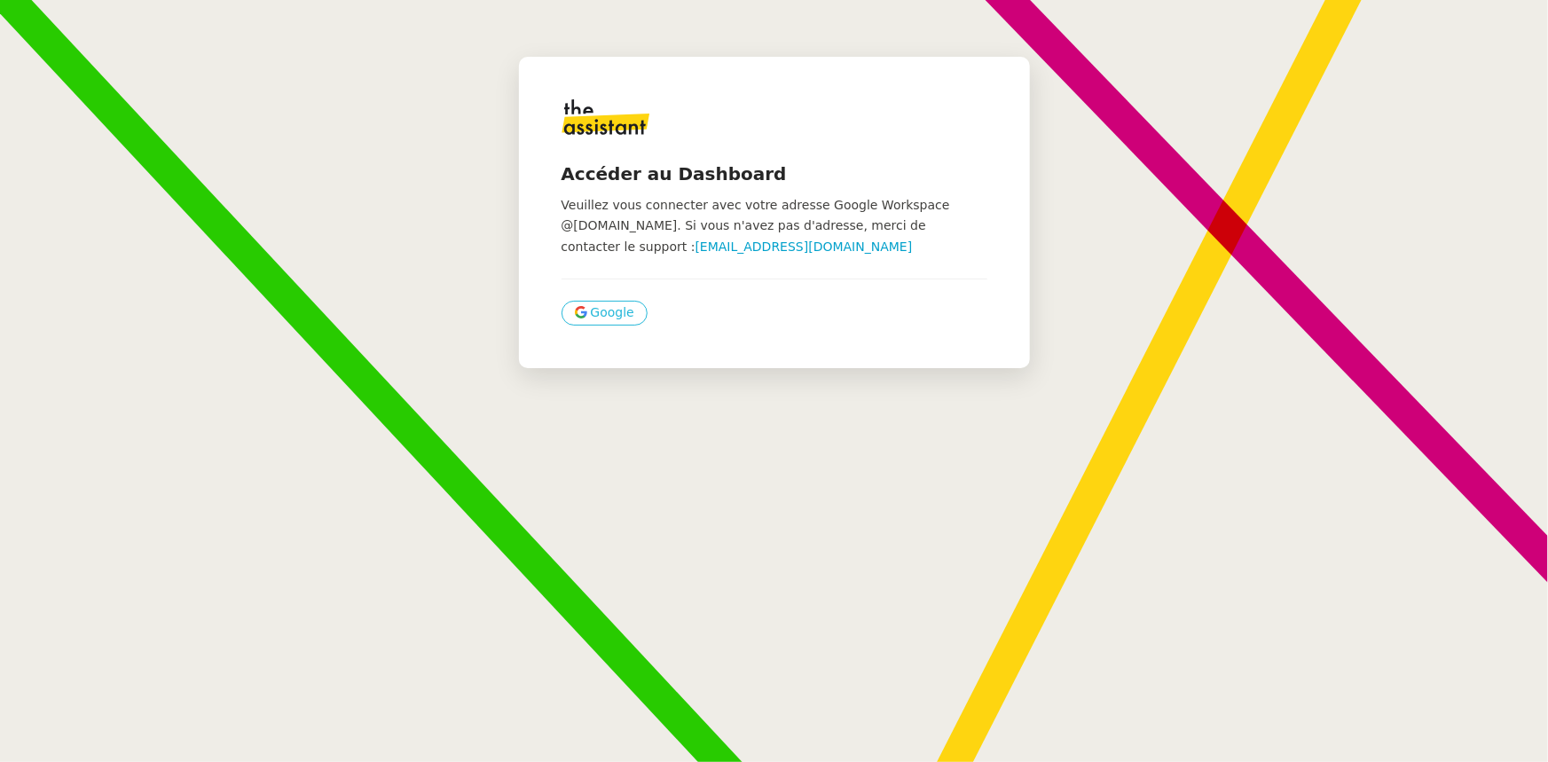
click at [594, 305] on span "Google" at bounding box center [612, 313] width 43 height 20
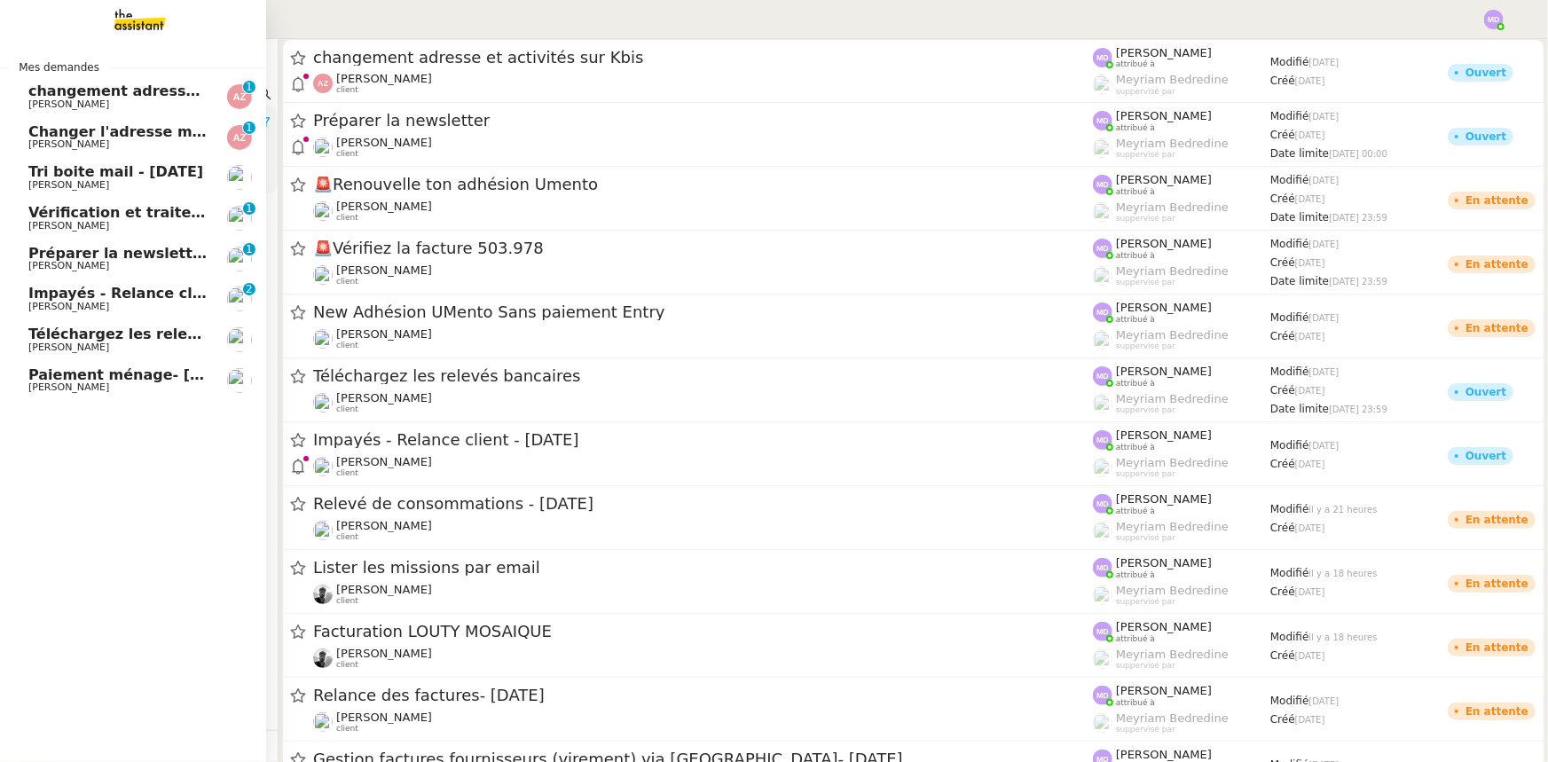
click at [160, 393] on link "Paiement ménage- [DATE] [PERSON_NAME]" at bounding box center [133, 380] width 266 height 41
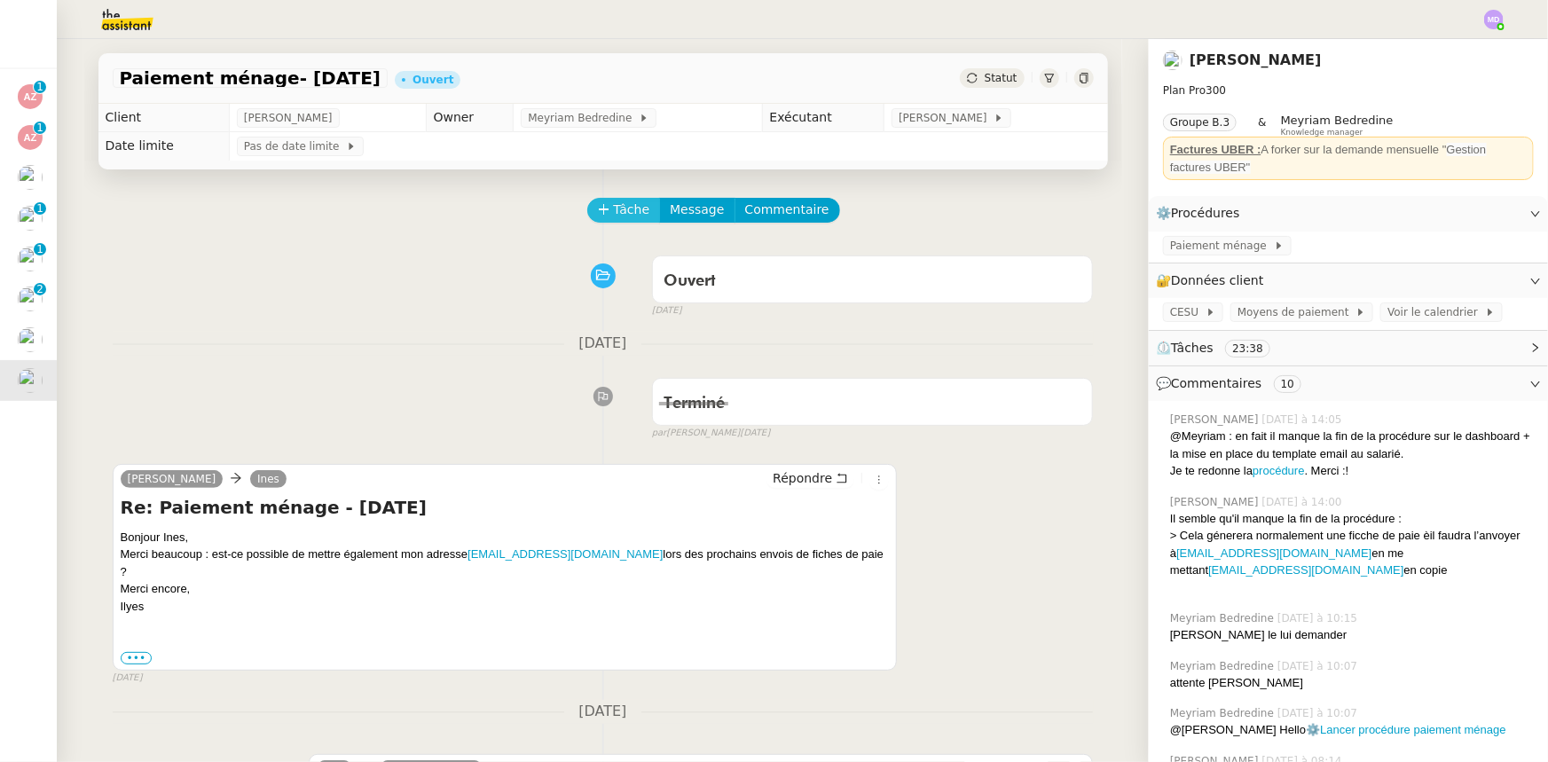
click at [614, 216] on span "Tâche" at bounding box center [632, 210] width 36 height 20
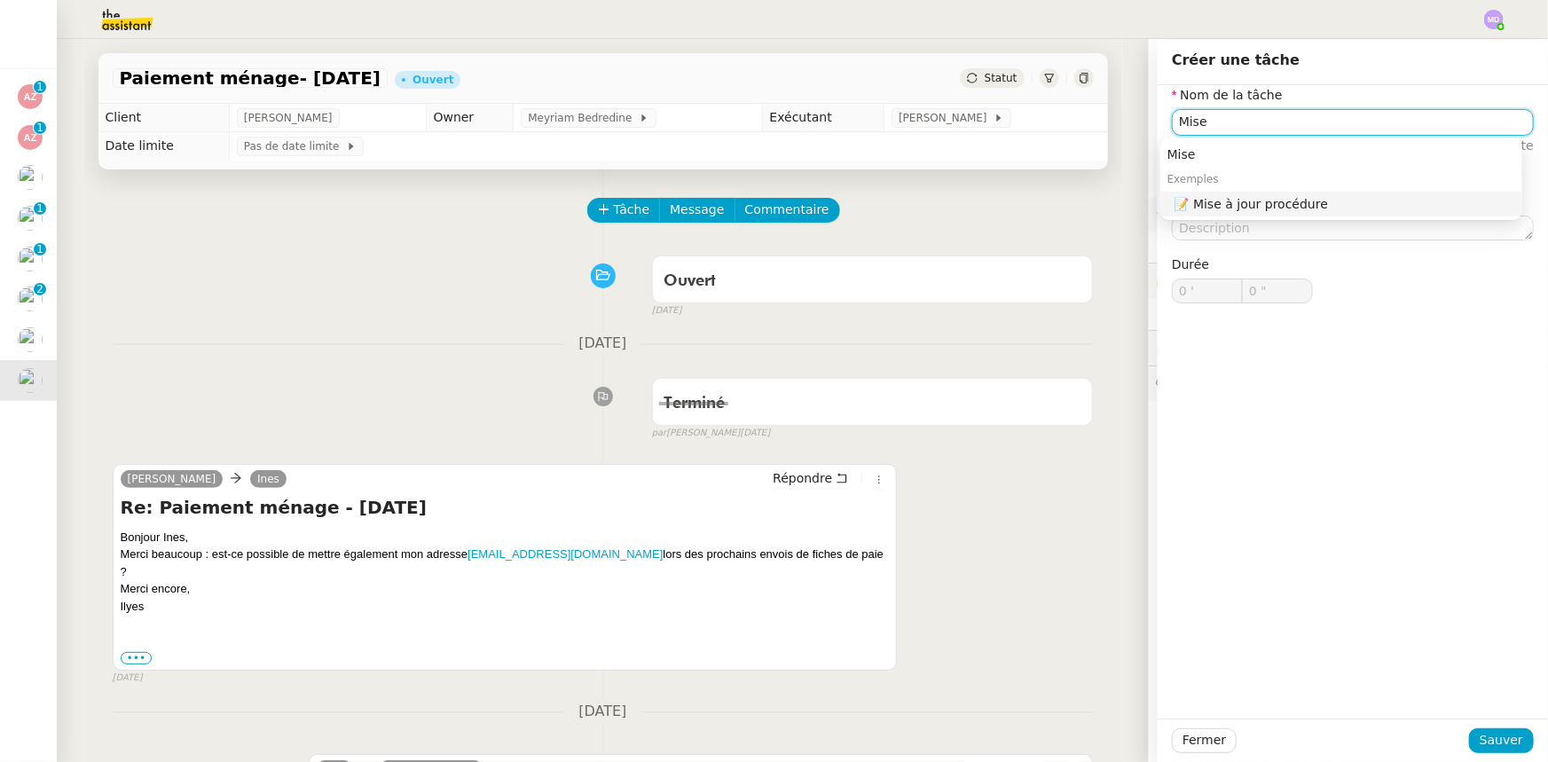
click at [1242, 216] on nz-auto-option "📝 Mise à jour procédure" at bounding box center [1341, 204] width 362 height 25
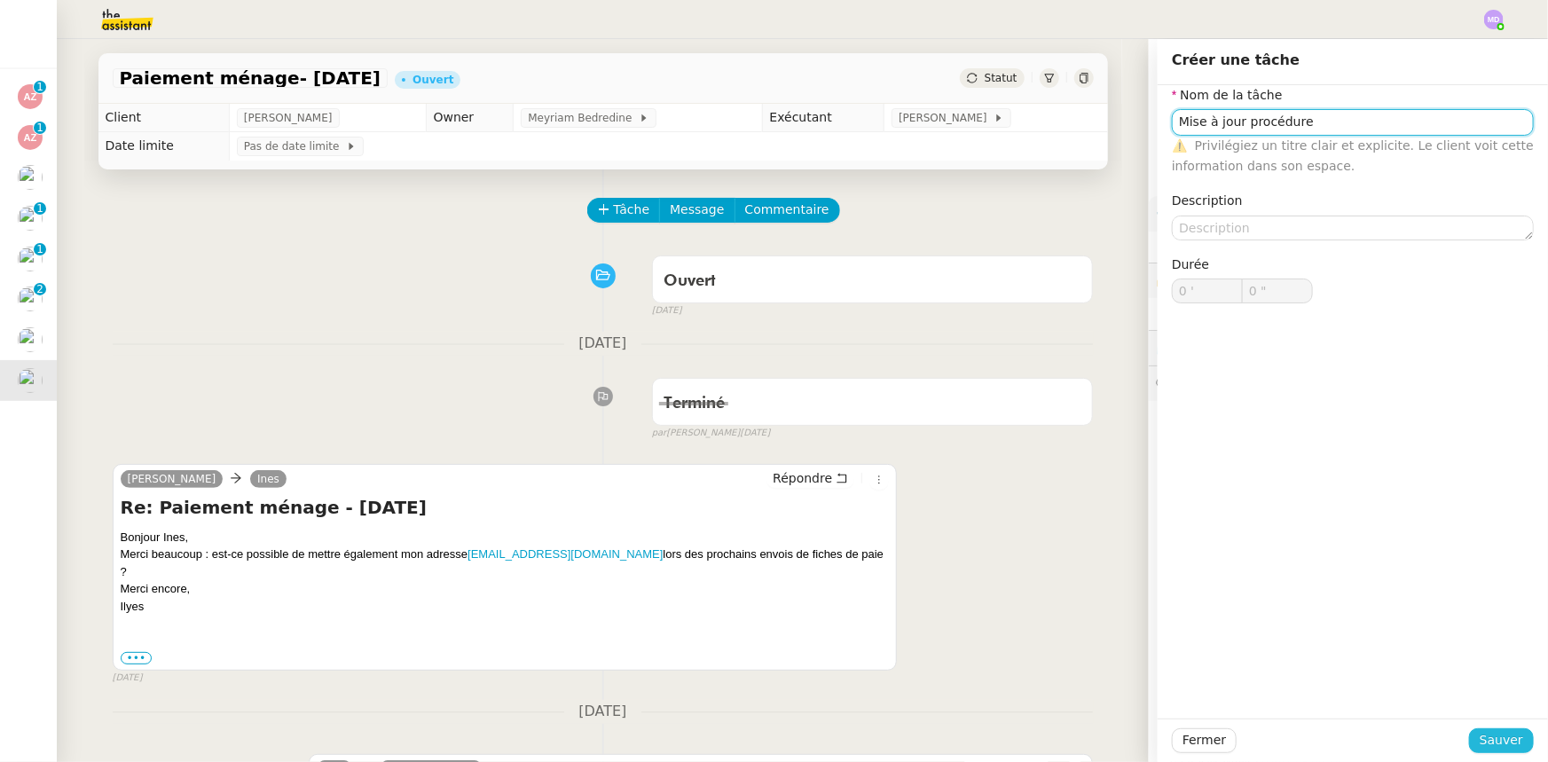
type input "Mise à jour procédure"
drag, startPoint x: 1501, startPoint y: 741, endPoint x: 1462, endPoint y: 697, distance: 58.4
click at [1499, 738] on span "Sauver" at bounding box center [1501, 740] width 43 height 20
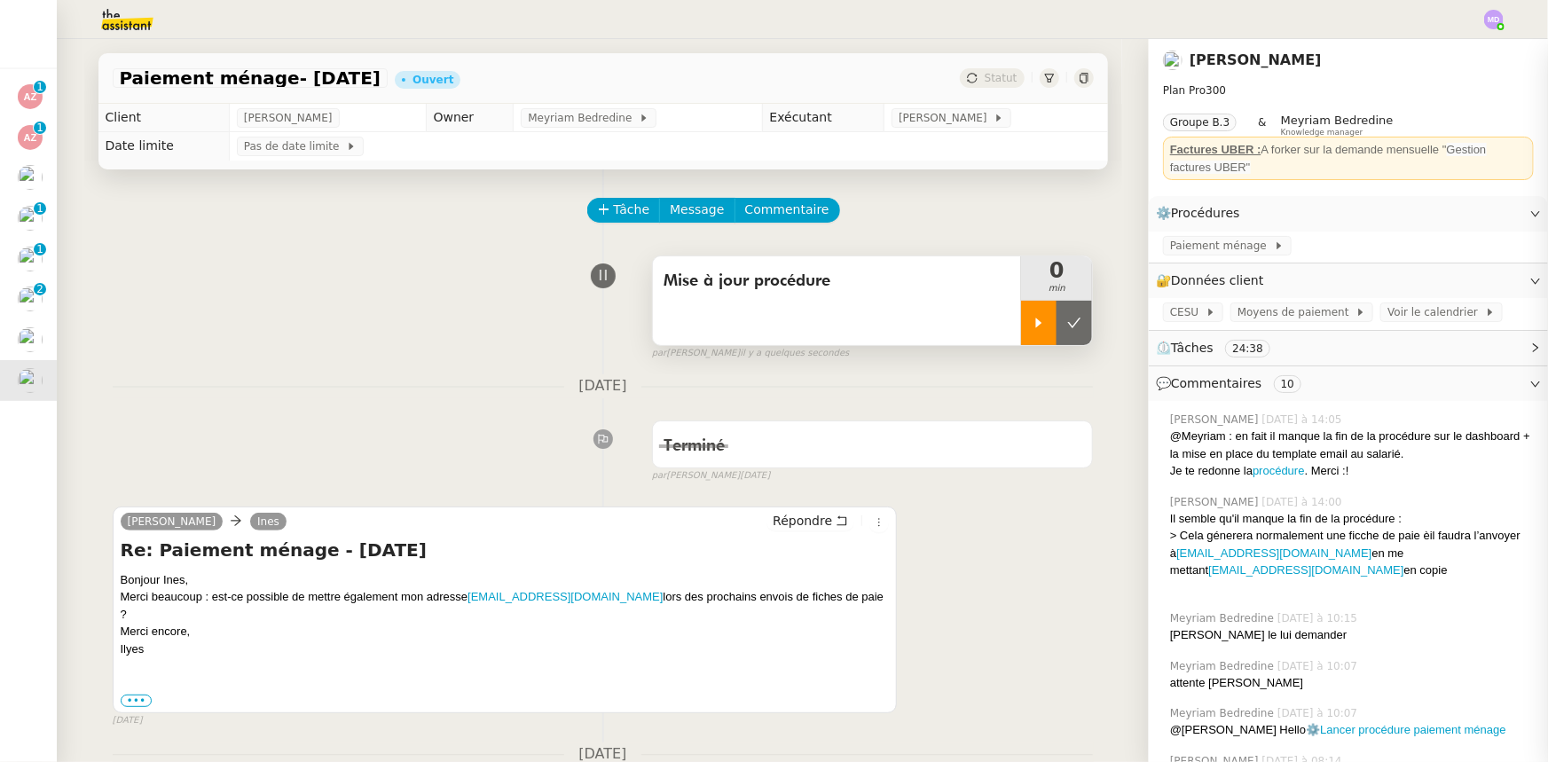
click at [1035, 329] on icon at bounding box center [1039, 323] width 14 height 14
click at [1278, 476] on link "procédure" at bounding box center [1279, 470] width 52 height 13
drag, startPoint x: 770, startPoint y: 213, endPoint x: 848, endPoint y: 244, distance: 84.0
click at [775, 215] on span "Commentaire" at bounding box center [787, 210] width 84 height 20
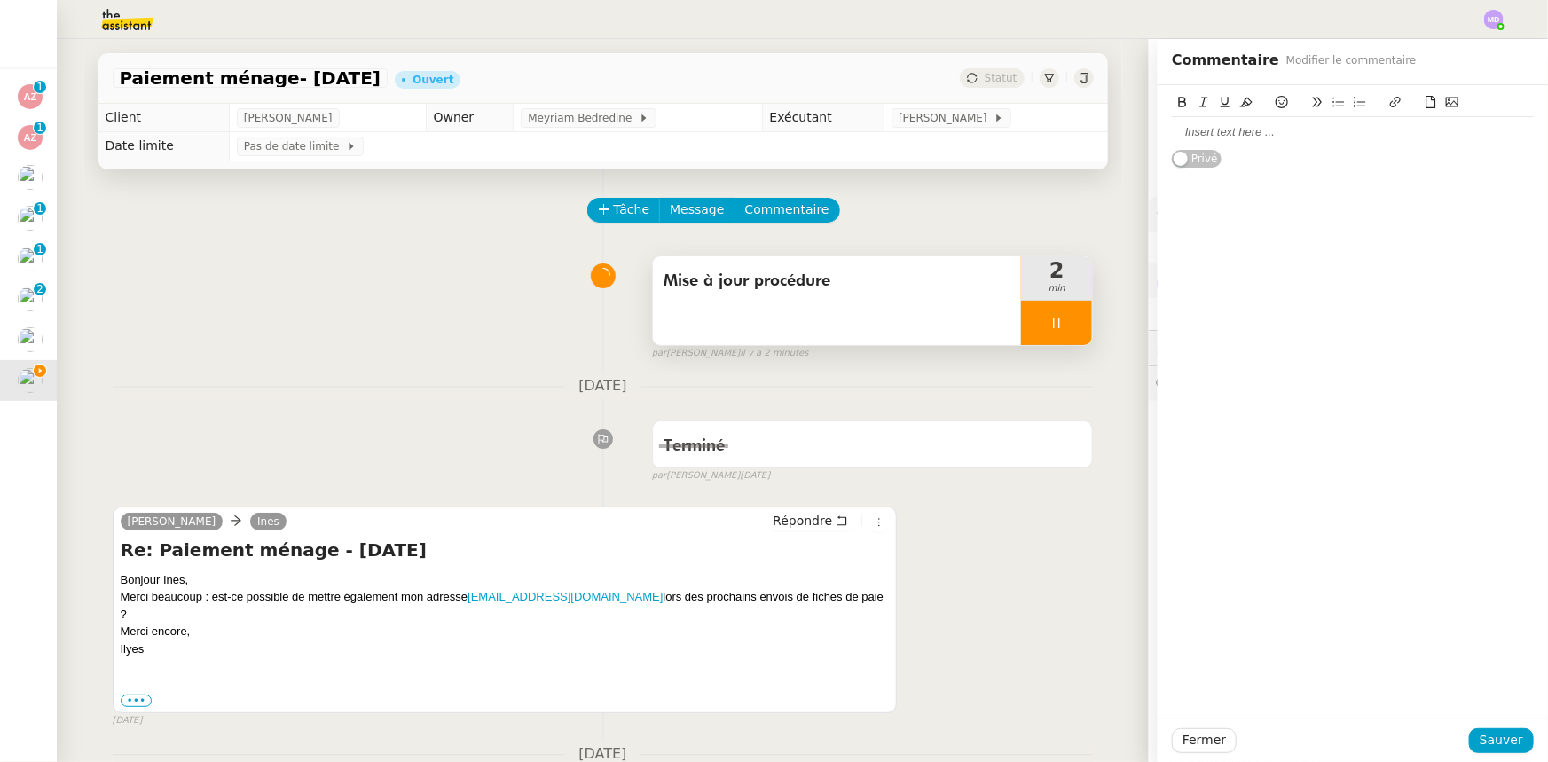
click at [1232, 144] on div at bounding box center [1353, 132] width 362 height 30
drag, startPoint x: 1293, startPoint y: 155, endPoint x: 1176, endPoint y: 122, distance: 120.8
click at [1158, 157] on div "Hello @Meyriam : peux-tu mettre à jour la procédure PROCÉDURE : Paiement ménage…" at bounding box center [1353, 135] width 390 height 100
click at [1389, 98] on icon at bounding box center [1395, 102] width 12 height 12
paste input "[URL][DOMAIN_NAME]"
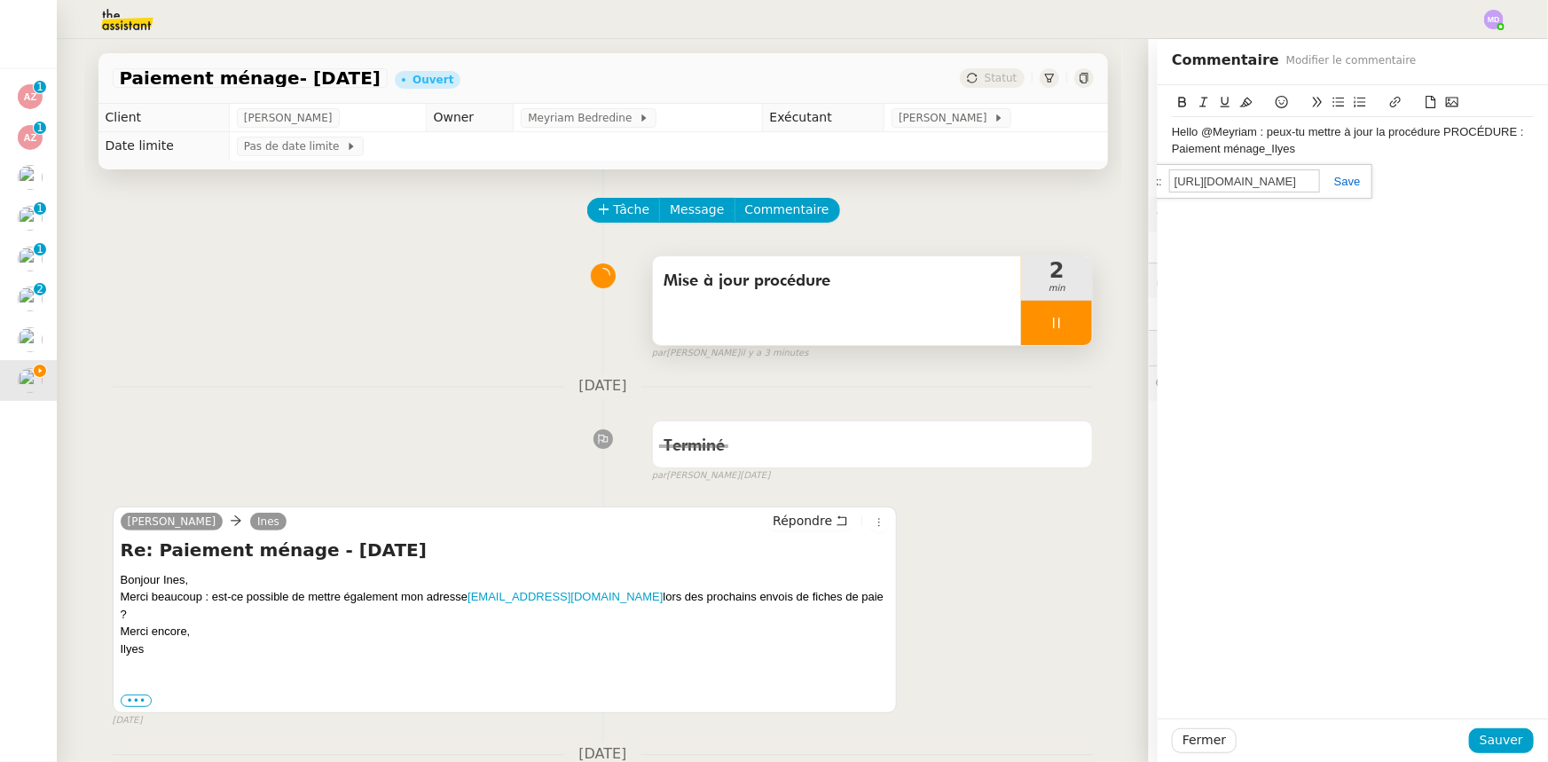
scroll to position [0, 402]
type input "[URL][DOMAIN_NAME]"
drag, startPoint x: 1340, startPoint y: 185, endPoint x: 1335, endPoint y: 160, distance: 25.2
click at [1340, 184] on link at bounding box center [1340, 181] width 41 height 13
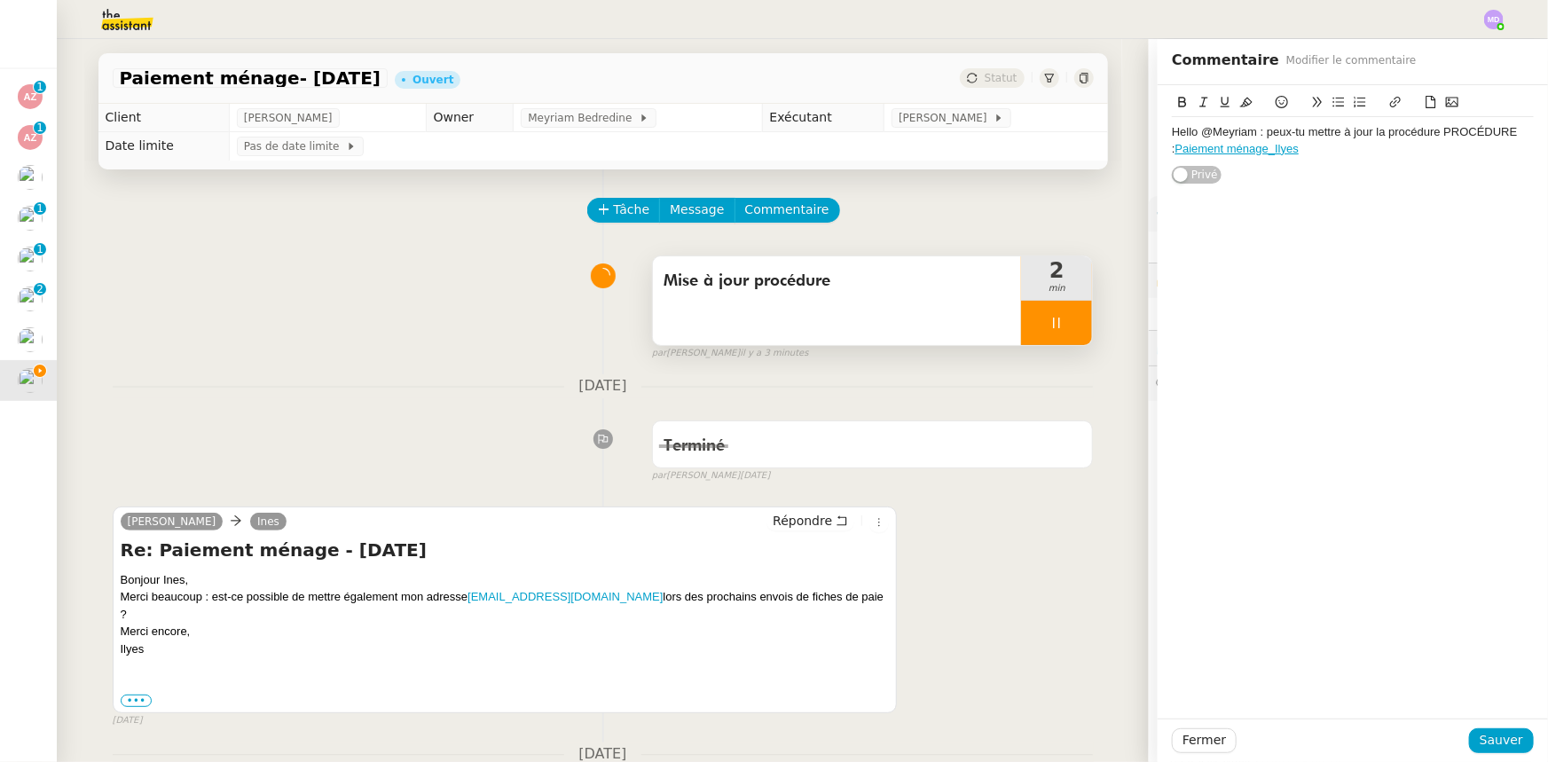
click at [1335, 155] on div "Hello @Meyriam : peux-tu mettre à jour la procédure PROCÉDURE : Paiement ménage…" at bounding box center [1353, 140] width 362 height 33
click at [1491, 736] on span "Sauver" at bounding box center [1501, 740] width 43 height 20
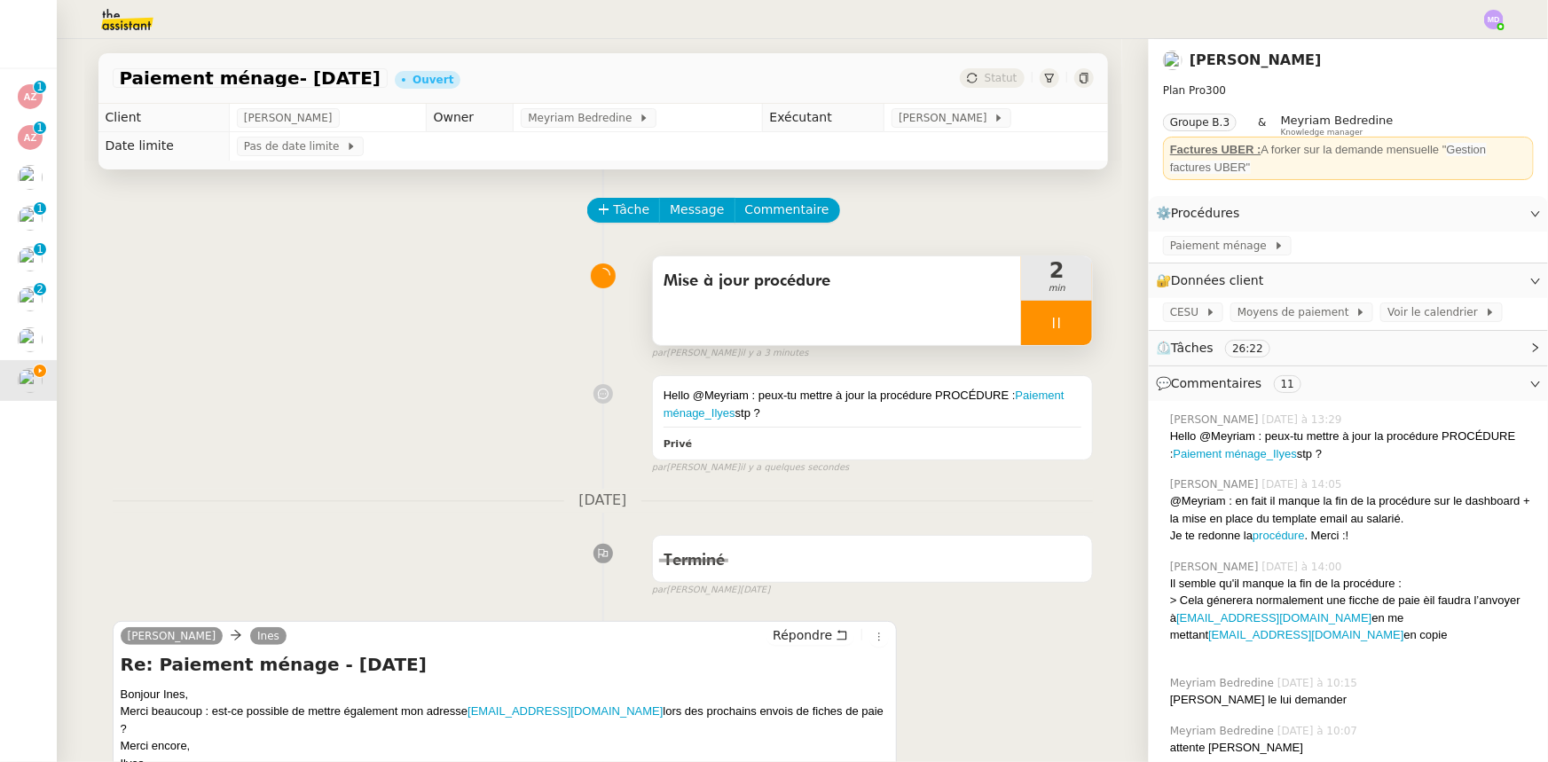
click at [1073, 333] on div at bounding box center [1056, 323] width 71 height 44
click at [1073, 333] on button at bounding box center [1074, 323] width 35 height 44
click at [614, 211] on span "Tâche" at bounding box center [632, 210] width 36 height 20
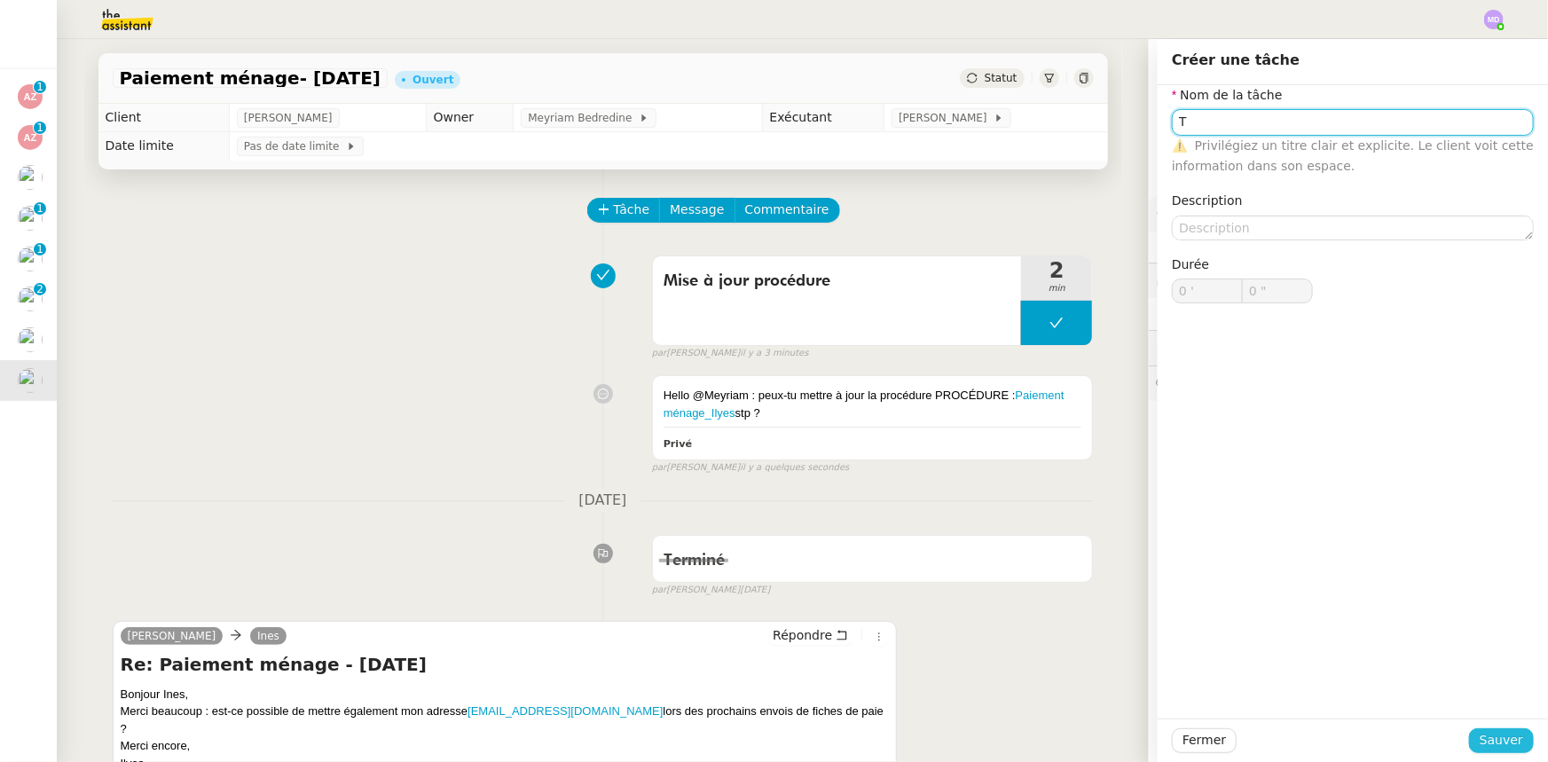
type input "T"
click at [1502, 731] on span "Sauver" at bounding box center [1501, 740] width 43 height 20
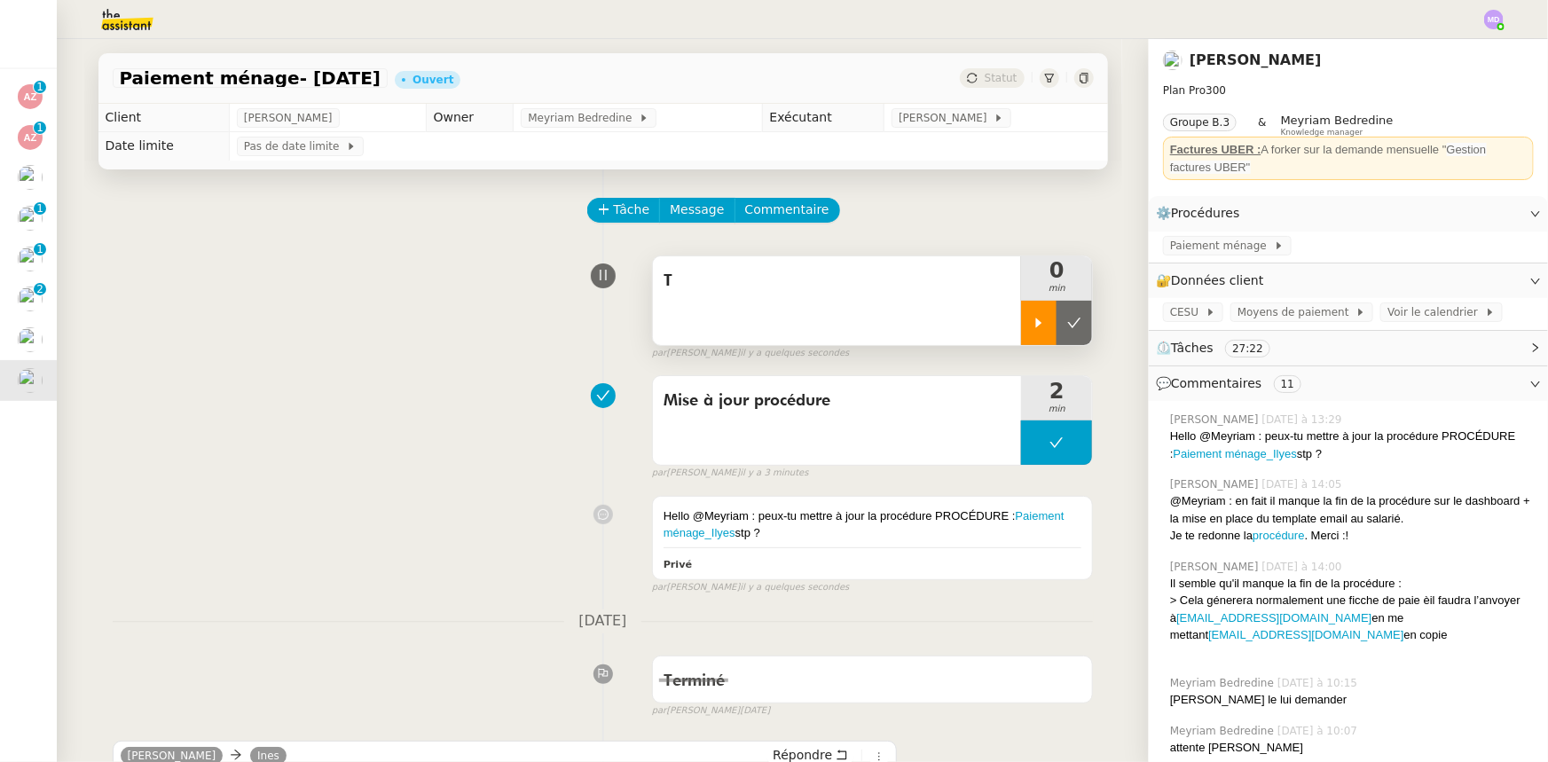
click at [1039, 330] on icon at bounding box center [1039, 323] width 14 height 14
click at [979, 314] on div "T" at bounding box center [837, 300] width 369 height 89
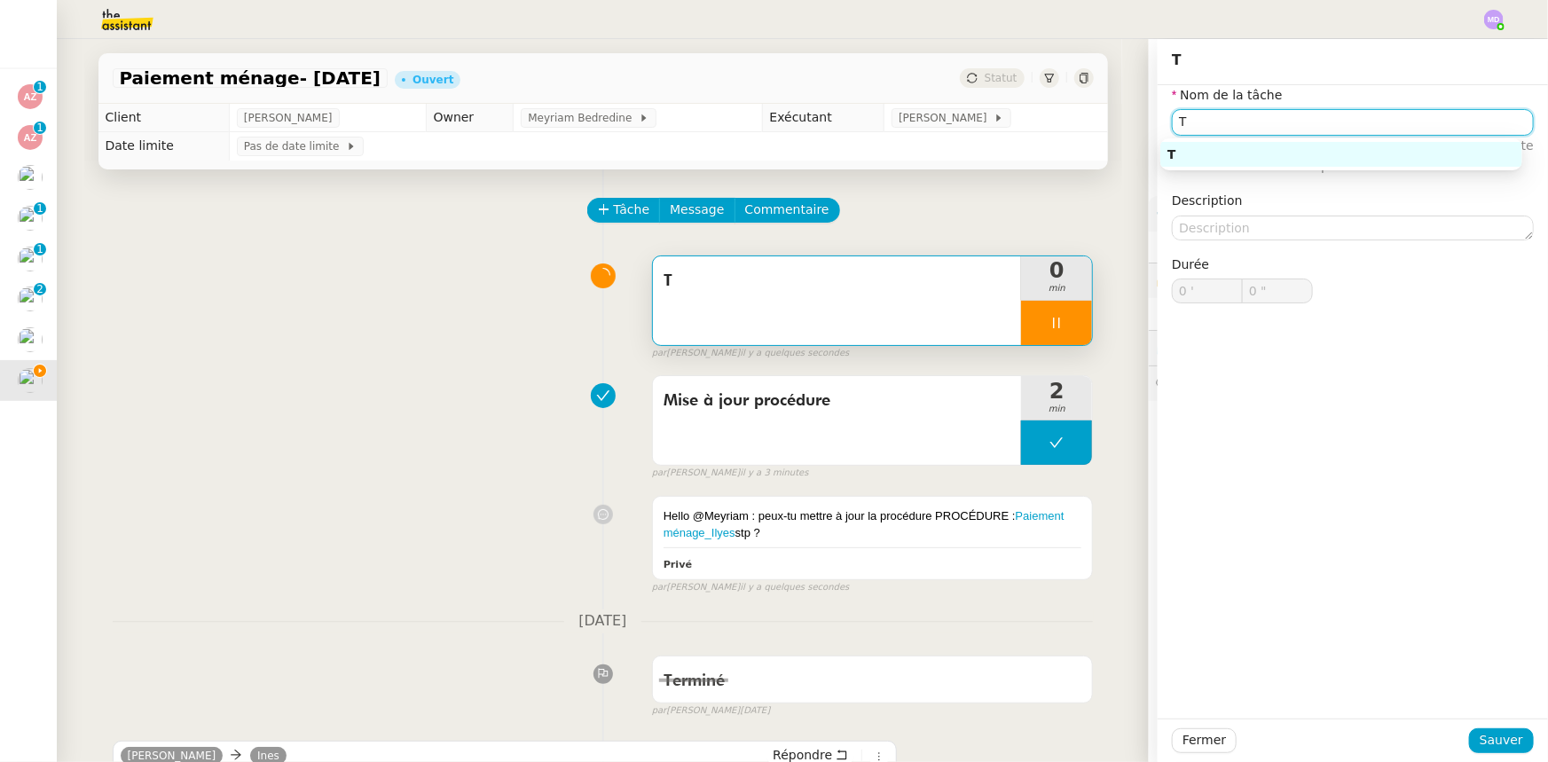
click at [1214, 121] on input "T" at bounding box center [1353, 122] width 362 height 26
type input "Tra"
type input "1 ""
type input "Transmiss"
type input "2 ""
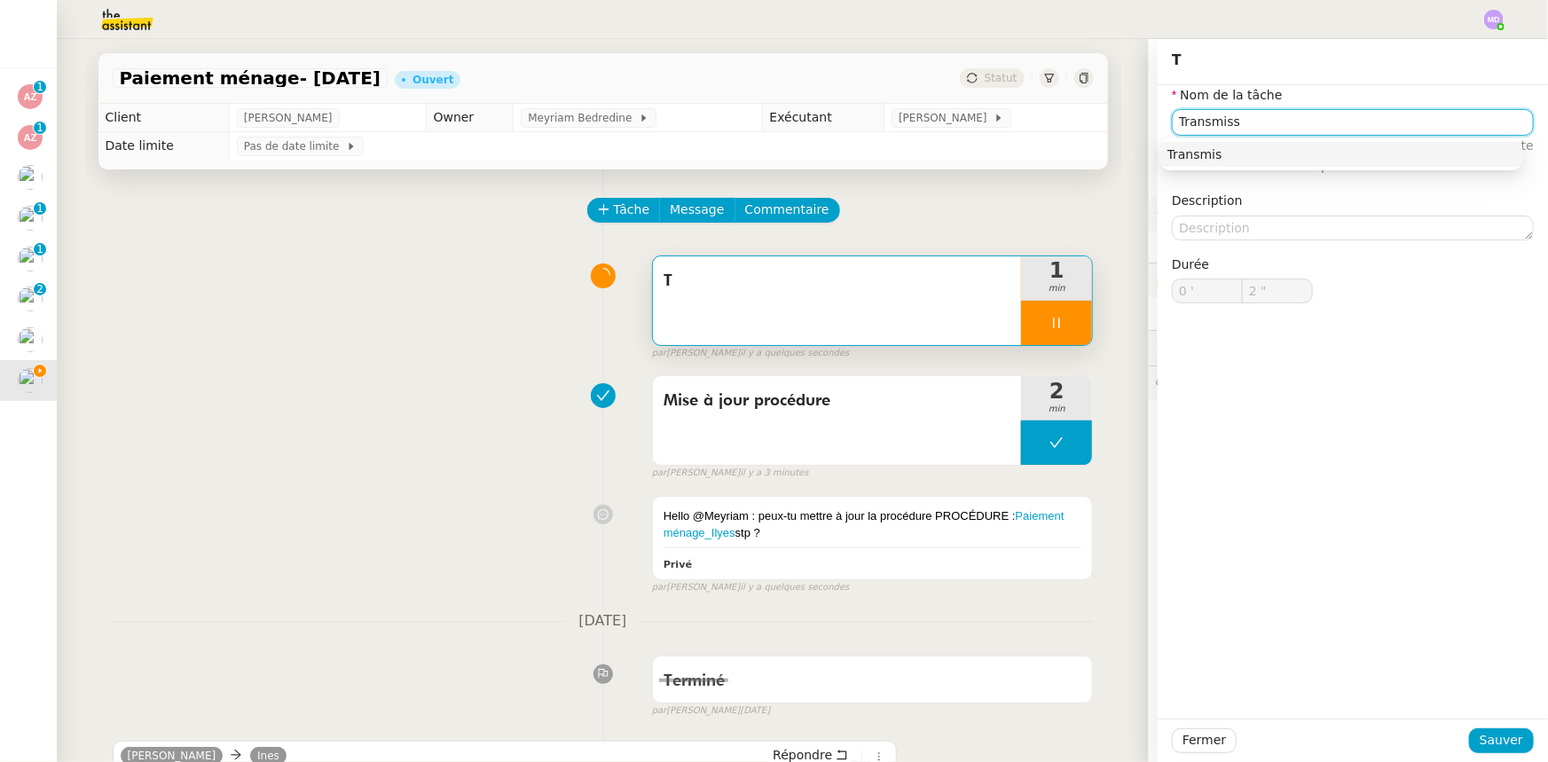
type input "Transmissi"
type input "3 ""
type input "Transmissiond"
type input "4 ""
type input "Transmission d"
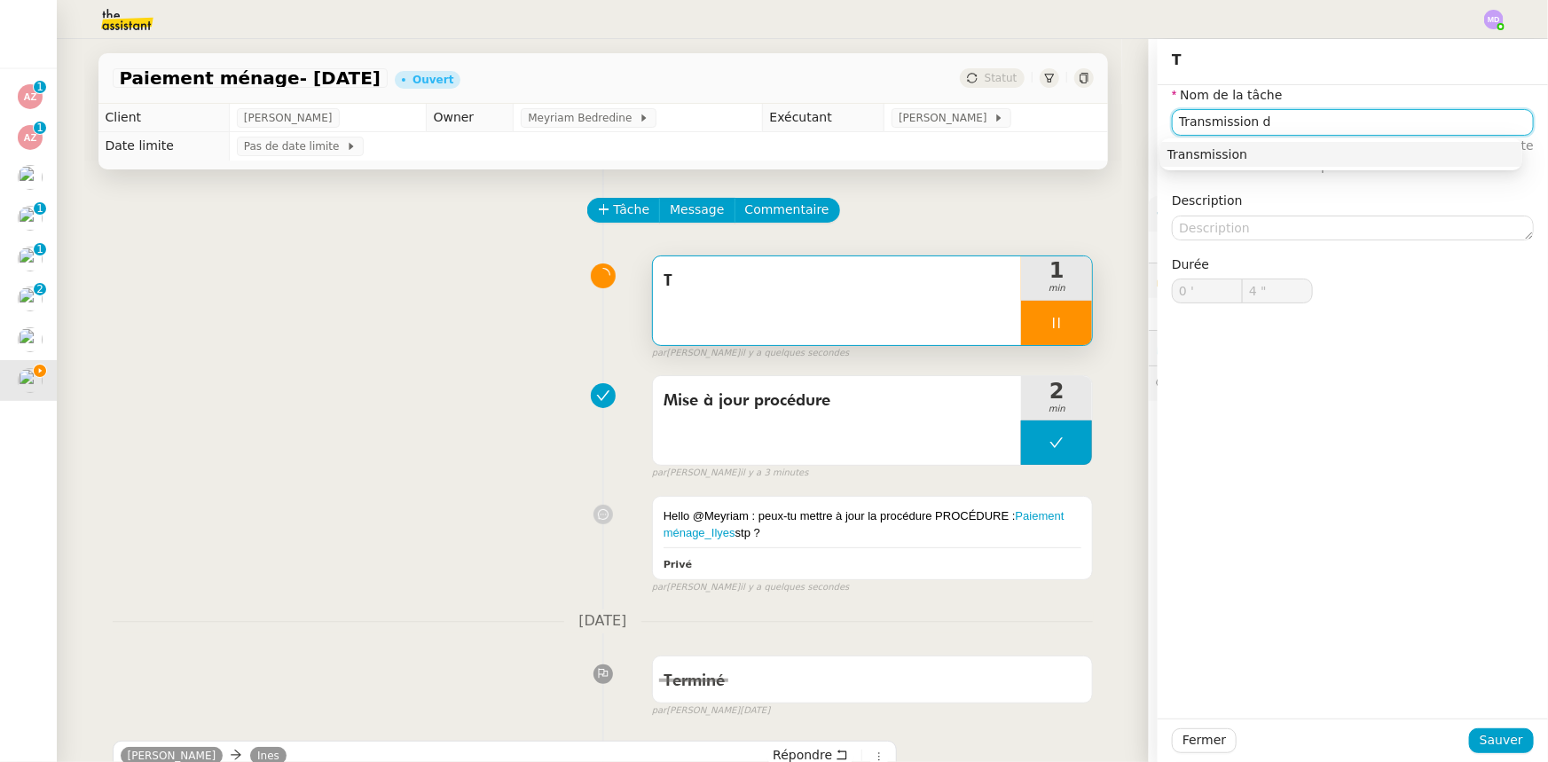
type input "5 ""
type input "Transmission d'inform"
type input "6 ""
type input "Transmission d'informam"
type input "7 ""
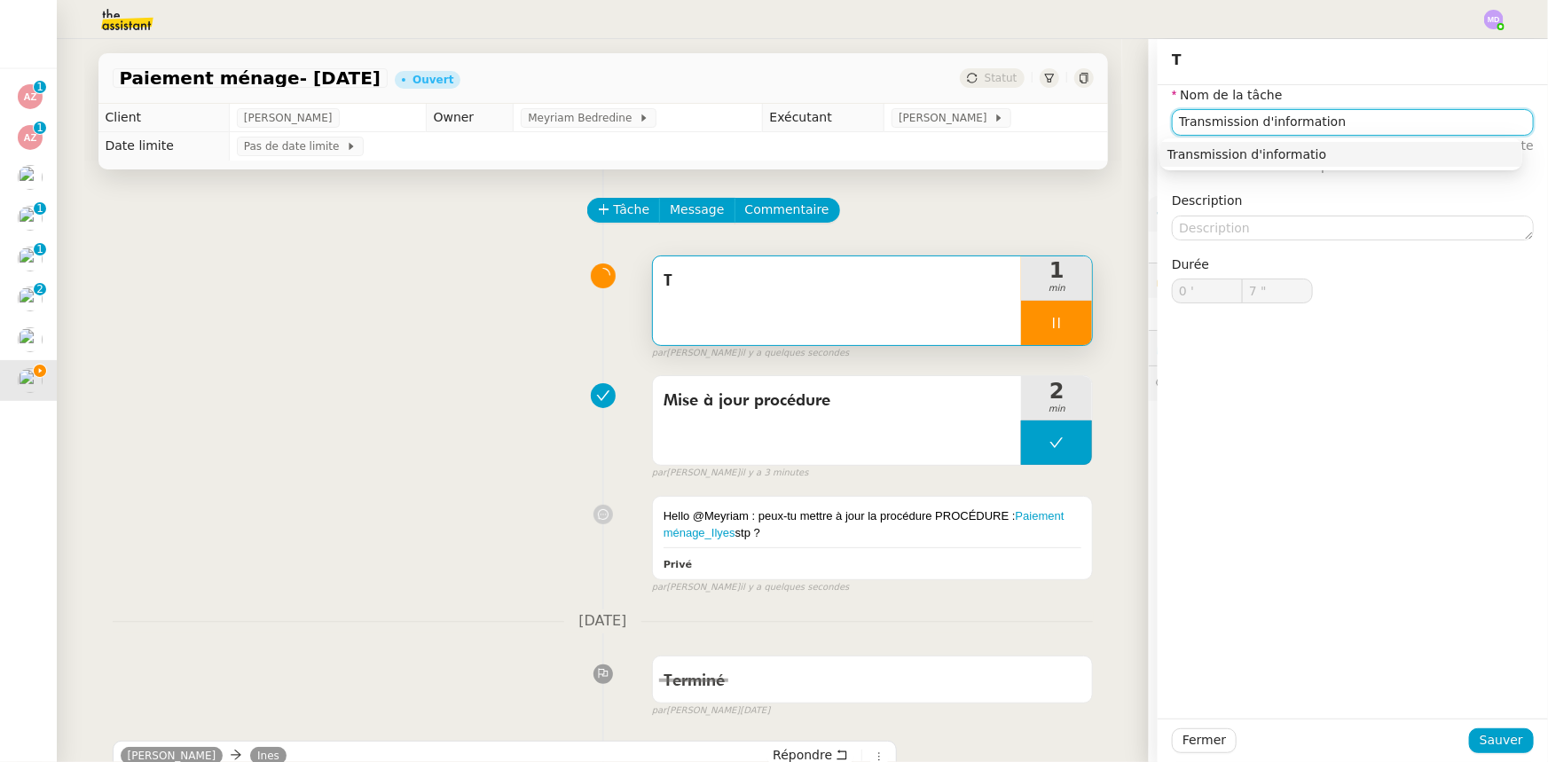
type input "Transmission d'informations"
type input "9 ""
type input "Transmission d'informations"
click at [1501, 736] on span "Sauver" at bounding box center [1501, 740] width 43 height 20
type input "10 ""
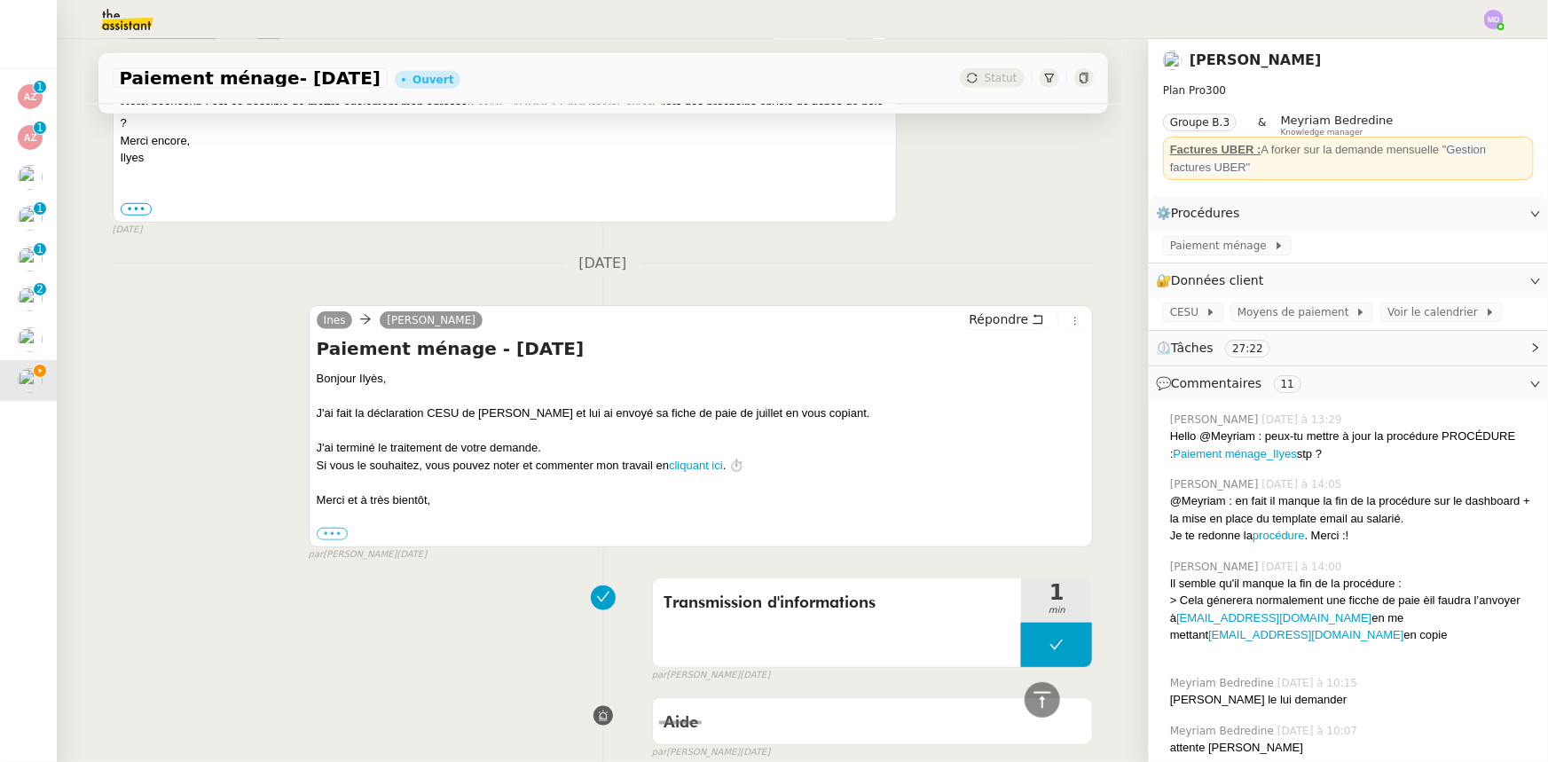
scroll to position [403, 0]
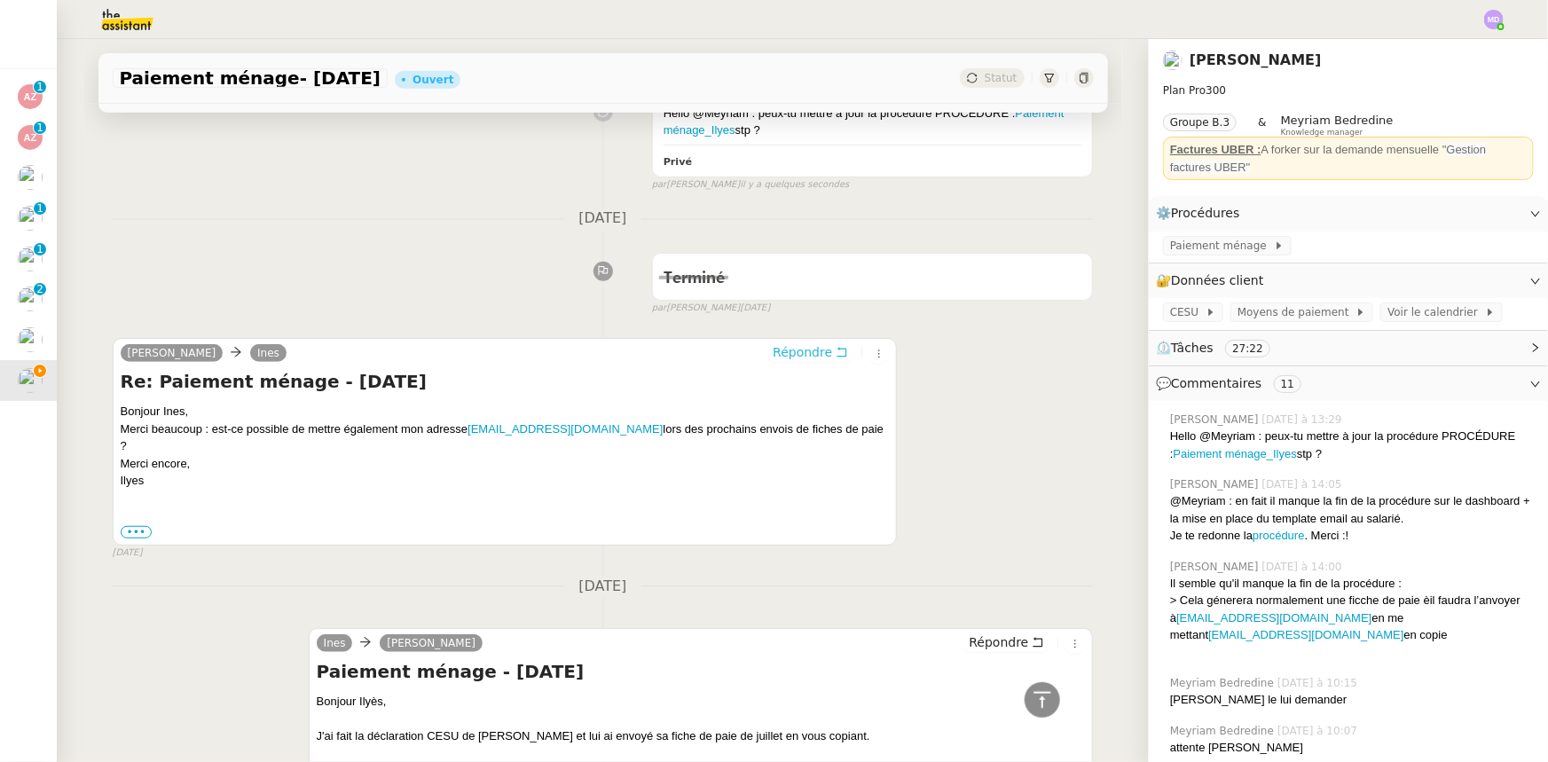
click at [805, 353] on span "Répondre" at bounding box center [802, 352] width 59 height 18
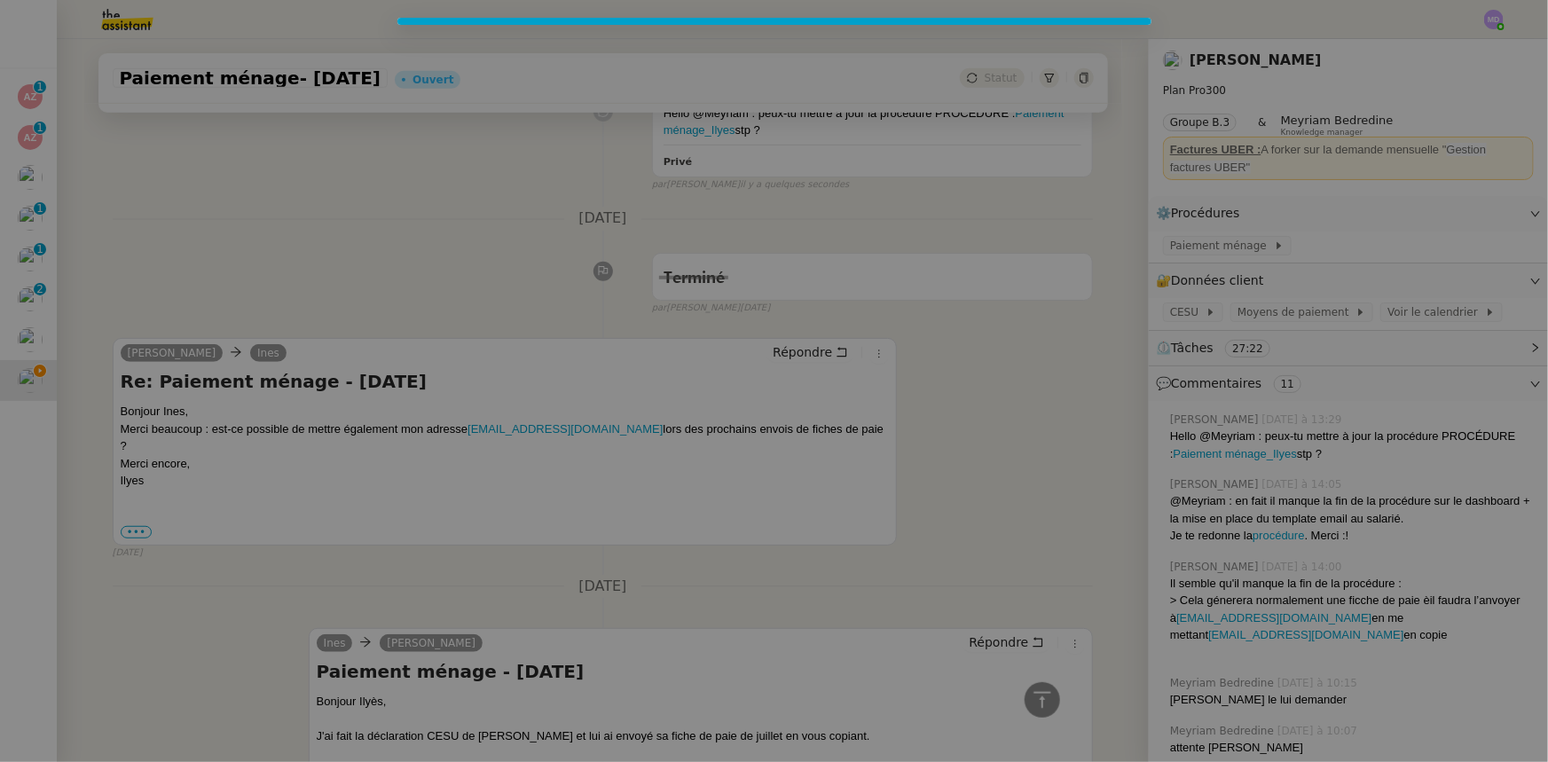
scroll to position [539, 0]
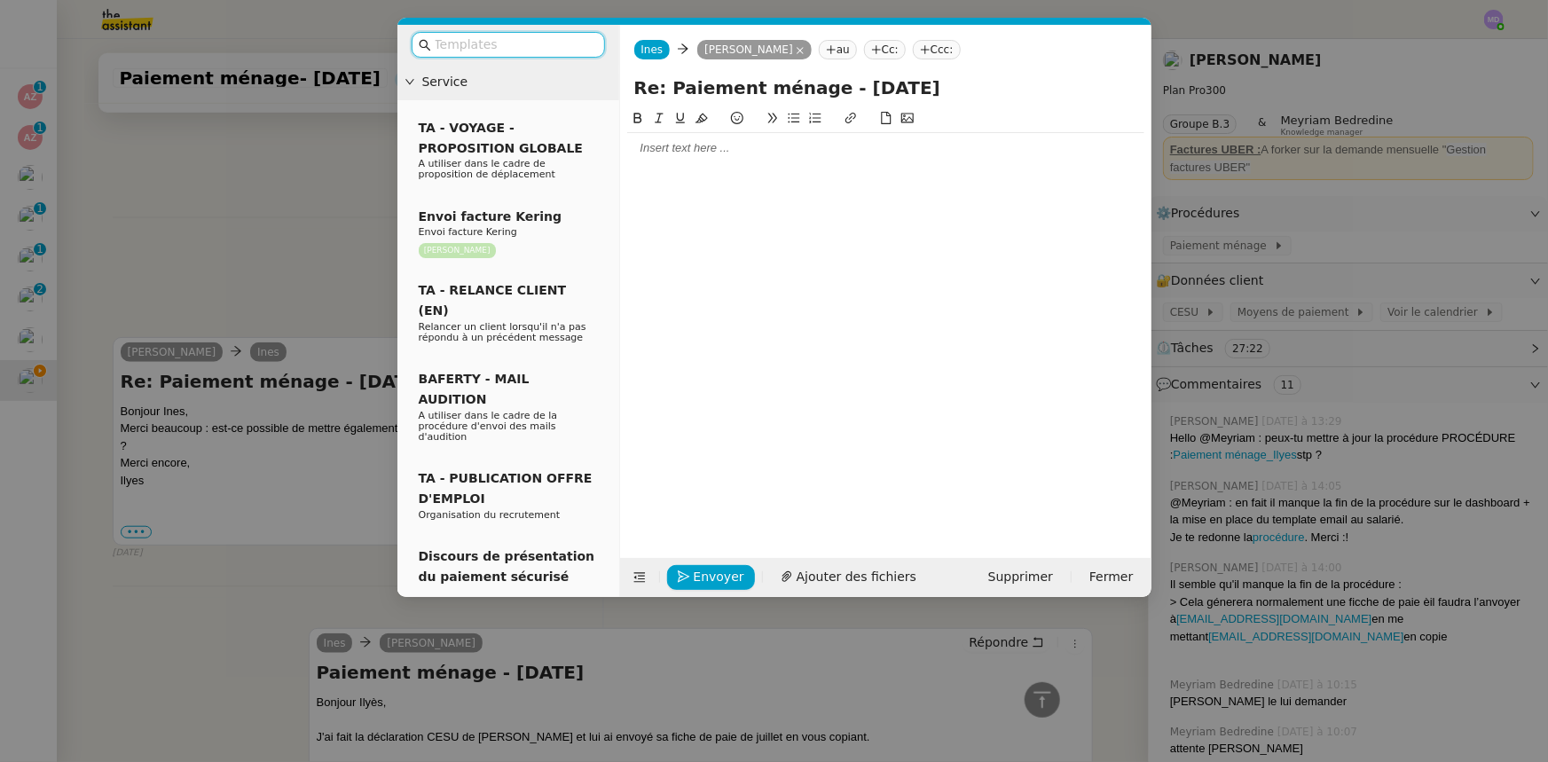
click at [511, 46] on input "text" at bounding box center [515, 45] width 160 height 20
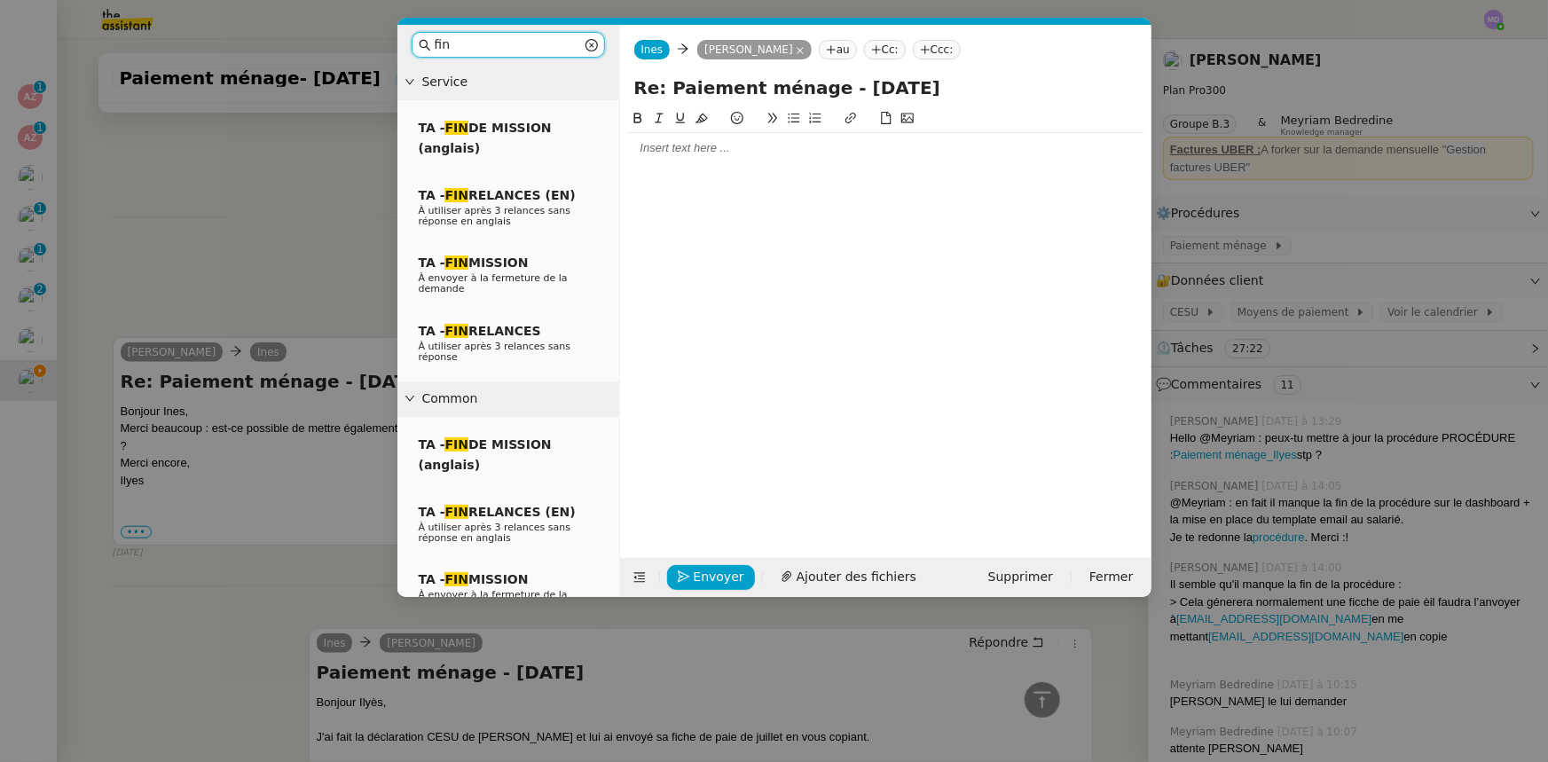
type input "fin"
click at [732, 150] on div at bounding box center [885, 148] width 517 height 16
click at [683, 565] on button "Envoyer" at bounding box center [711, 577] width 88 height 25
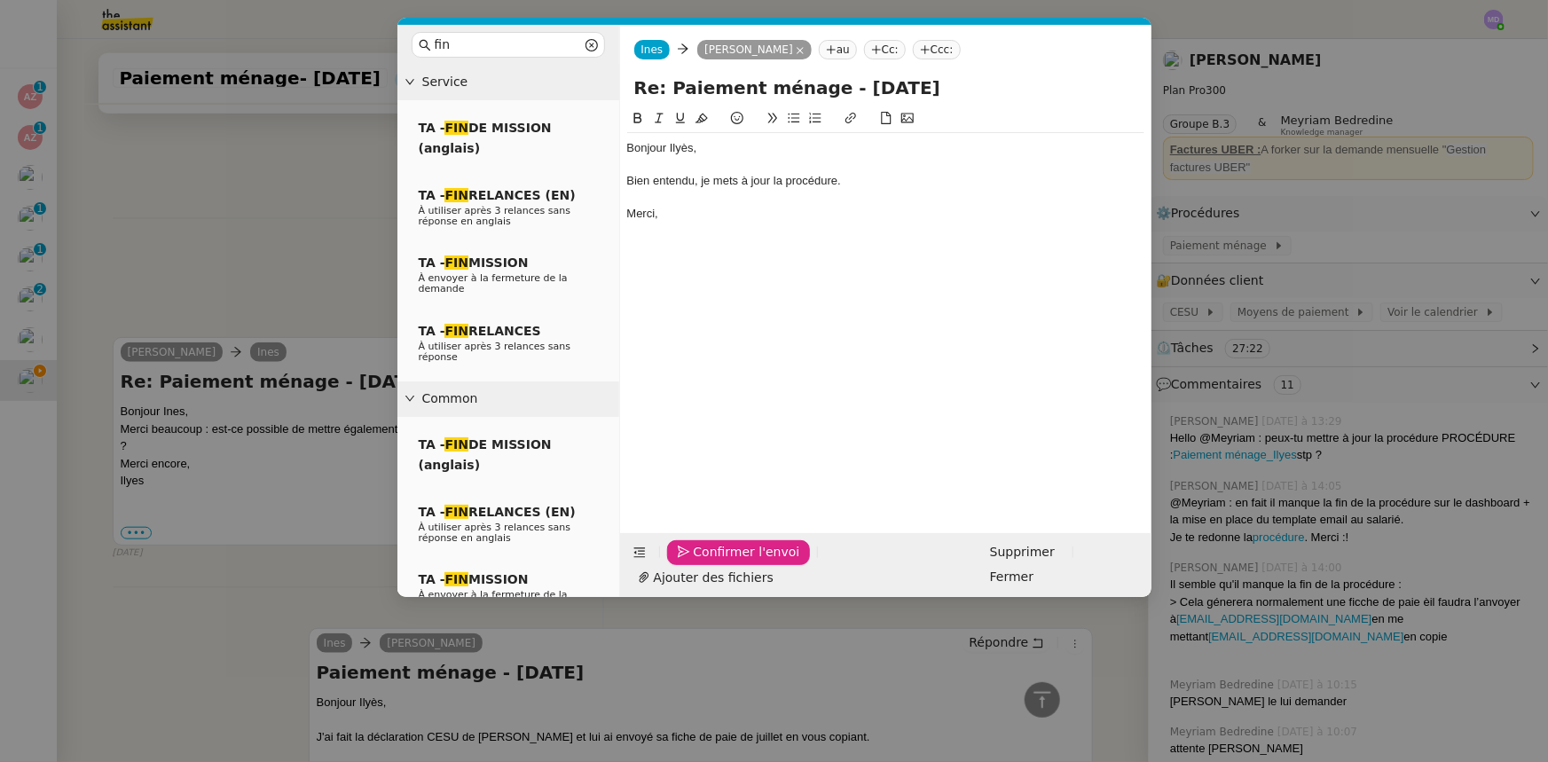
click at [683, 565] on button "Confirmer l'envoi" at bounding box center [739, 552] width 144 height 25
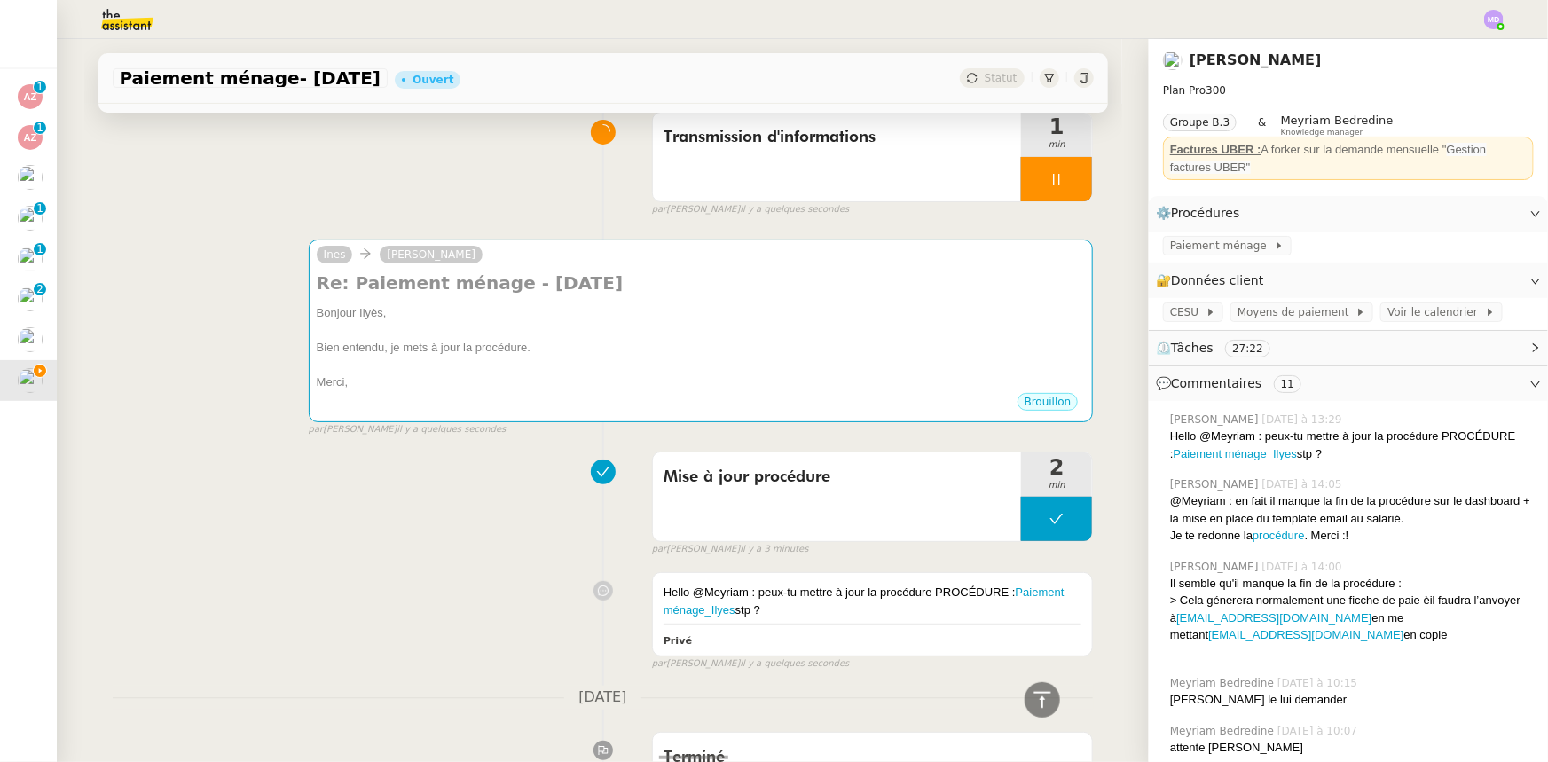
scroll to position [0, 0]
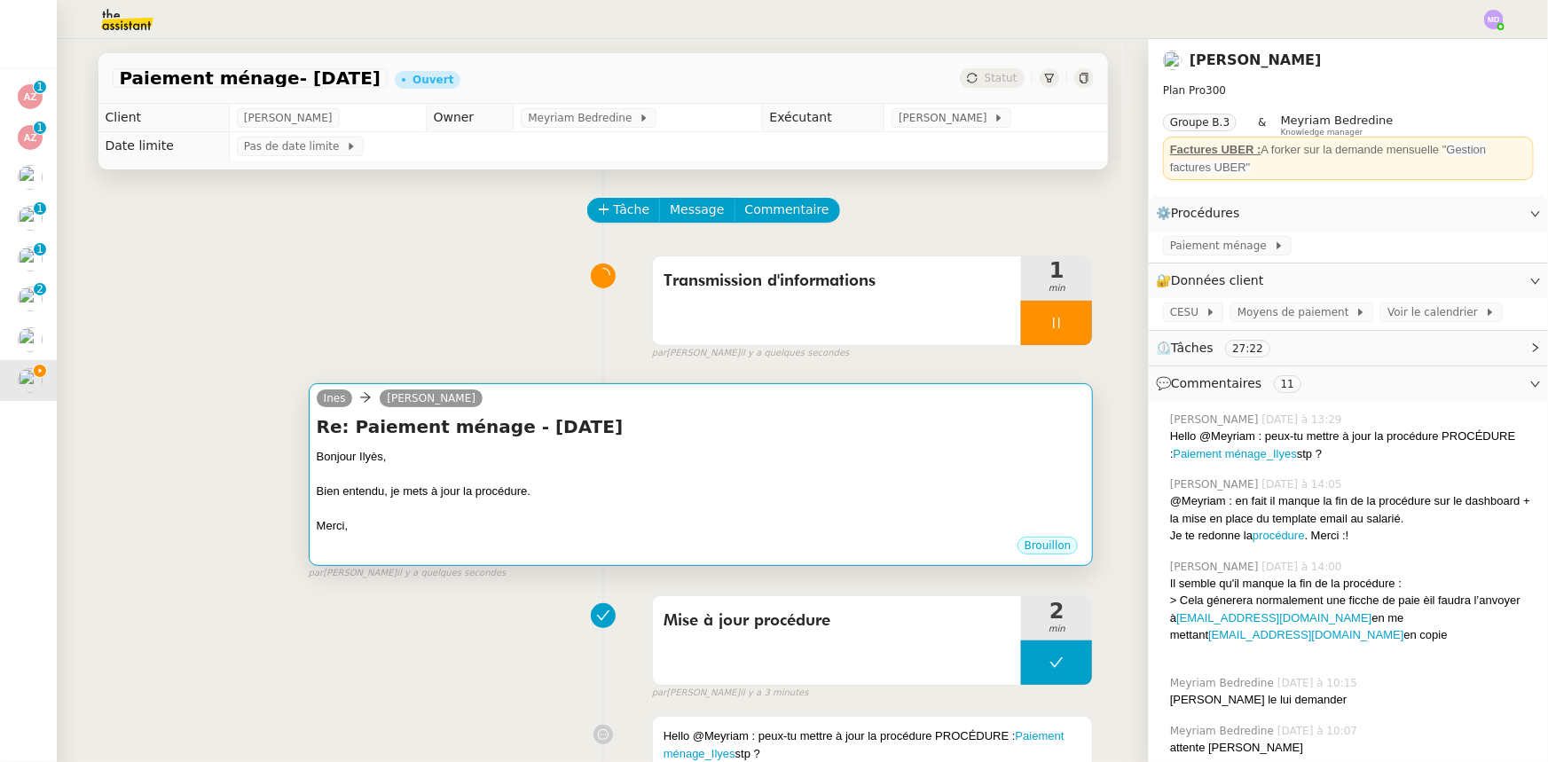
click at [826, 466] on div "Bonjour Ilyès," at bounding box center [701, 457] width 769 height 18
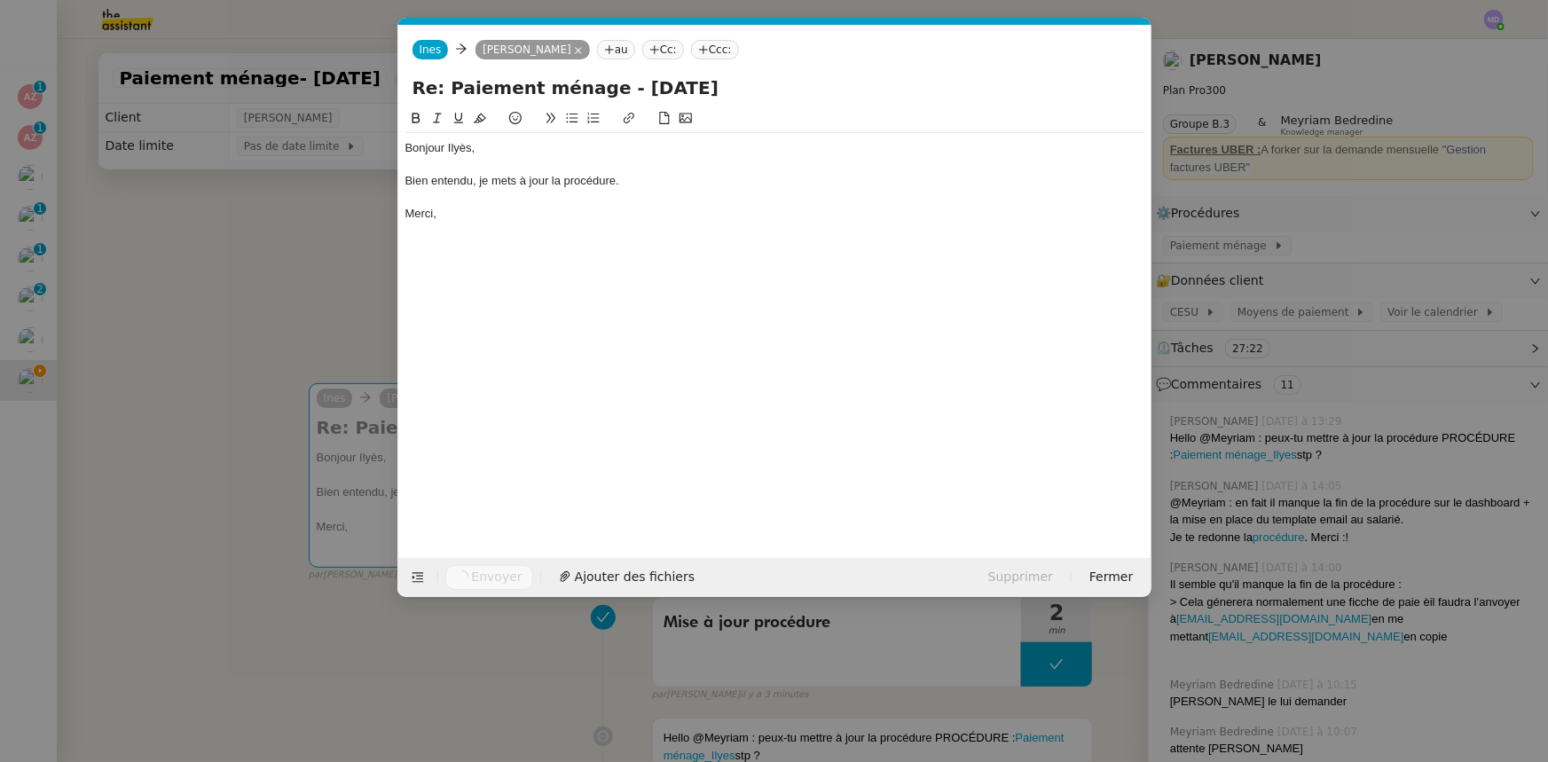
scroll to position [0, 51]
click at [214, 197] on nz-modal-container "fin Service TA - FIN DE MISSION (anglais) TA - FIN RELANCES (EN) À utiliser apr…" at bounding box center [774, 381] width 1548 height 762
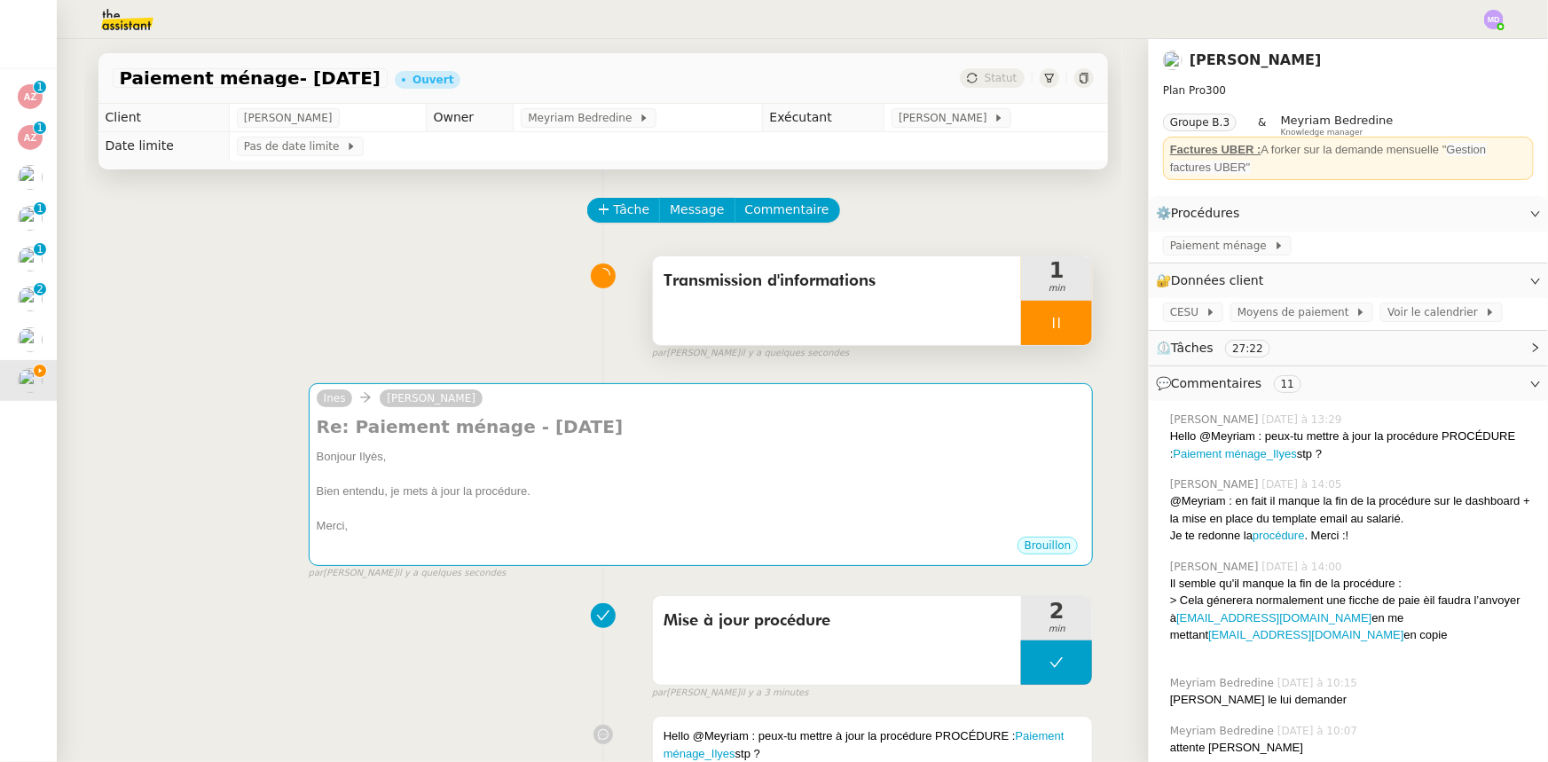
click at [1050, 328] on icon at bounding box center [1057, 323] width 14 height 14
drag, startPoint x: 1056, startPoint y: 326, endPoint x: 1050, endPoint y: 256, distance: 70.4
click at [1067, 321] on icon at bounding box center [1074, 323] width 14 height 14
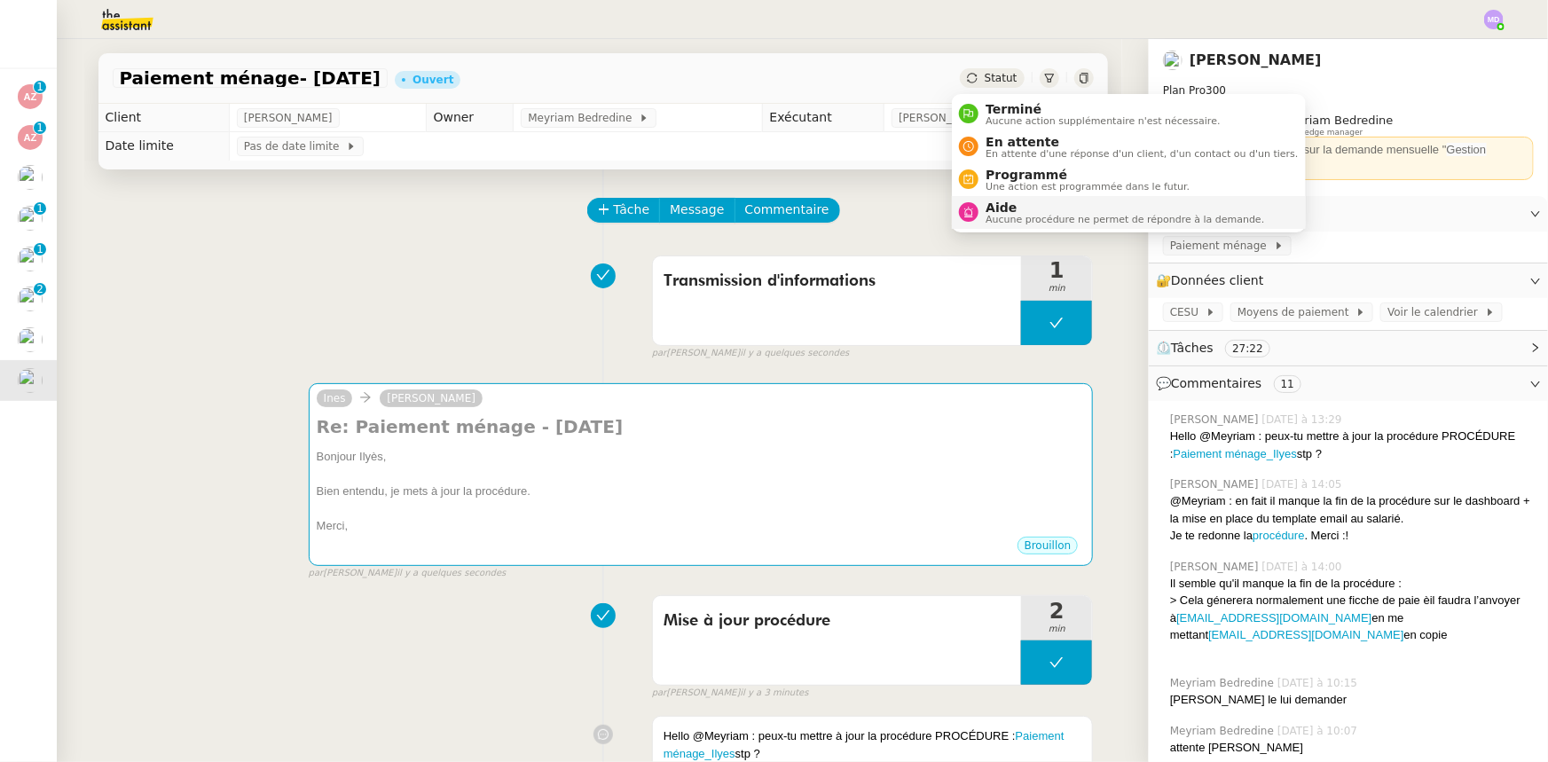
click at [1011, 204] on span "Aide" at bounding box center [1125, 208] width 279 height 14
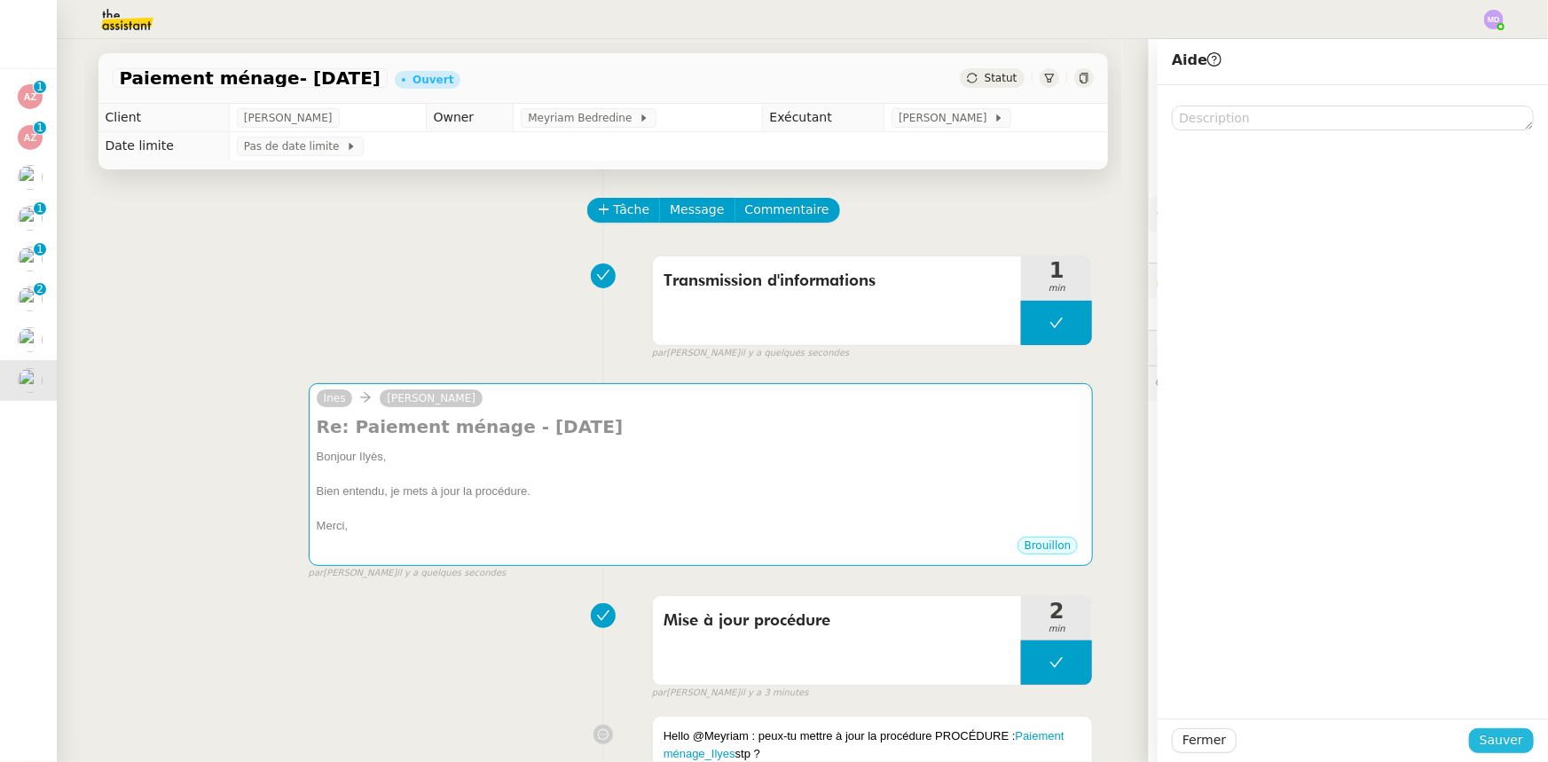
click at [1500, 728] on div "Fermer Sauver" at bounding box center [1353, 740] width 390 height 43
drag, startPoint x: 1499, startPoint y: 738, endPoint x: 1449, endPoint y: 728, distance: 50.8
click at [1498, 738] on span "Sauver" at bounding box center [1501, 740] width 43 height 20
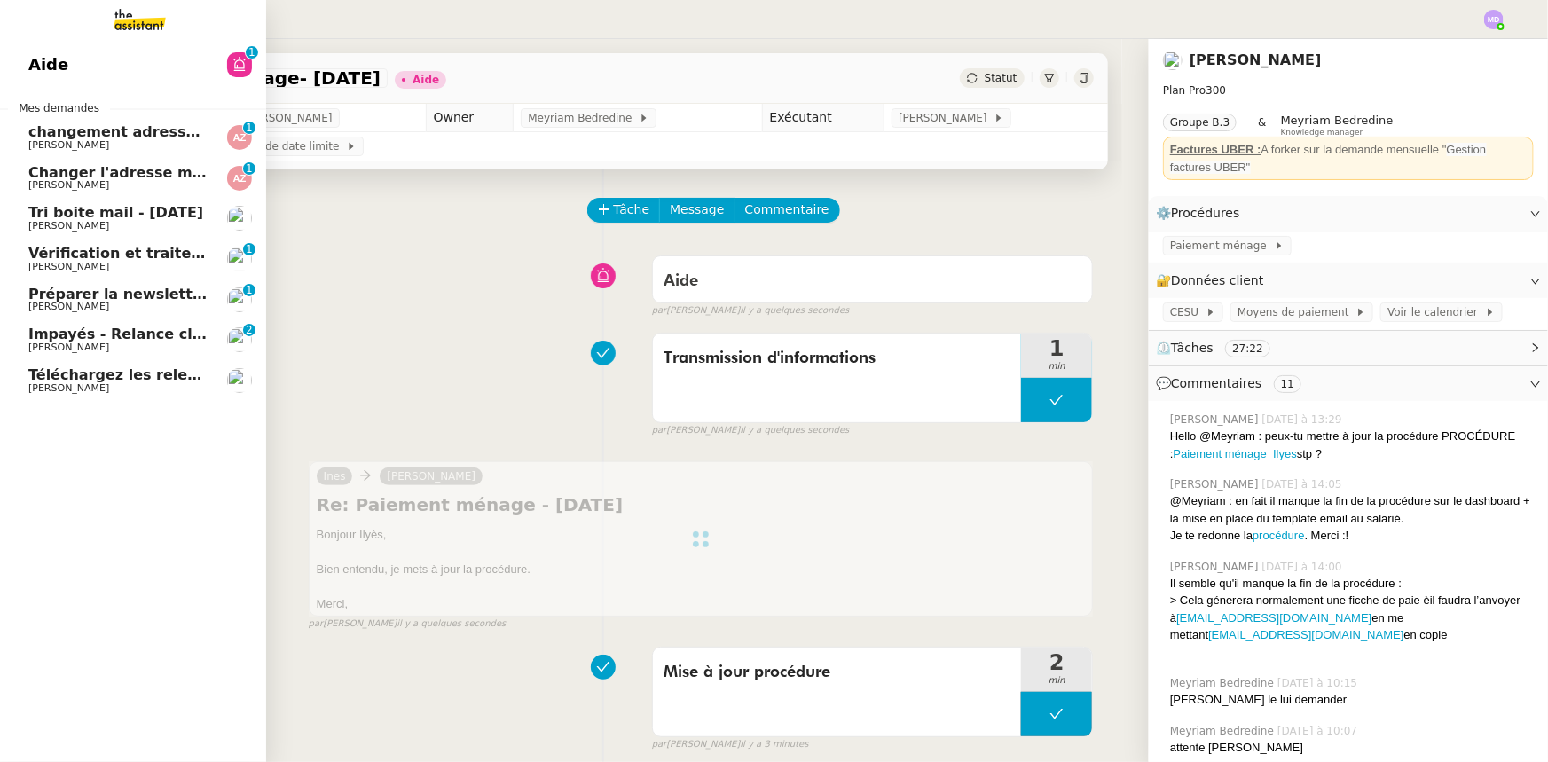
click at [101, 383] on span "[PERSON_NAME]" at bounding box center [117, 388] width 179 height 11
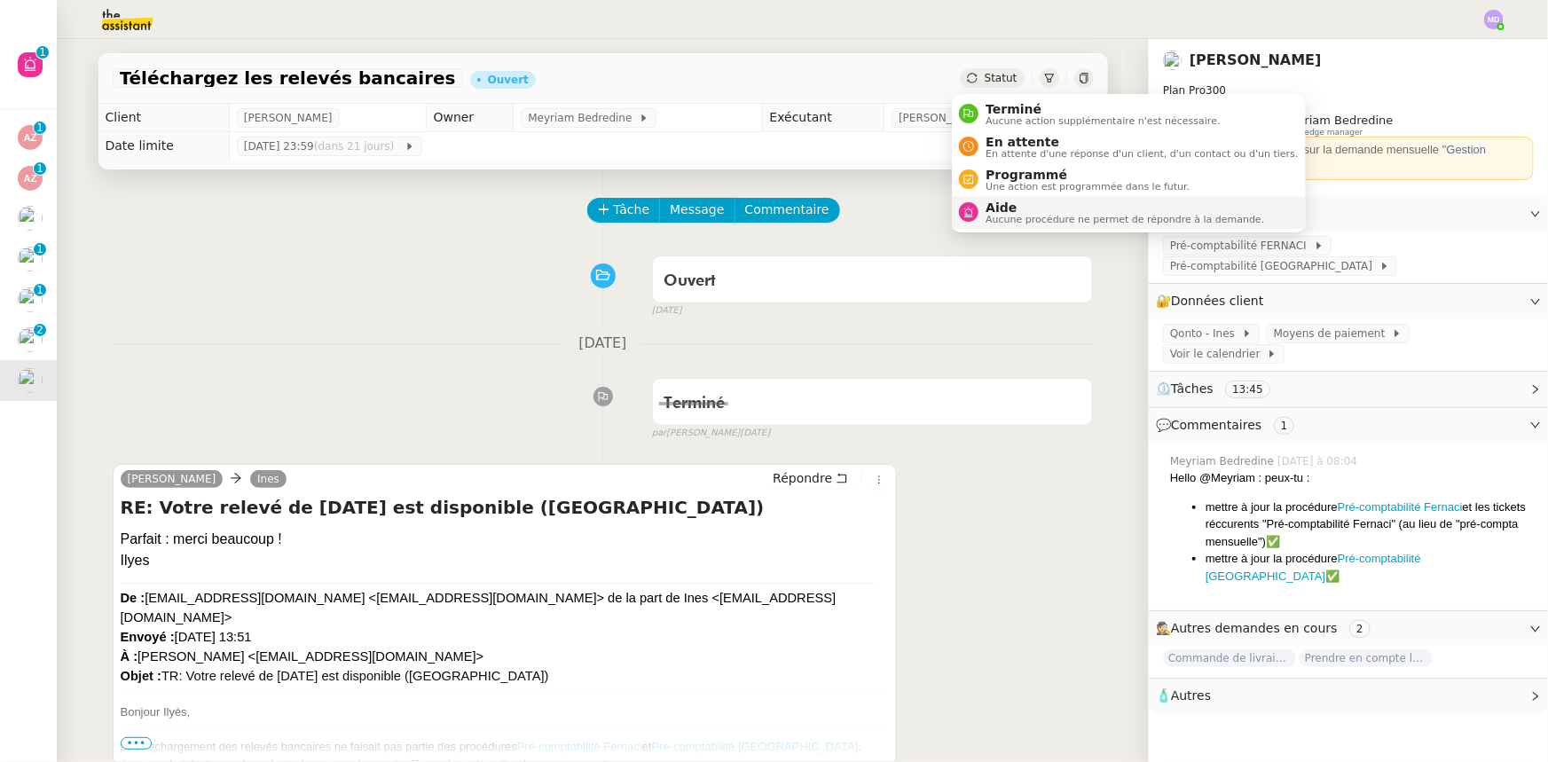
drag, startPoint x: 995, startPoint y: 103, endPoint x: 1096, endPoint y: 196, distance: 137.5
click at [996, 104] on span "Terminé" at bounding box center [1103, 109] width 234 height 14
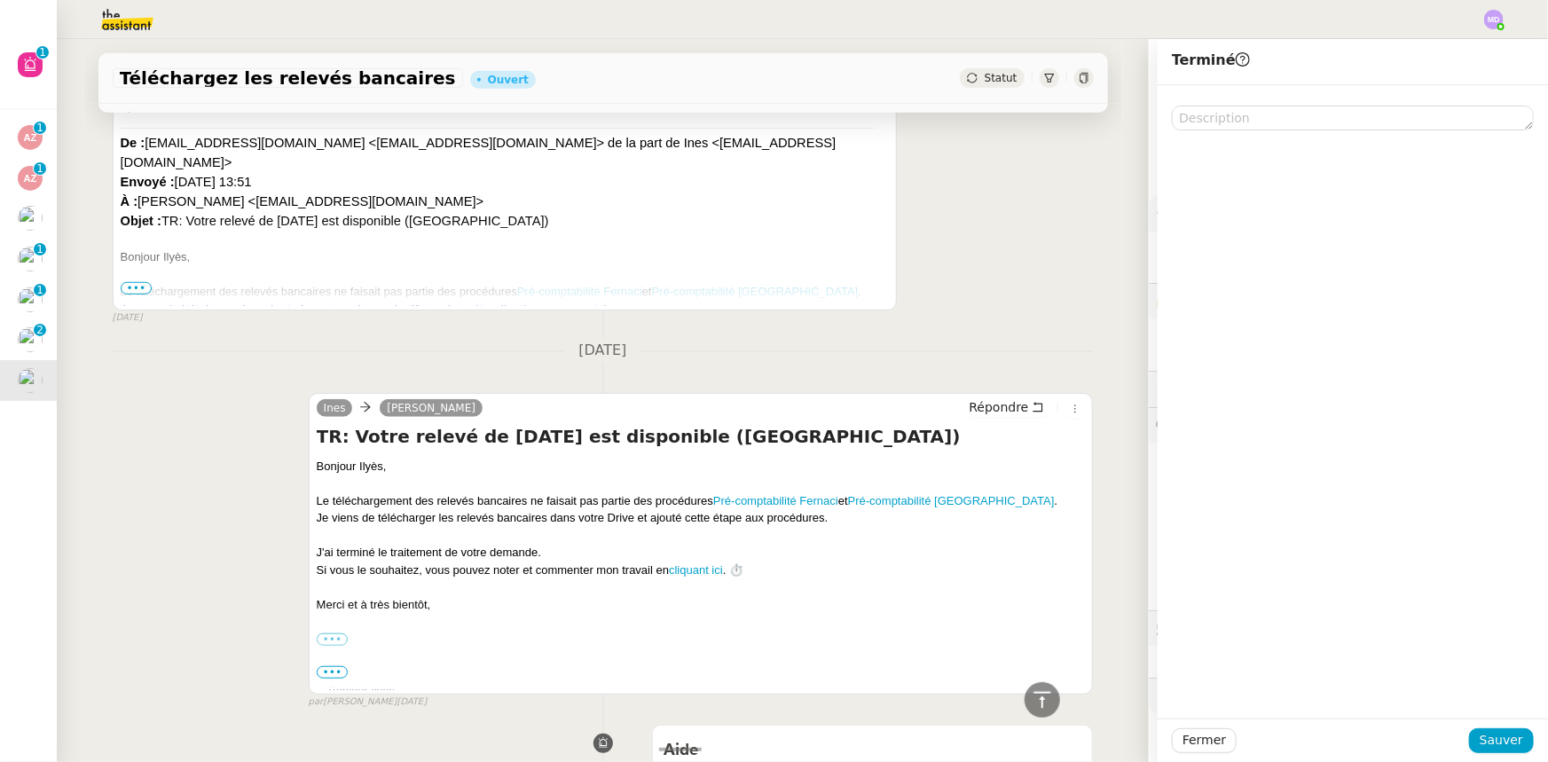
scroll to position [484, 0]
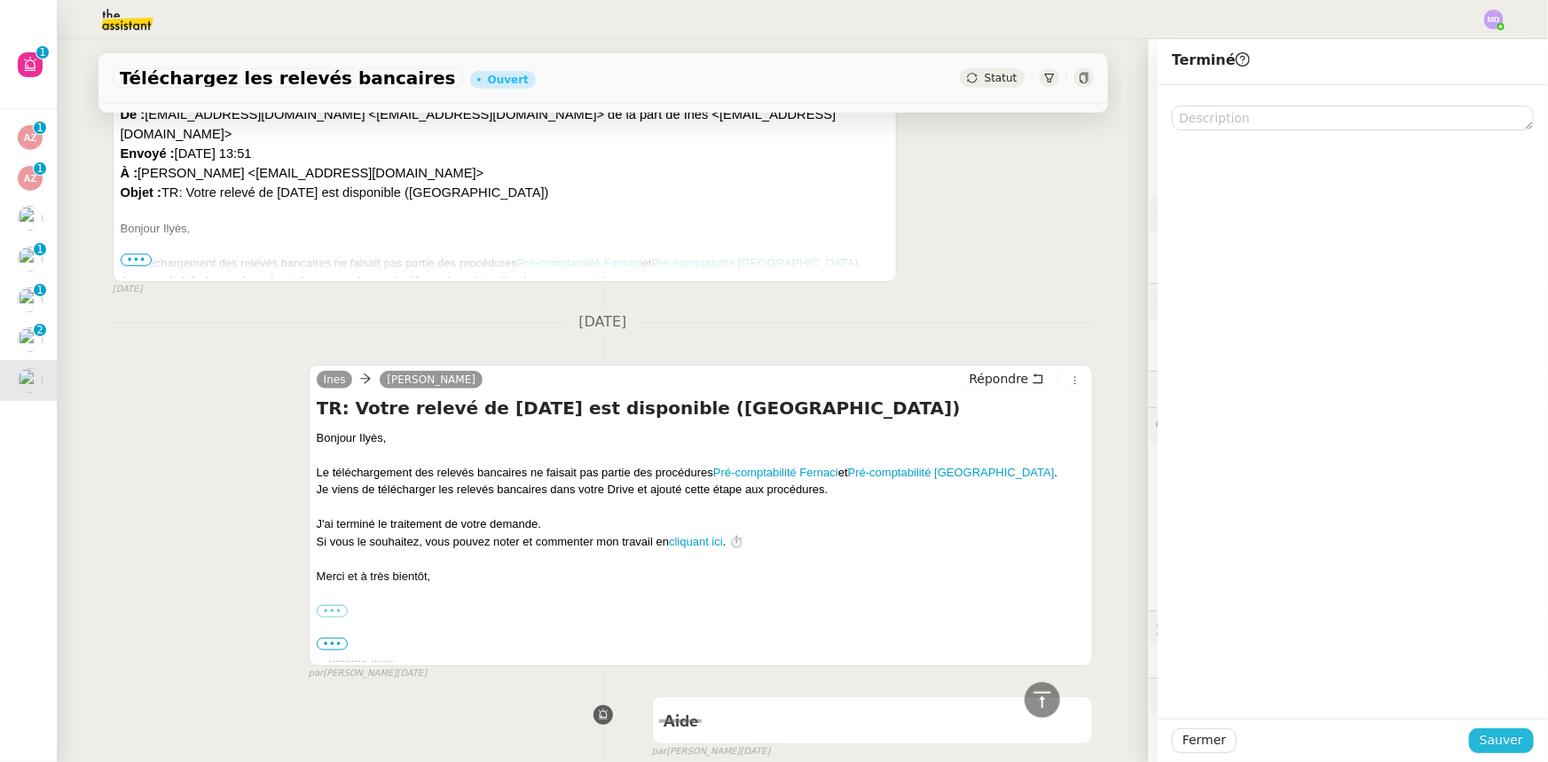
click at [1495, 747] on span "Sauver" at bounding box center [1501, 740] width 43 height 20
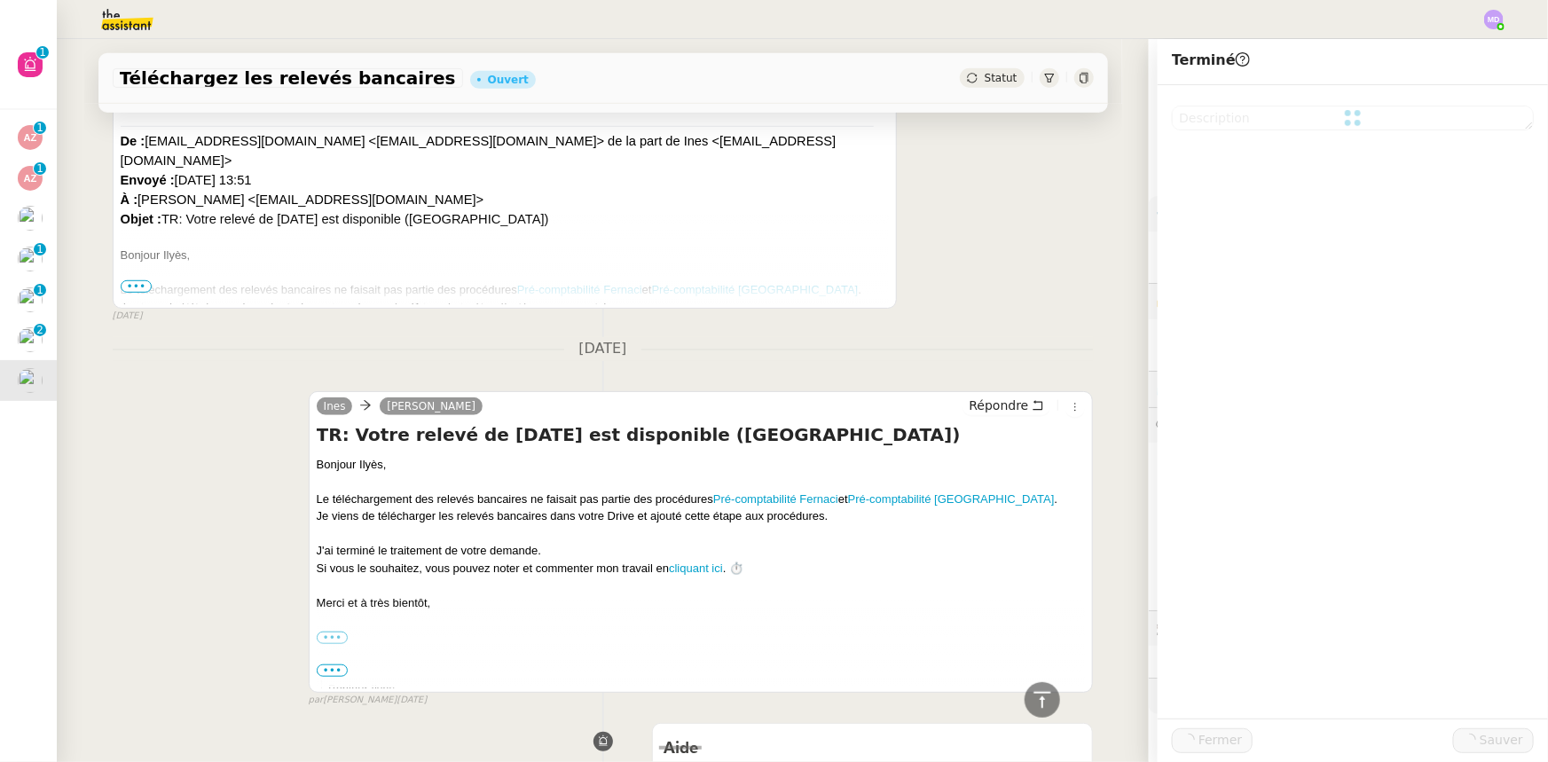
scroll to position [510, 0]
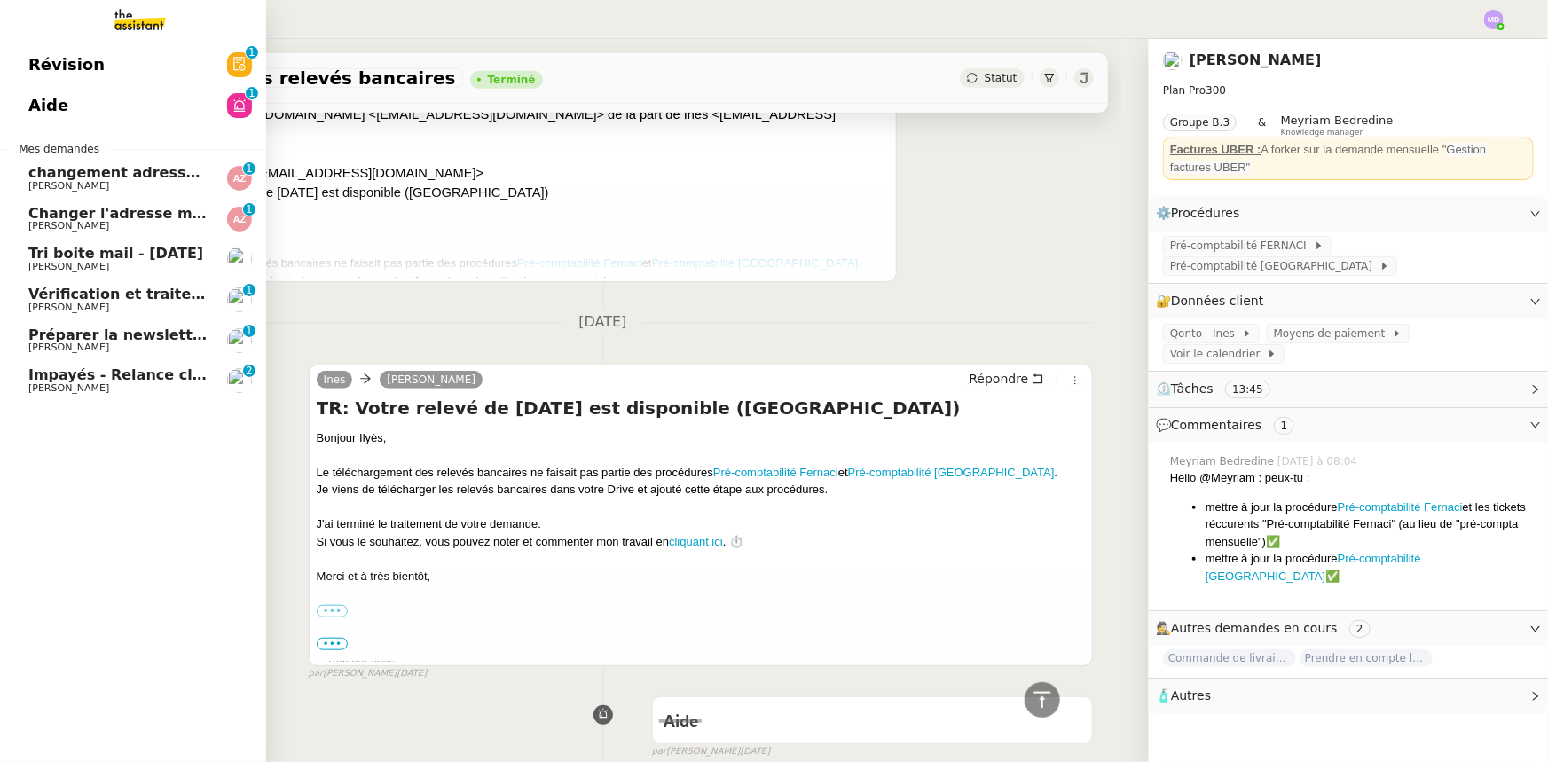
click at [111, 381] on span "Impayés - Relance client - [DATE]" at bounding box center [160, 374] width 265 height 17
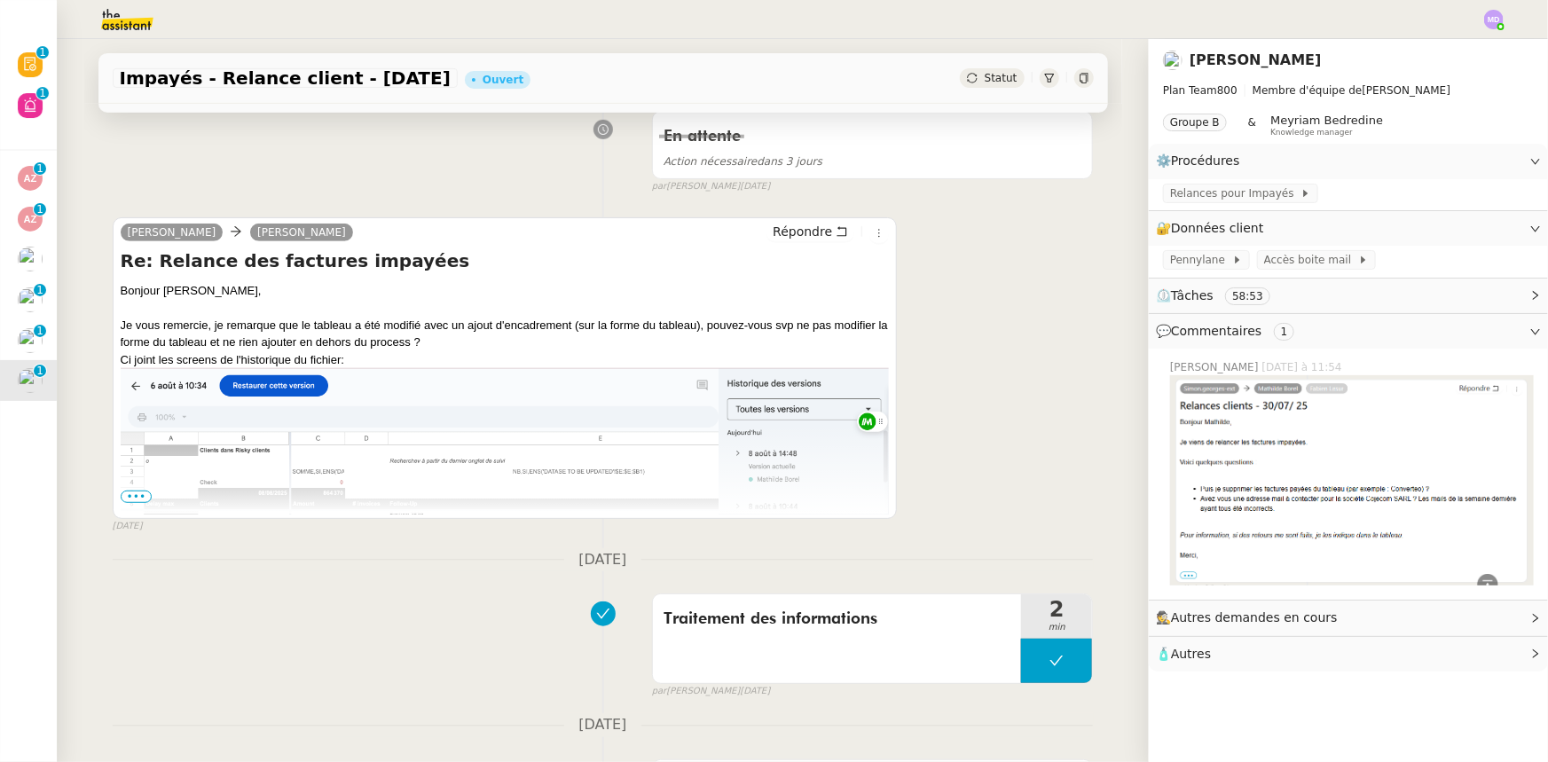
scroll to position [403, 0]
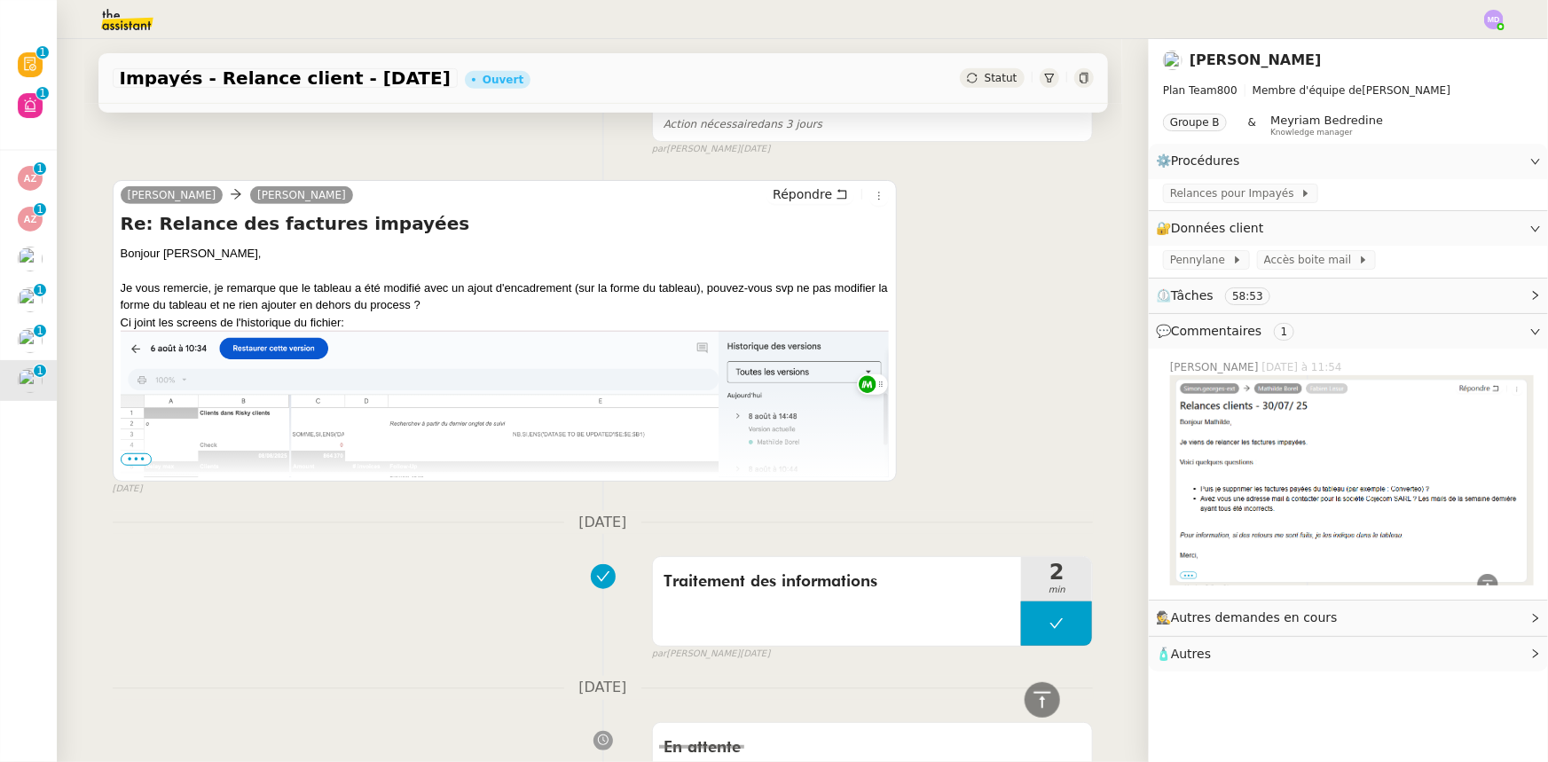
click at [121, 461] on span "•••" at bounding box center [137, 459] width 32 height 12
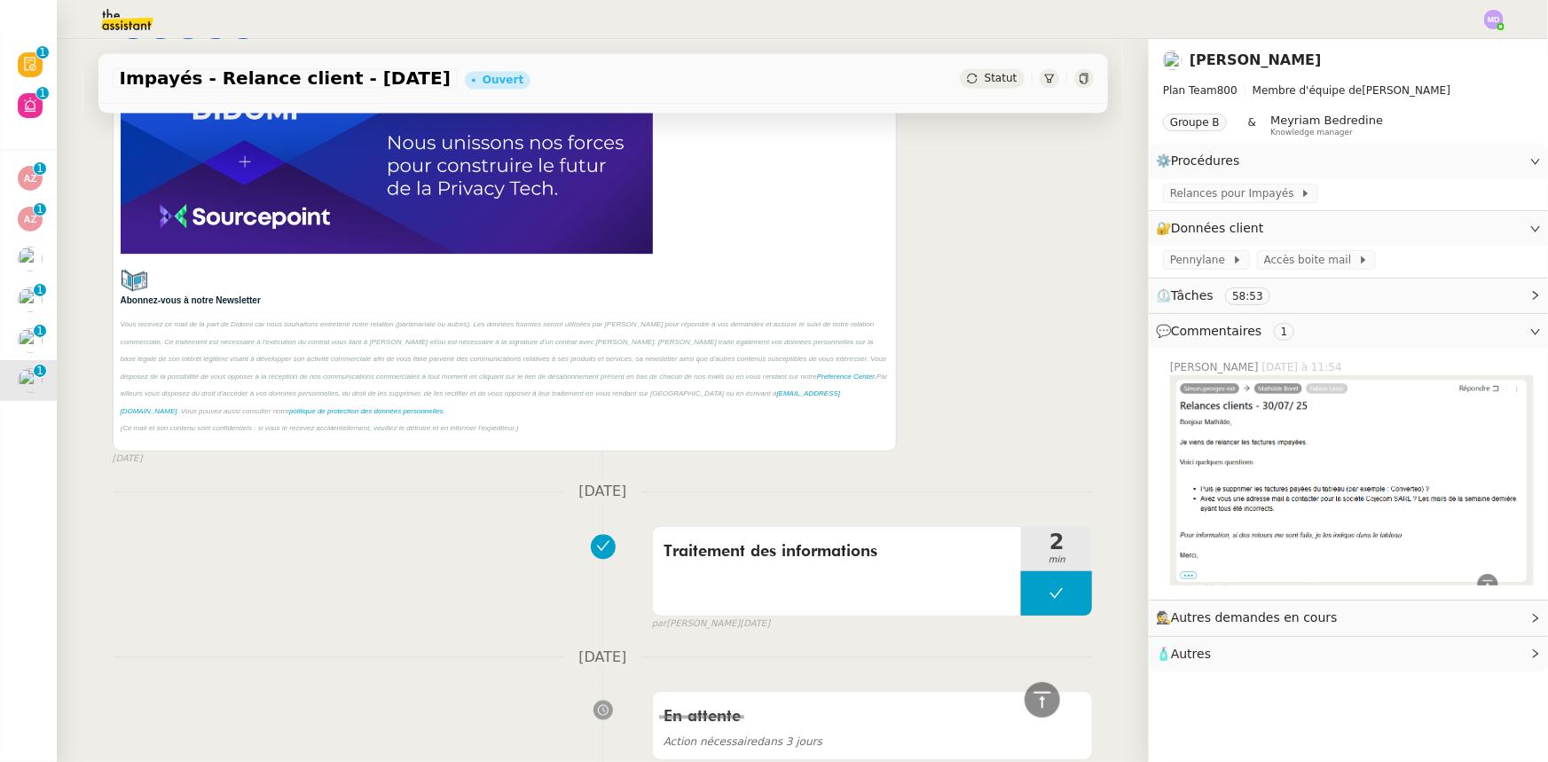
scroll to position [1774, 0]
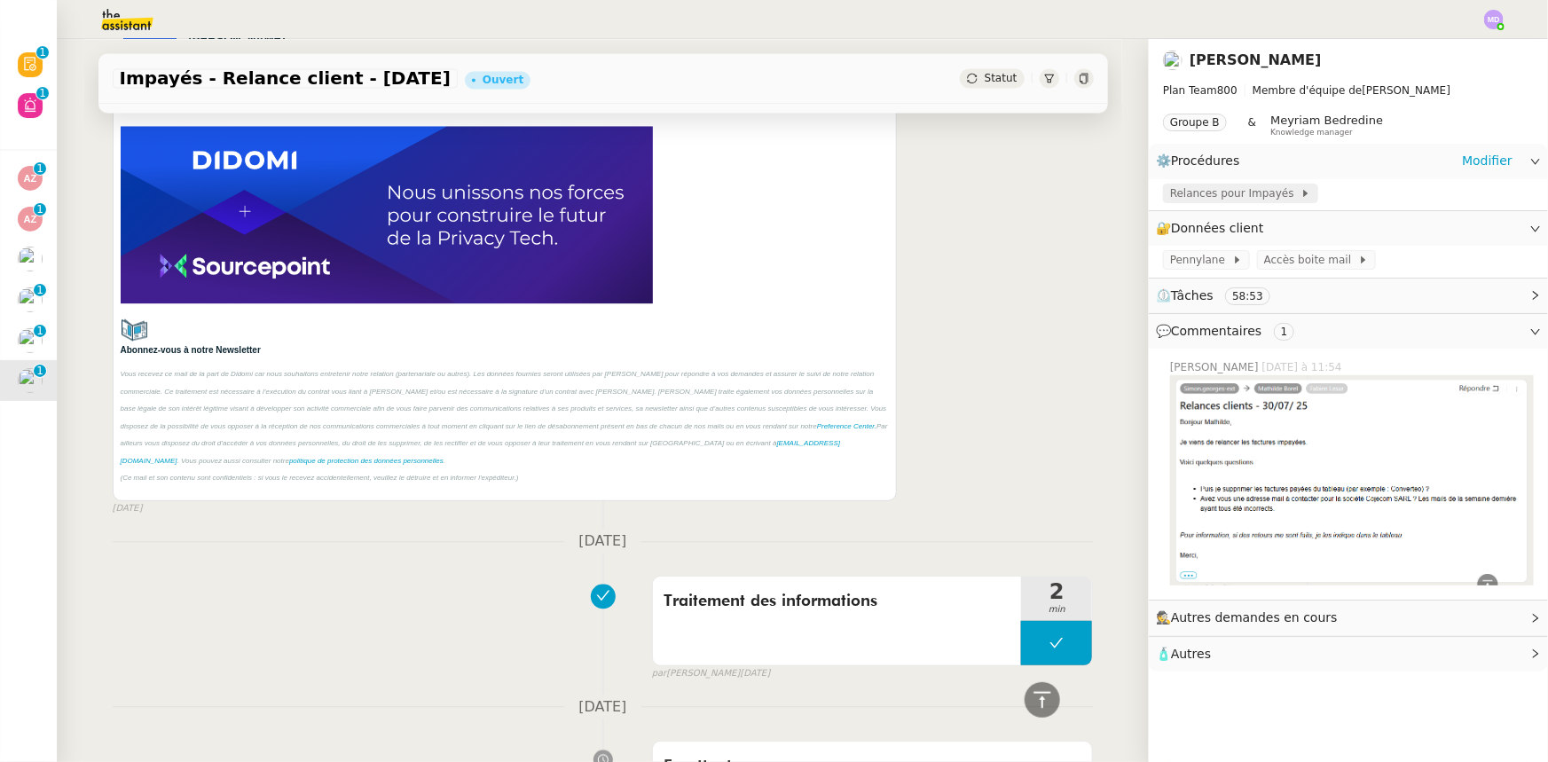
click at [1222, 187] on span "Relances pour Impayés" at bounding box center [1235, 194] width 130 height 18
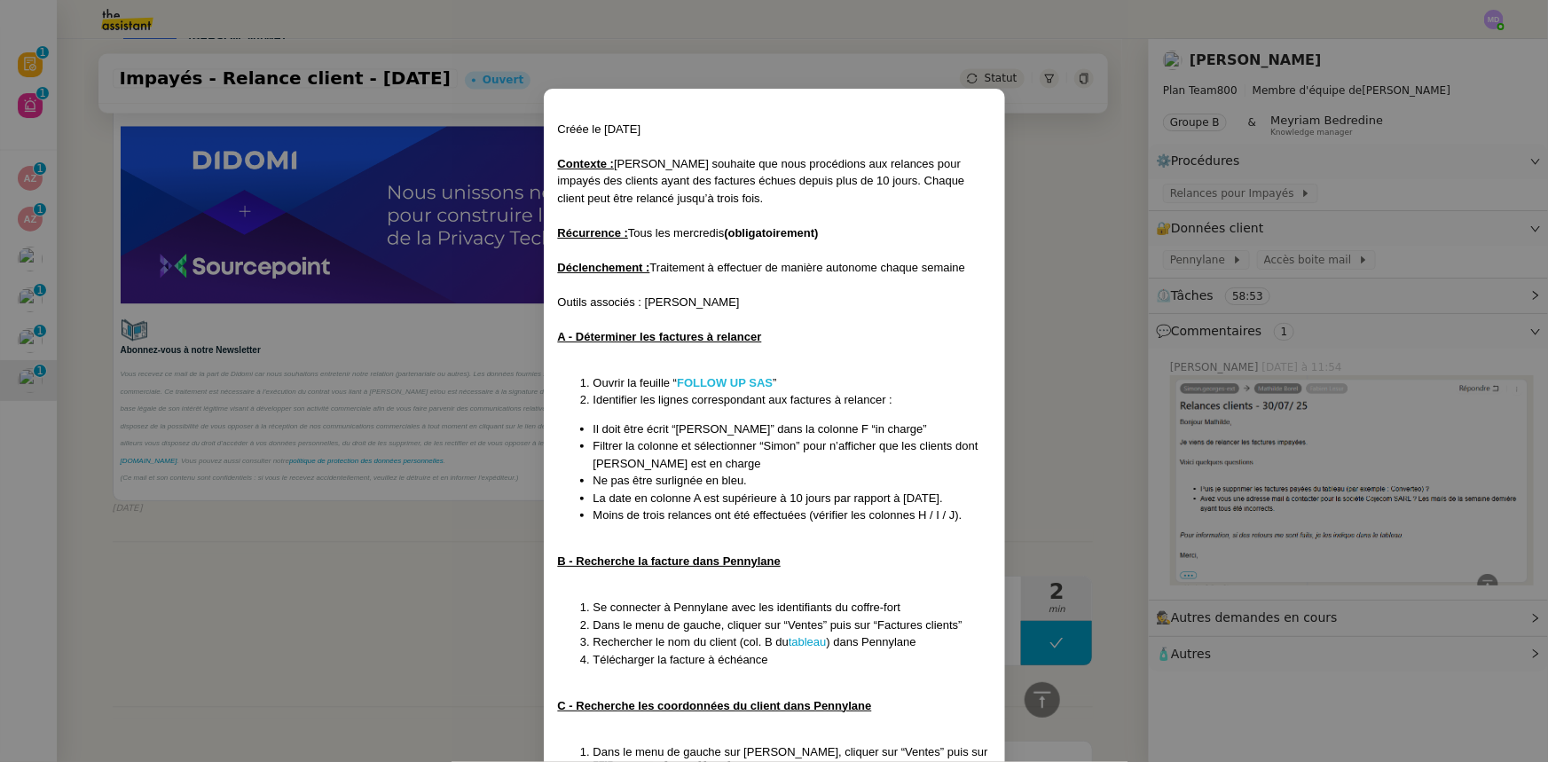
click at [731, 380] on strong "FOLLOW UP SAS" at bounding box center [725, 382] width 96 height 13
click at [753, 382] on strong "FOLLOW UP SAS" at bounding box center [725, 382] width 96 height 13
drag, startPoint x: 337, startPoint y: 641, endPoint x: 342, endPoint y: 631, distance: 11.9
click at [339, 640] on nz-modal-container "Créée le [DATE] Contexte : [PERSON_NAME] souhaite que nous procédions aux relan…" at bounding box center [774, 381] width 1548 height 762
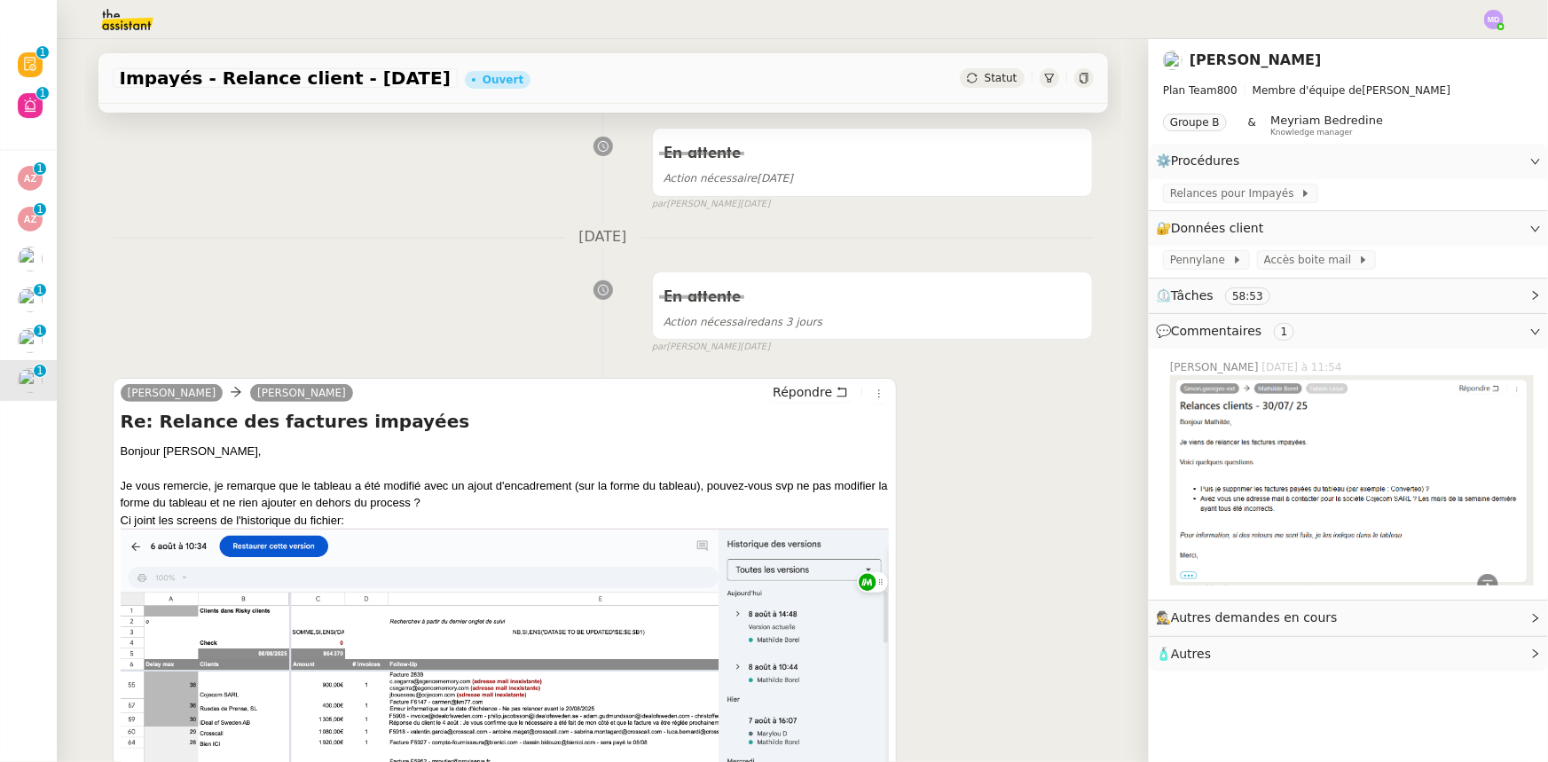
scroll to position [0, 0]
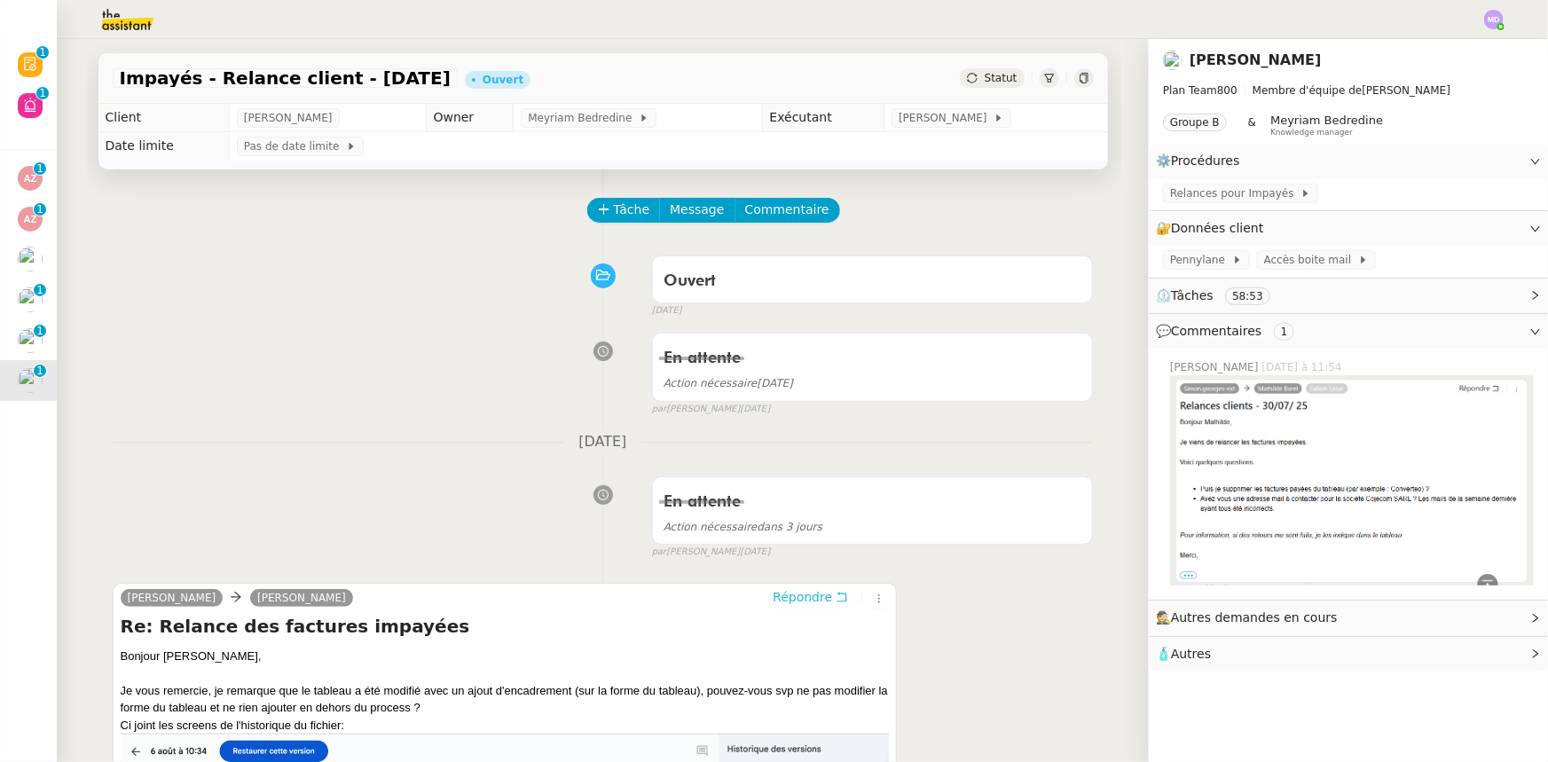
click at [791, 602] on span "Répondre" at bounding box center [802, 597] width 59 height 18
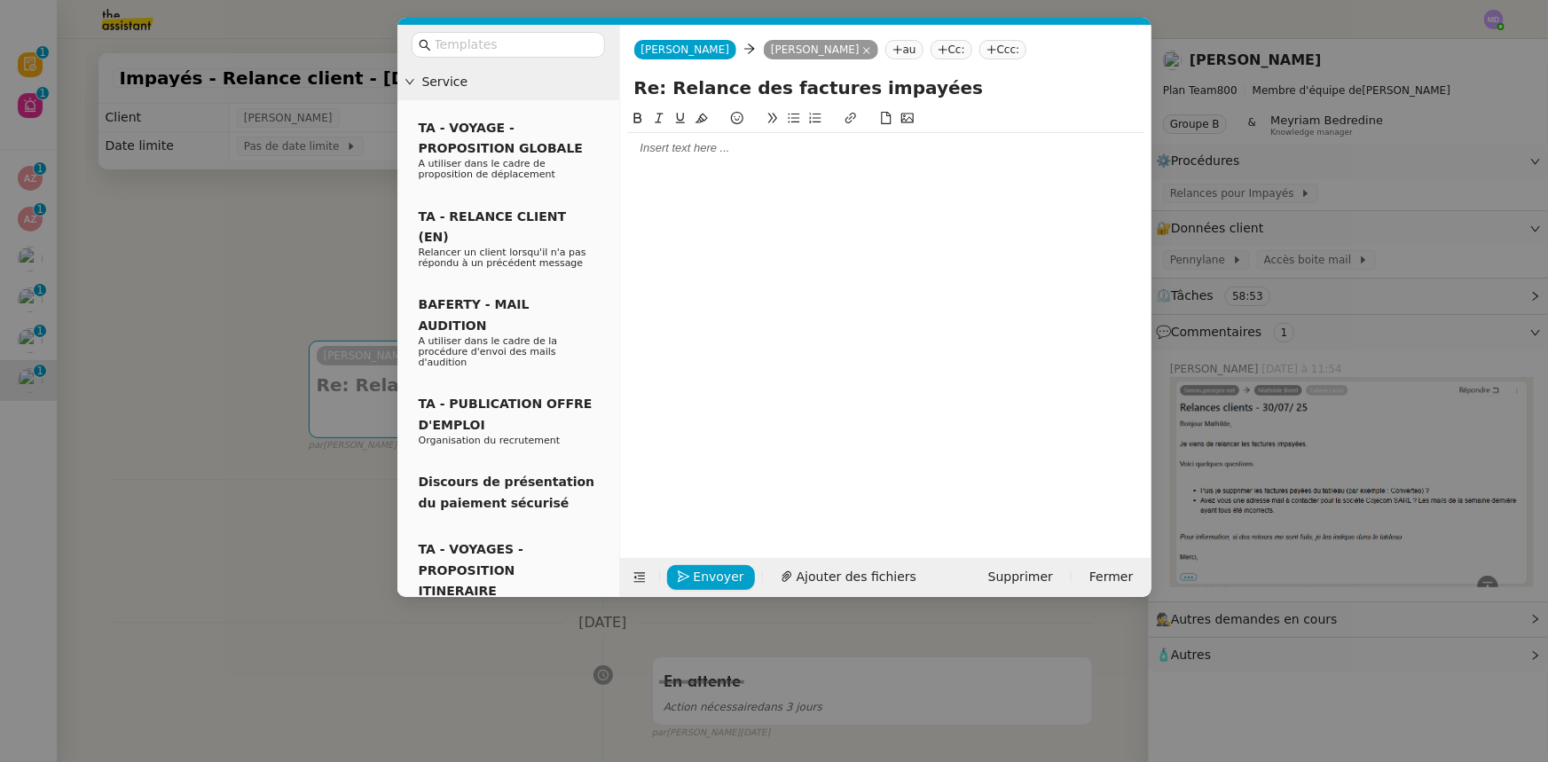
click at [326, 230] on nz-modal-container "Service TA - VOYAGE - PROPOSITION GLOBALE A utiliser dans le cadre de propositi…" at bounding box center [774, 381] width 1548 height 762
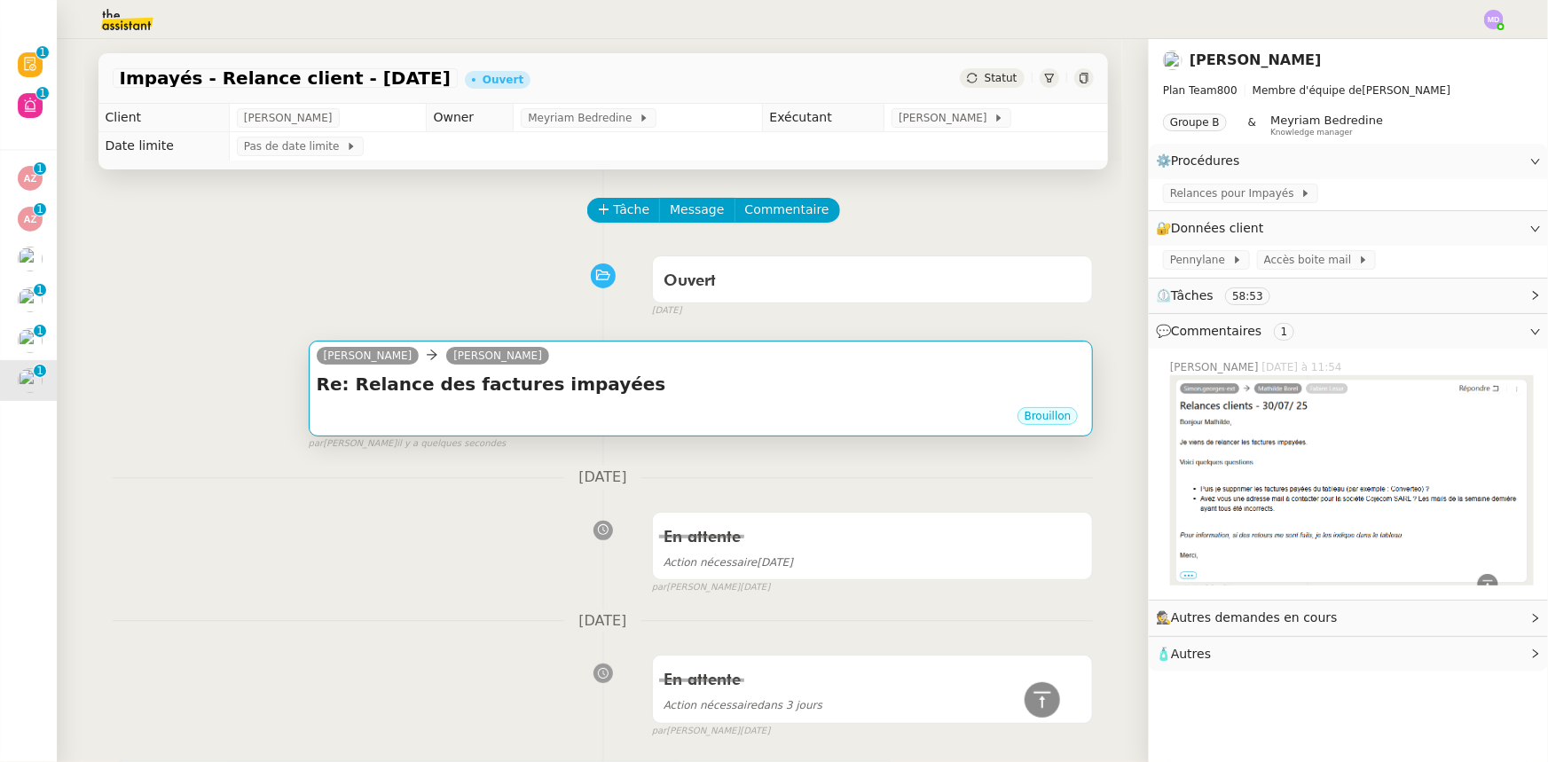
click at [630, 363] on div "[PERSON_NAME]" at bounding box center [701, 358] width 769 height 27
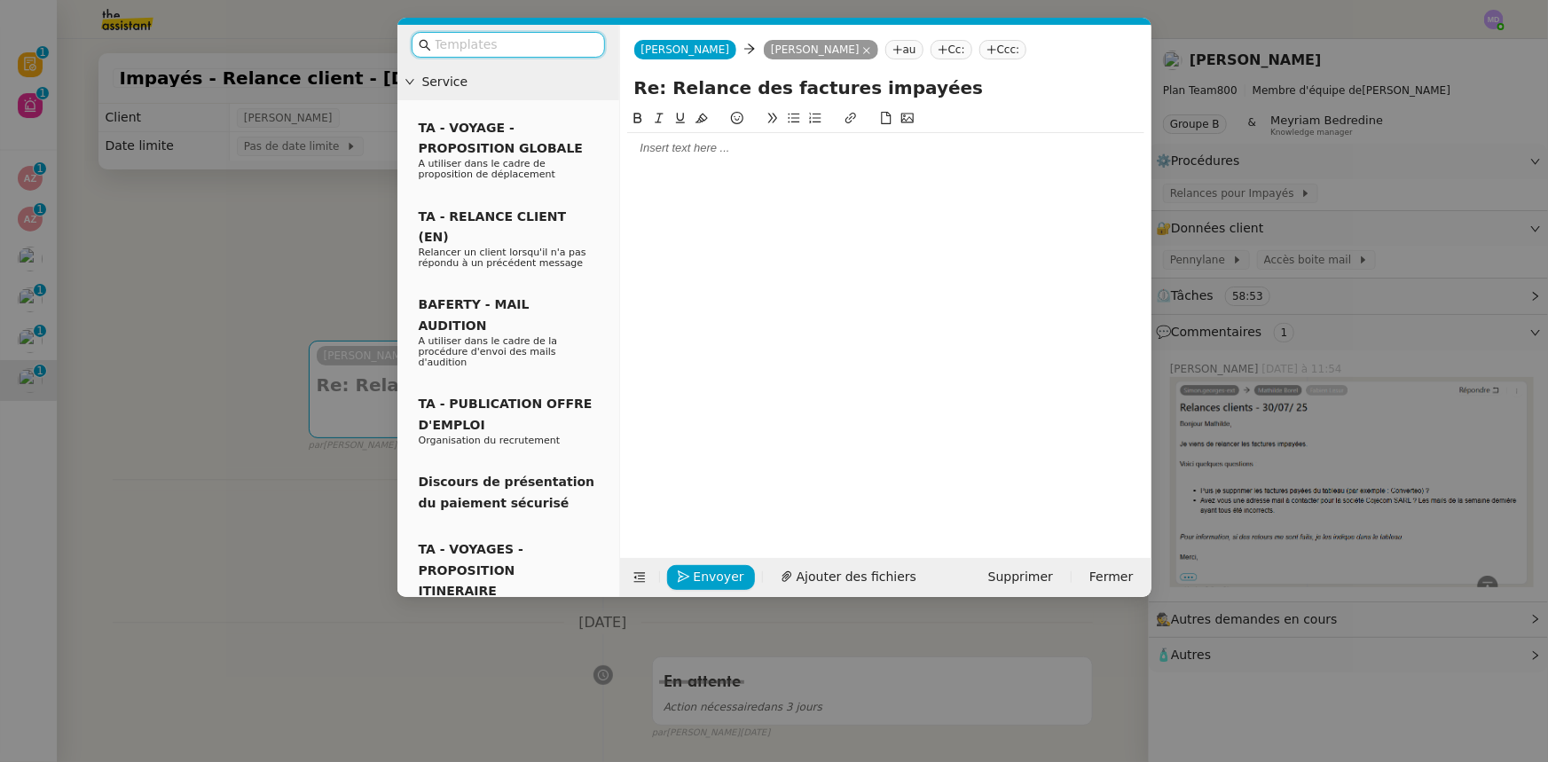
click at [656, 163] on div at bounding box center [885, 319] width 517 height 422
click at [657, 157] on div at bounding box center [885, 148] width 517 height 30
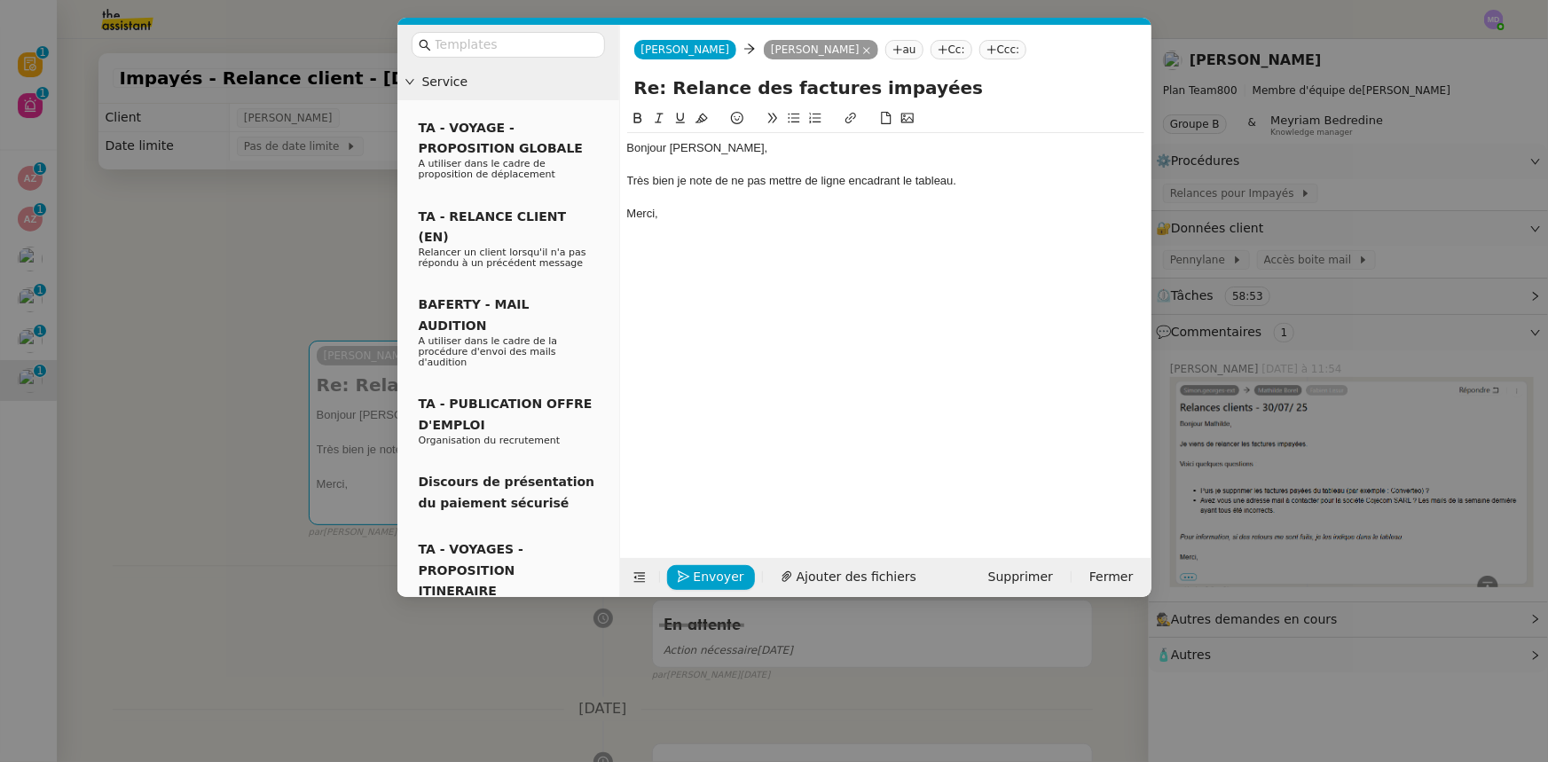
click at [671, 182] on div "Très bien je note de ne pas mettre de ligne encadrant le tableau." at bounding box center [885, 181] width 517 height 16
click at [0, 0] on lt-span "bien ," at bounding box center [0, 0] width 0 height 0
click at [337, 235] on nz-modal-container "Service TA - VOYAGE - PROPOSITION GLOBALE A utiliser dans le cadre de propositi…" at bounding box center [774, 381] width 1548 height 762
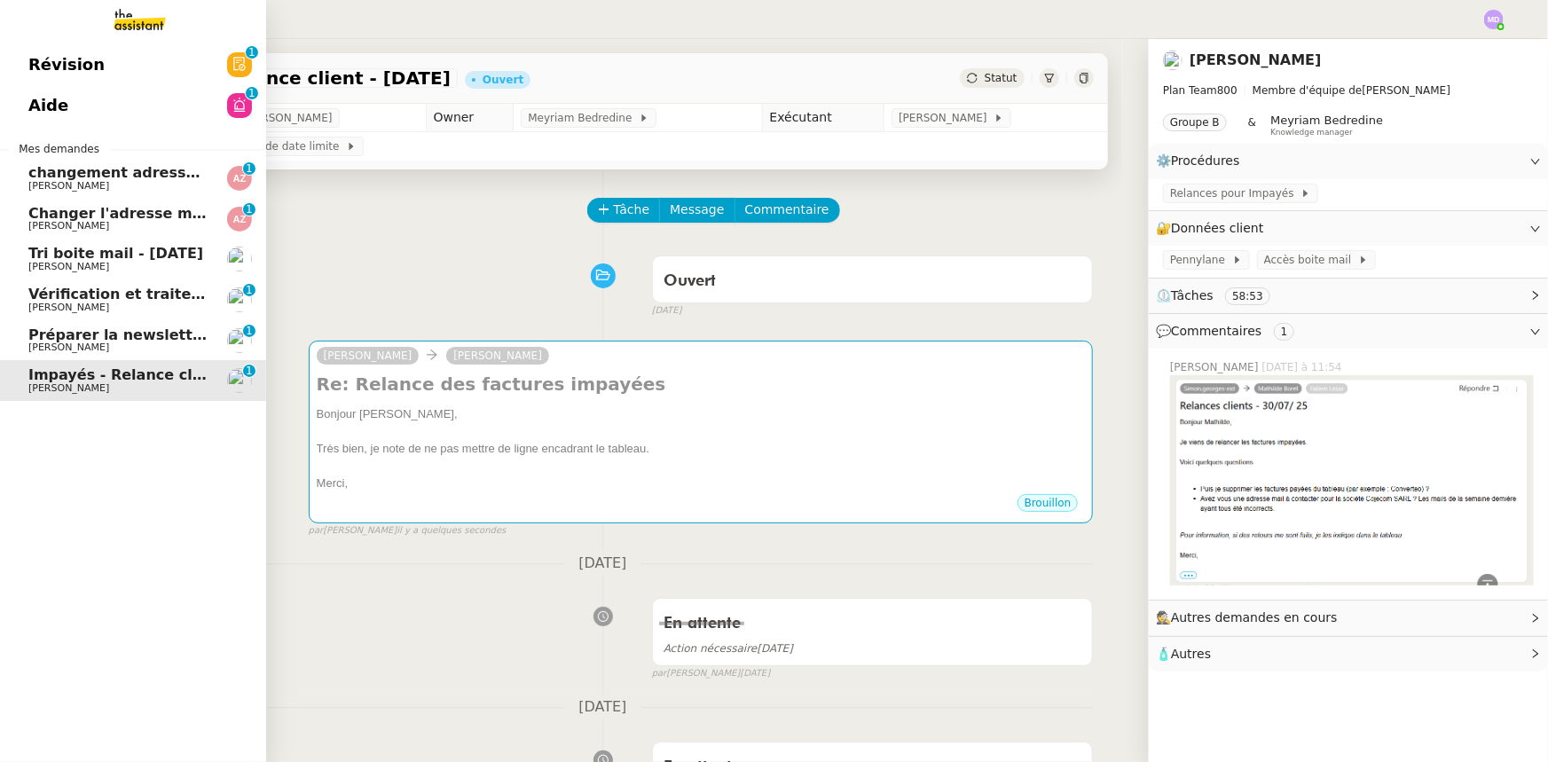
click at [29, 334] on span "Préparer la newsletter" at bounding box center [118, 334] width 181 height 17
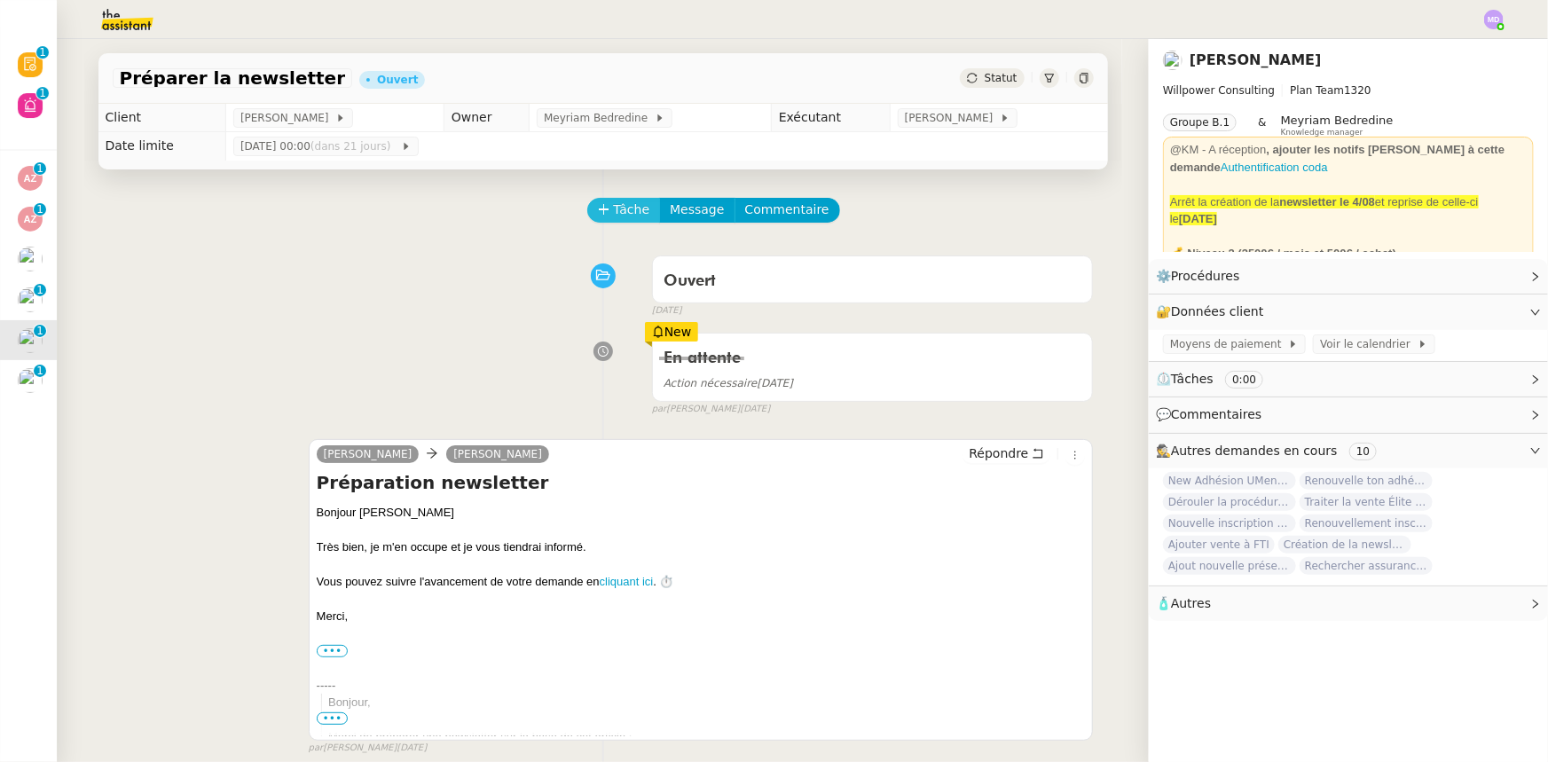
click at [618, 216] on span "Tâche" at bounding box center [632, 210] width 36 height 20
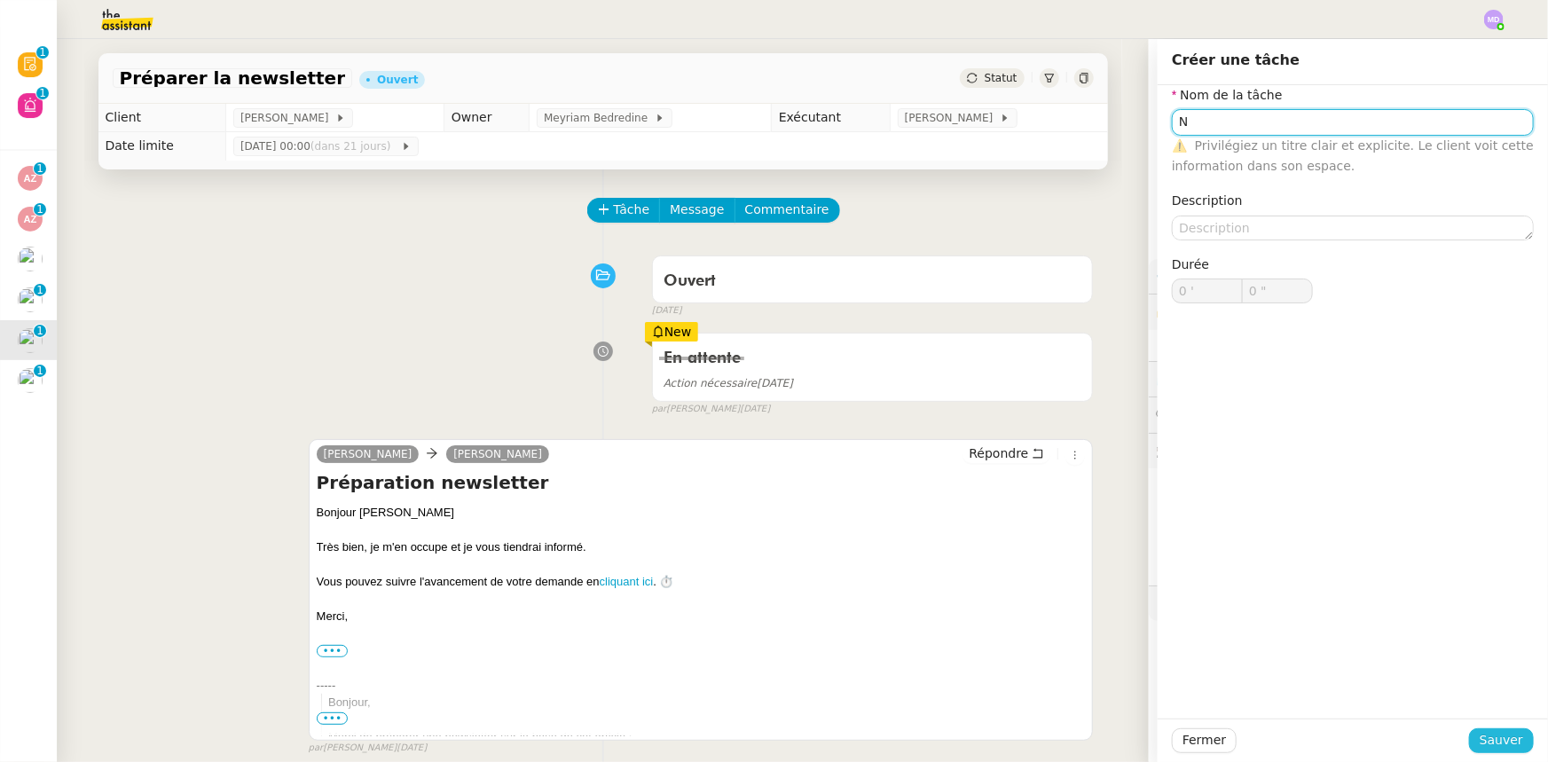
type input "N"
drag, startPoint x: 1478, startPoint y: 743, endPoint x: 1347, endPoint y: 683, distance: 144.1
click at [1480, 743] on span "Sauver" at bounding box center [1501, 740] width 43 height 20
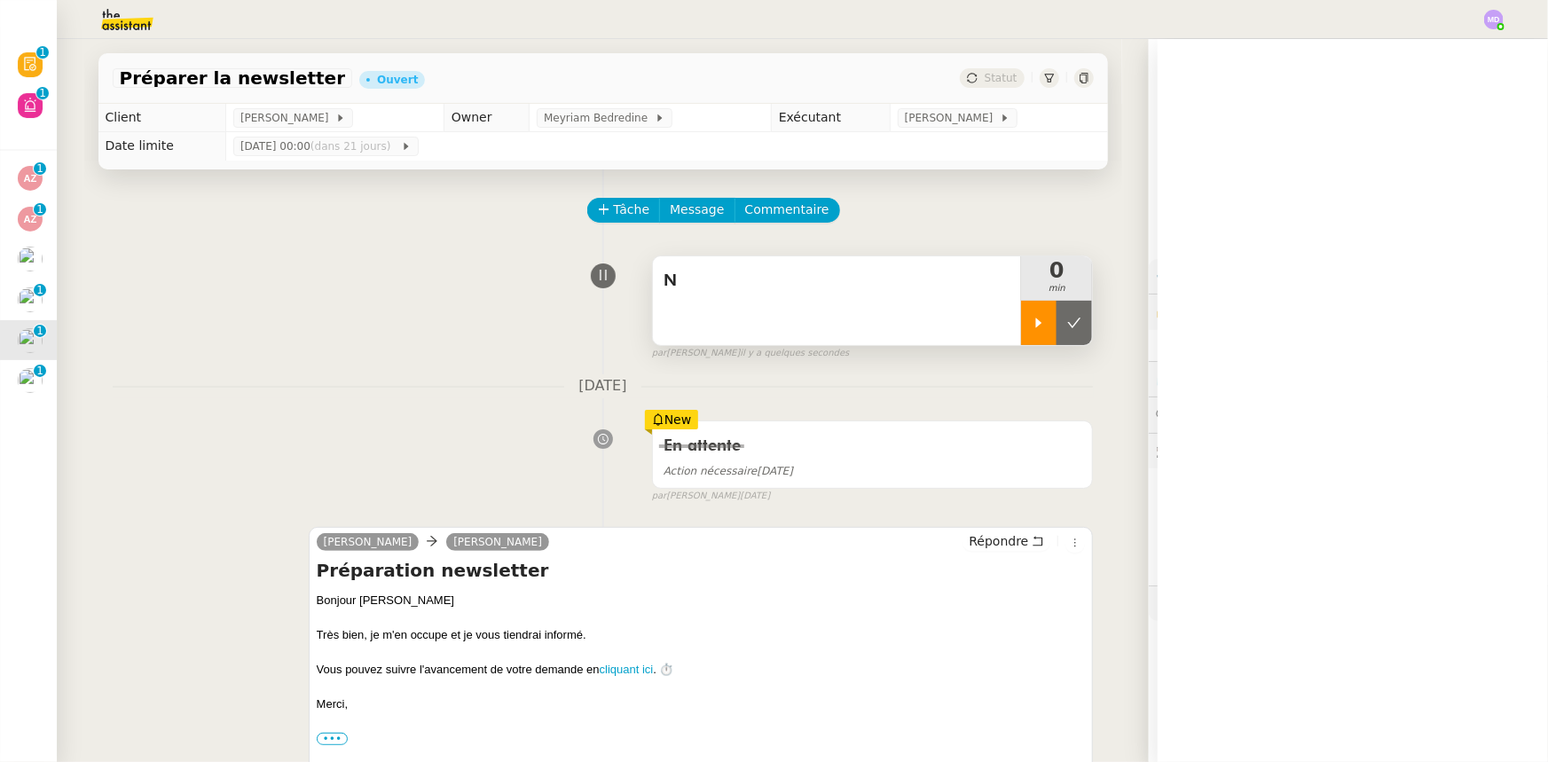
click at [1034, 332] on div at bounding box center [1038, 323] width 35 height 44
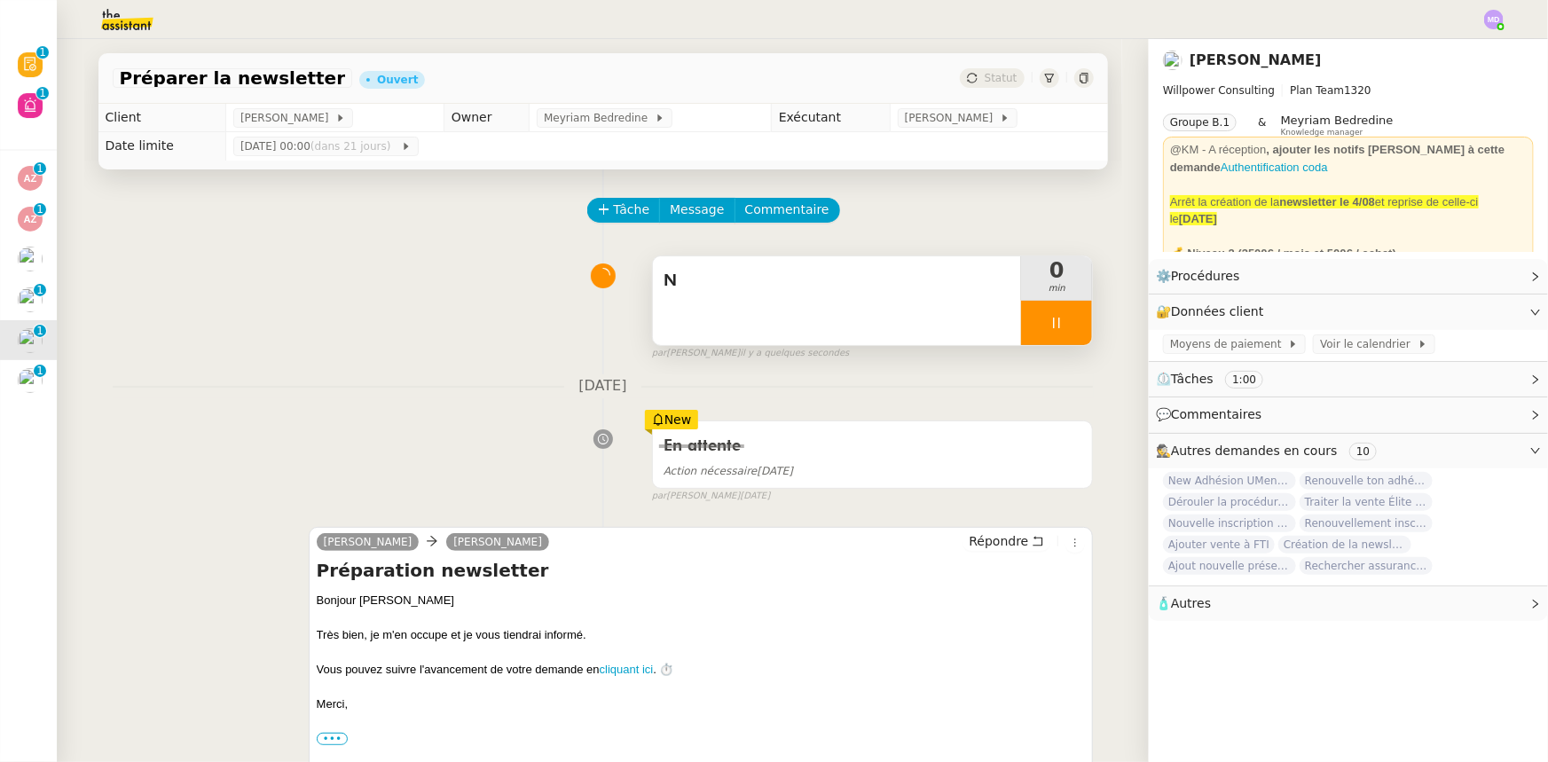
click at [968, 323] on div "N" at bounding box center [837, 300] width 369 height 89
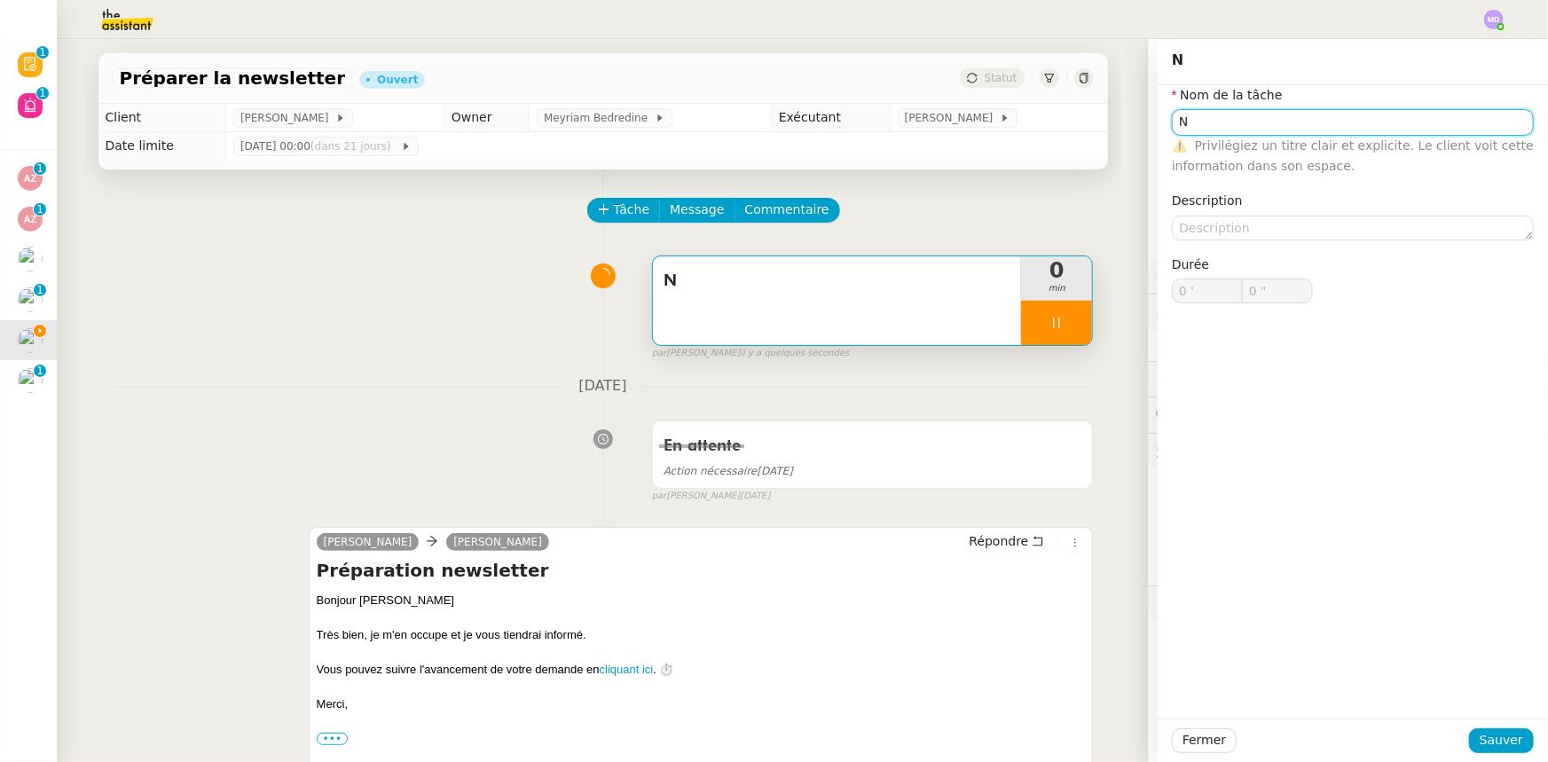
click at [1239, 114] on input "N" at bounding box center [1353, 122] width 362 height 26
type input "Ne"
type input "1 ""
type input "Newsle"
type input "2 ""
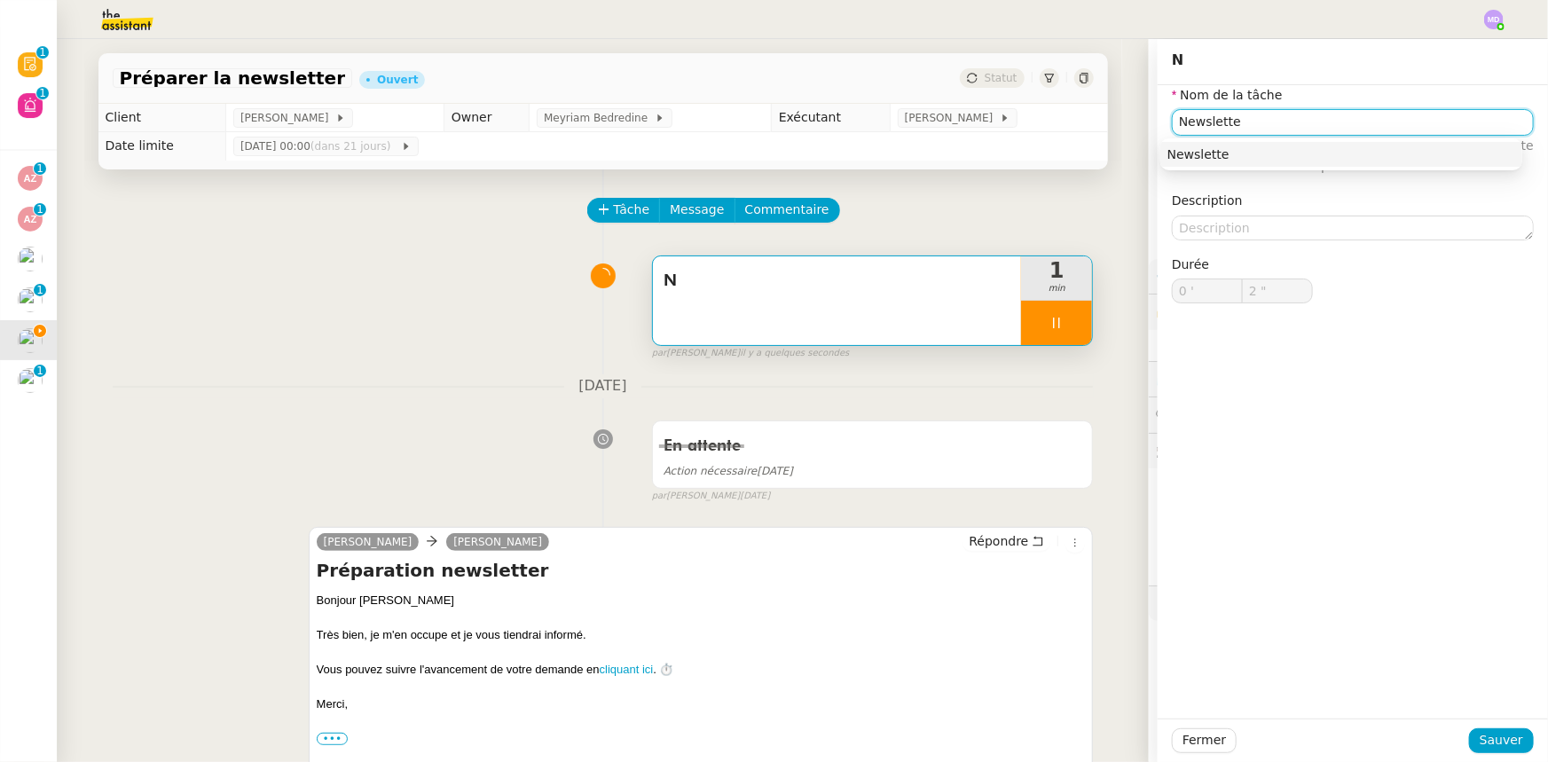
type input "Newsletter"
drag, startPoint x: 1243, startPoint y: 143, endPoint x: 1245, endPoint y: 153, distance: 9.9
click at [1242, 149] on nz-auto-option "Newsletter" at bounding box center [1341, 154] width 362 height 25
type input "4 ""
type input "Newsletter"
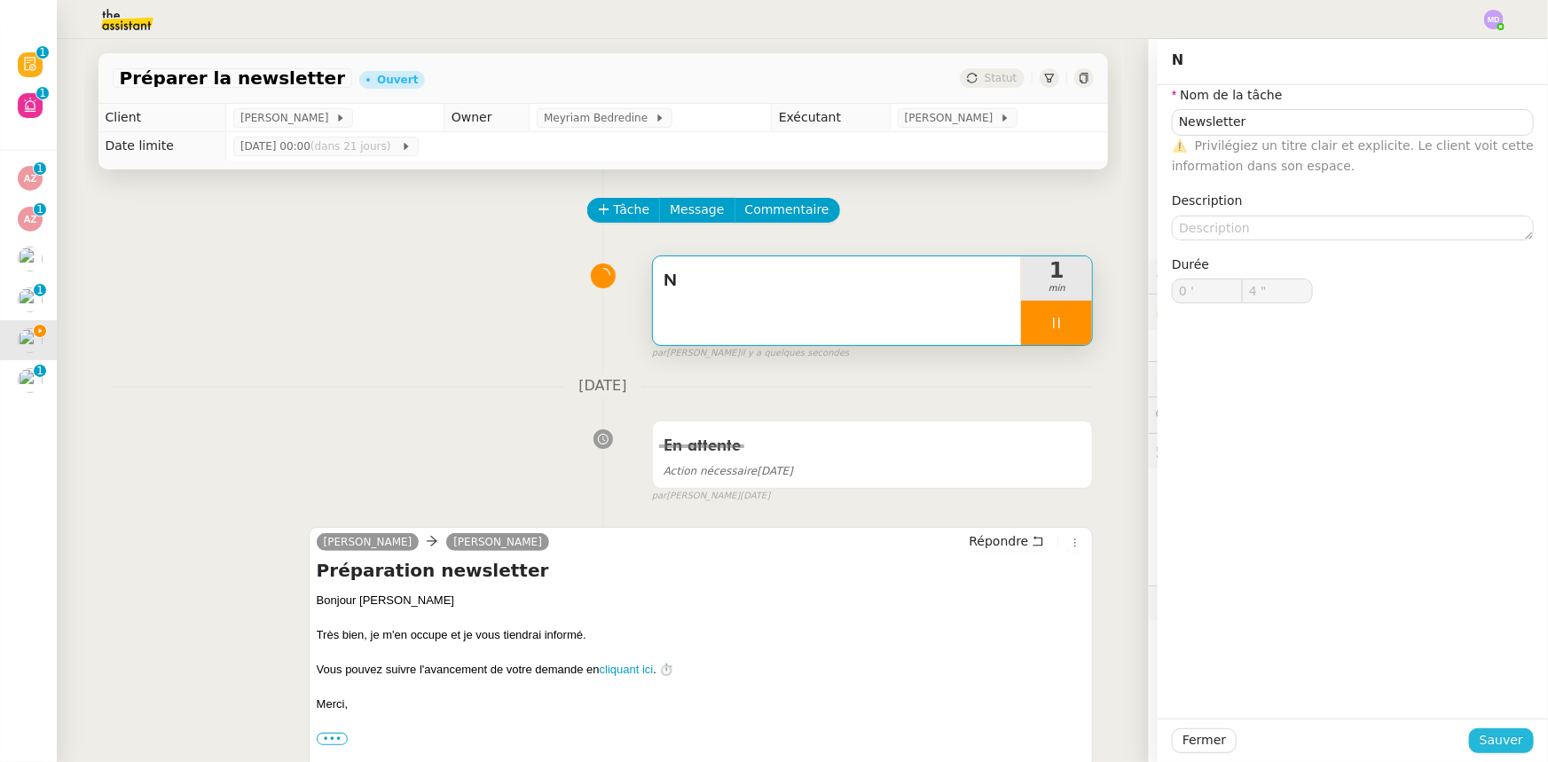
click at [1496, 731] on span "Sauver" at bounding box center [1501, 740] width 43 height 20
type input "5 ""
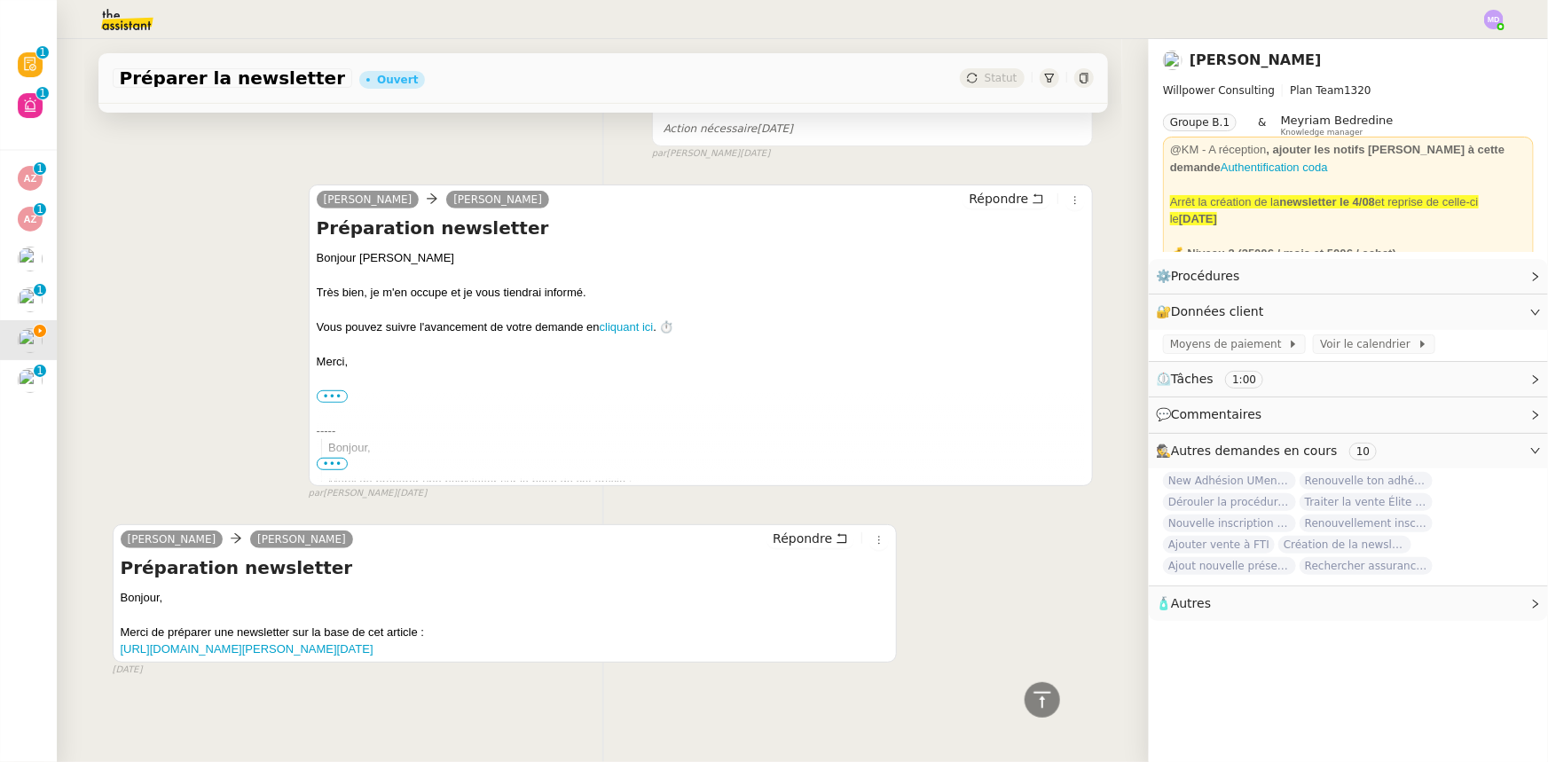
scroll to position [352, 0]
click at [374, 642] on link "[URL][DOMAIN_NAME][PERSON_NAME][DATE]" at bounding box center [247, 648] width 253 height 13
click at [1491, 273] on link "Modifier" at bounding box center [1487, 276] width 51 height 20
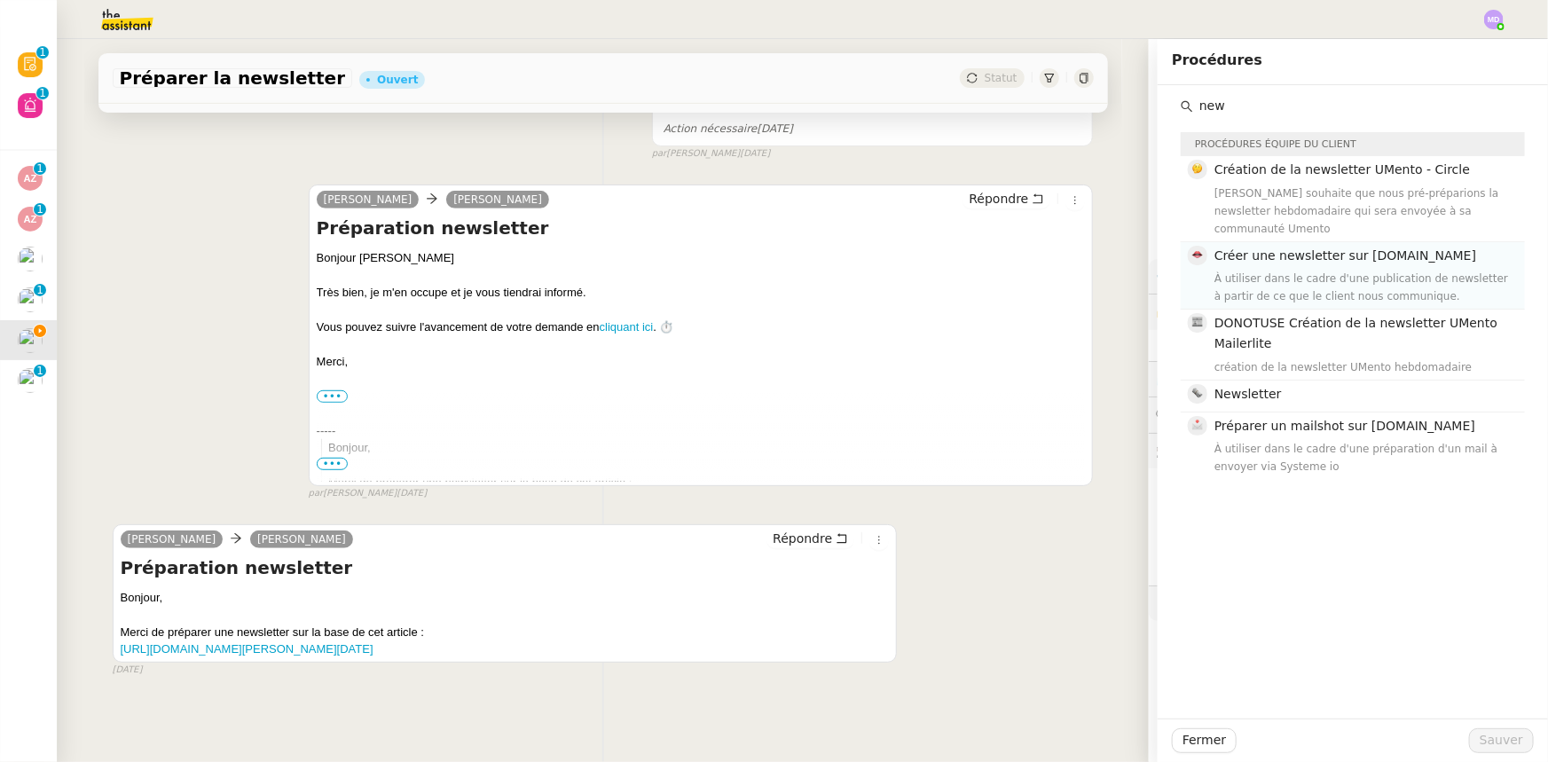
type input "new"
click at [1327, 270] on div "À utiliser dans le cadre d'une publication de newsletter à partir de ce que le …" at bounding box center [1365, 287] width 300 height 35
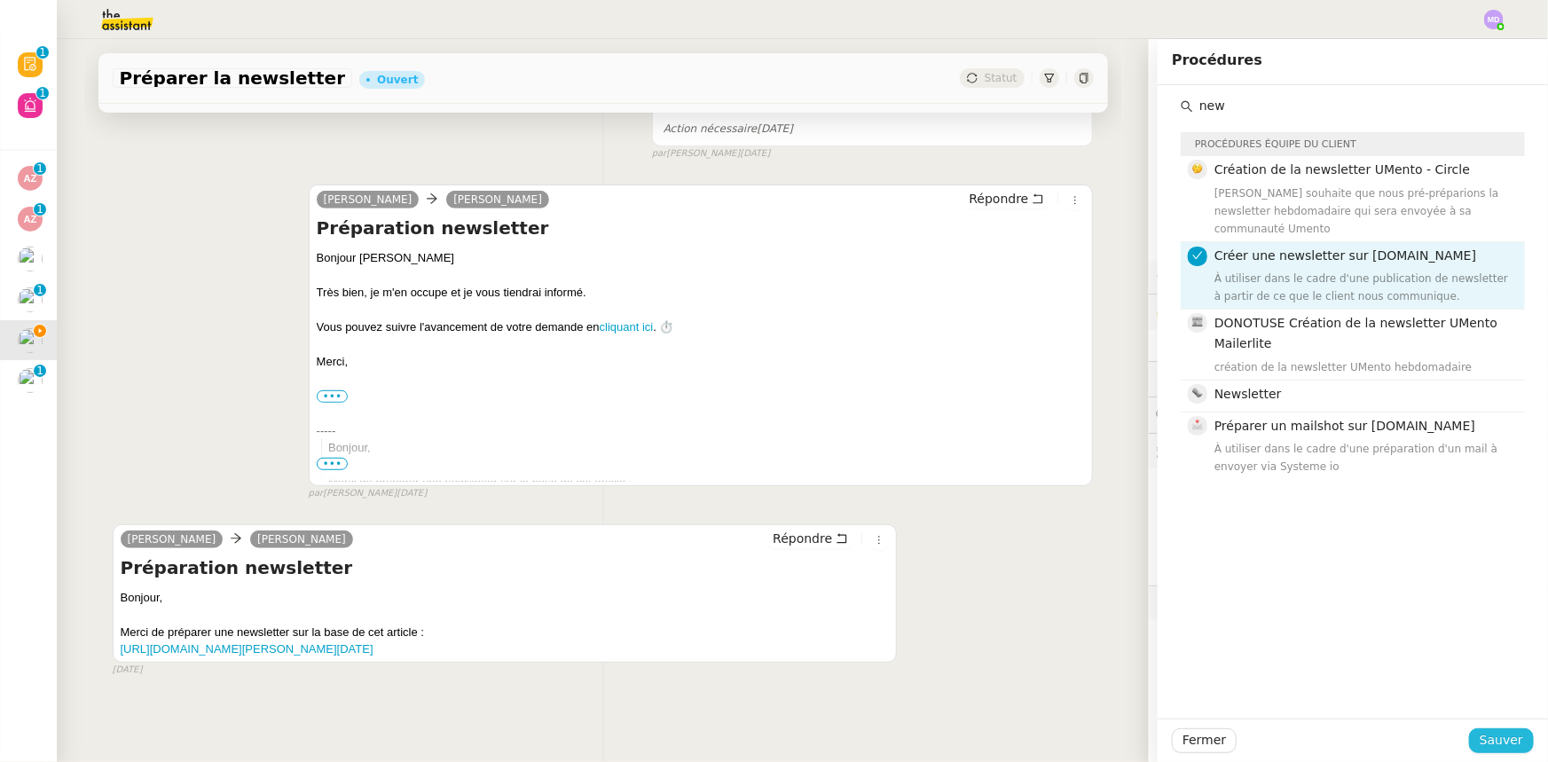
click at [1499, 734] on span "Sauver" at bounding box center [1501, 740] width 43 height 20
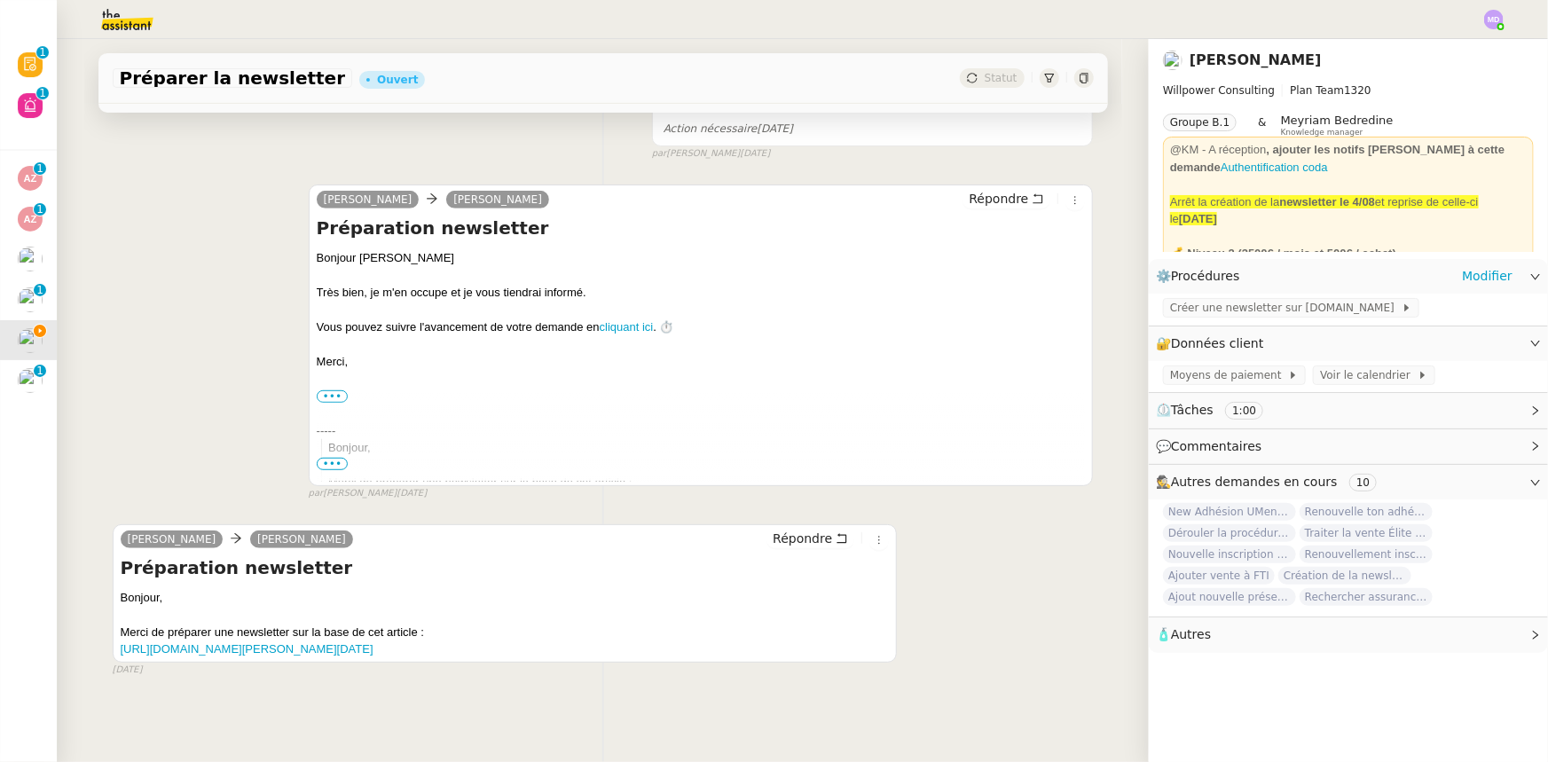
click at [1224, 319] on div "Créer une newsletter sur [DOMAIN_NAME]" at bounding box center [1348, 309] width 399 height 31
click at [1231, 310] on span "Créer une newsletter sur [DOMAIN_NAME]" at bounding box center [1286, 308] width 232 height 18
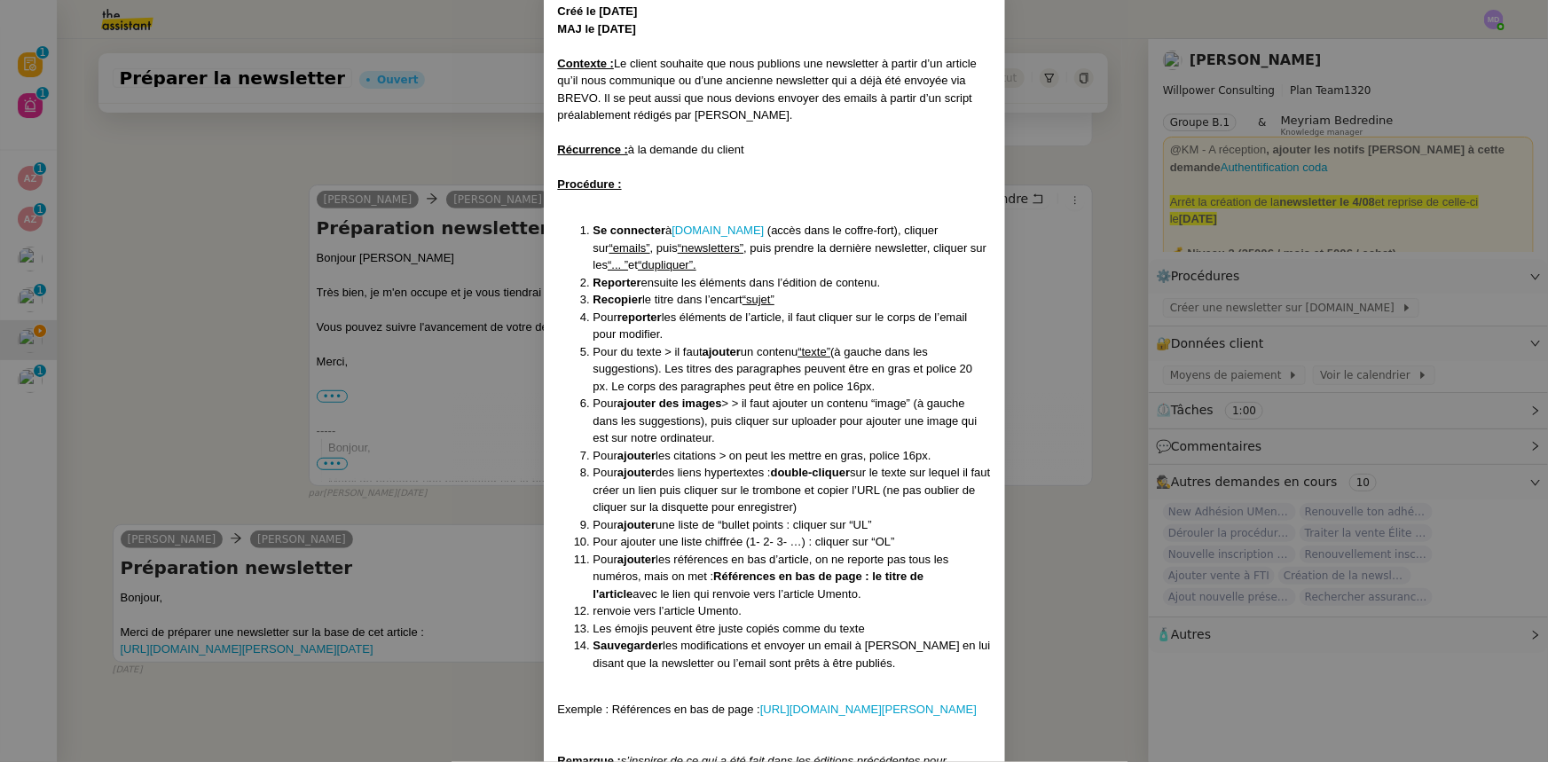
scroll to position [98, 0]
drag, startPoint x: 771, startPoint y: 682, endPoint x: 570, endPoint y: 210, distance: 512.8
click at [570, 210] on div "Créé le [DATE] MAJ le [DATE] Contexte : Le client souhaite que nous publions un…" at bounding box center [774, 492] width 433 height 975
copy div "Lo ipsumdolo s Ametcon.ad (elits doei te incidi-utla), etdolor mag “aliqua” , e…"
click at [196, 255] on nz-modal-container "Créé le [DATE] MAJ le [DATE] Contexte : Le client souhaite que nous publions un…" at bounding box center [774, 381] width 1548 height 762
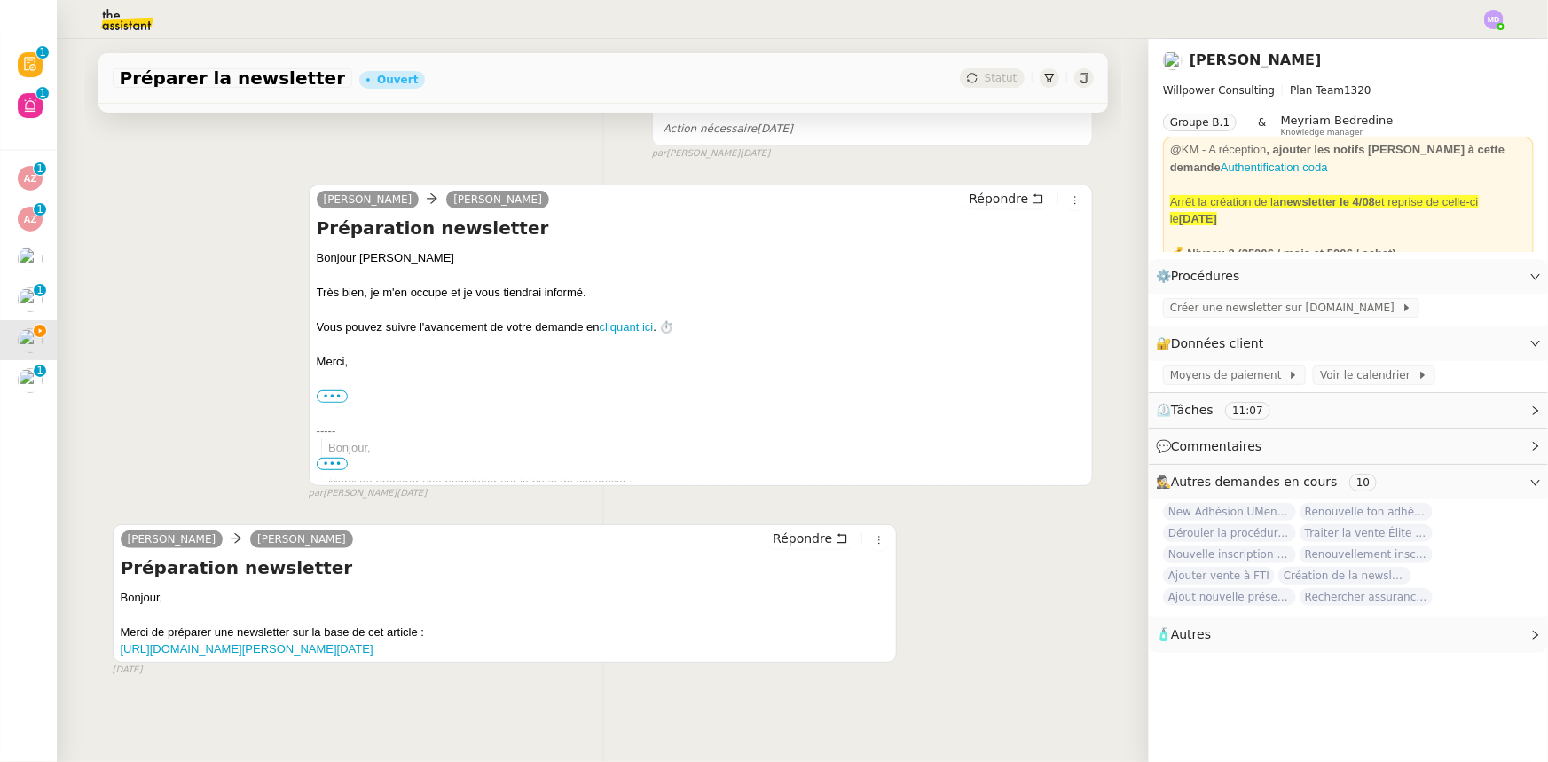
scroll to position [0, 0]
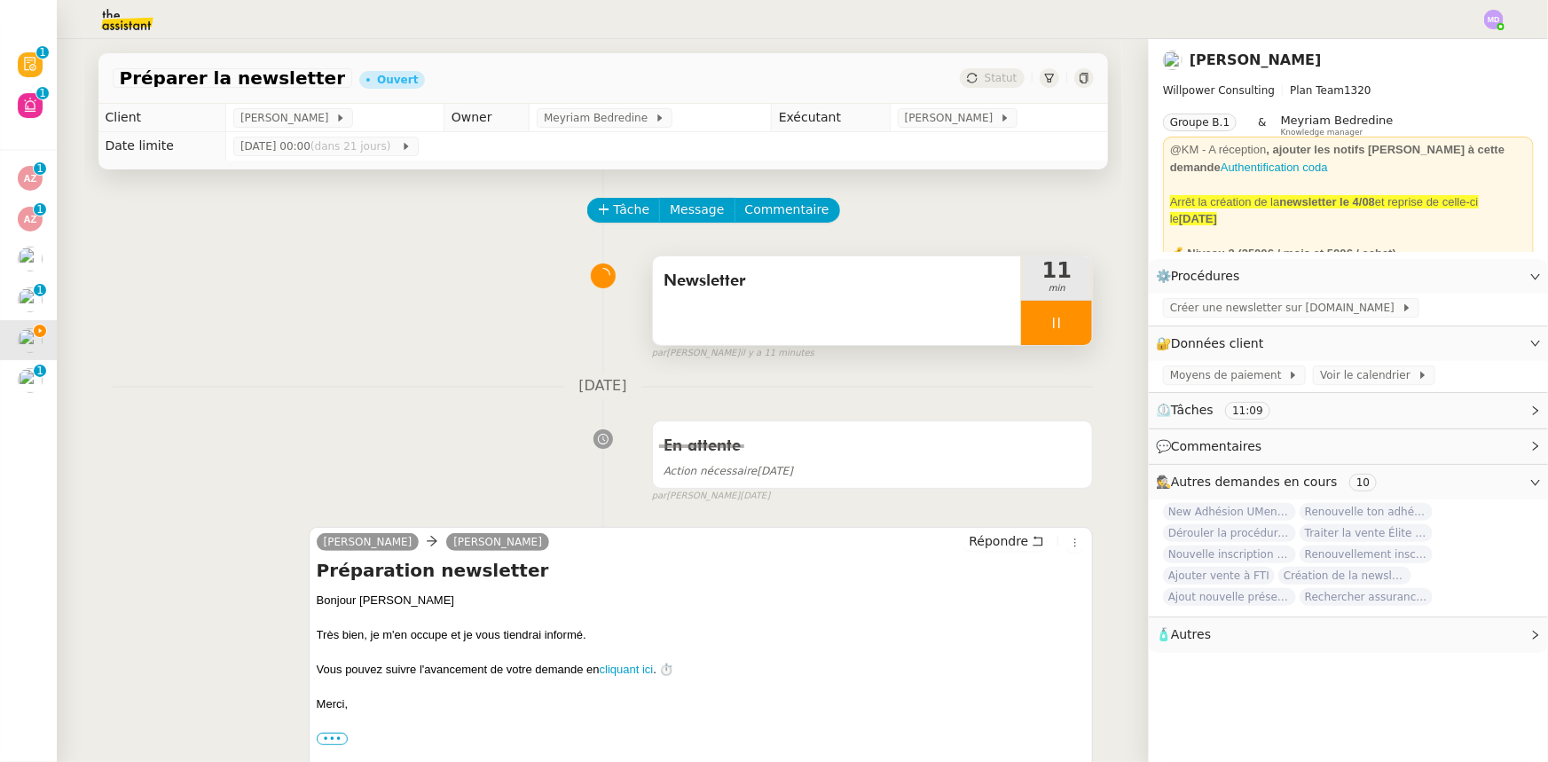
drag, startPoint x: 1047, startPoint y: 319, endPoint x: 1056, endPoint y: 319, distance: 8.9
click at [1050, 319] on icon at bounding box center [1057, 323] width 14 height 14
drag, startPoint x: 1056, startPoint y: 319, endPoint x: 965, endPoint y: 289, distance: 95.4
click at [1057, 316] on button at bounding box center [1074, 323] width 35 height 44
click at [614, 212] on span "Tâche" at bounding box center [632, 210] width 36 height 20
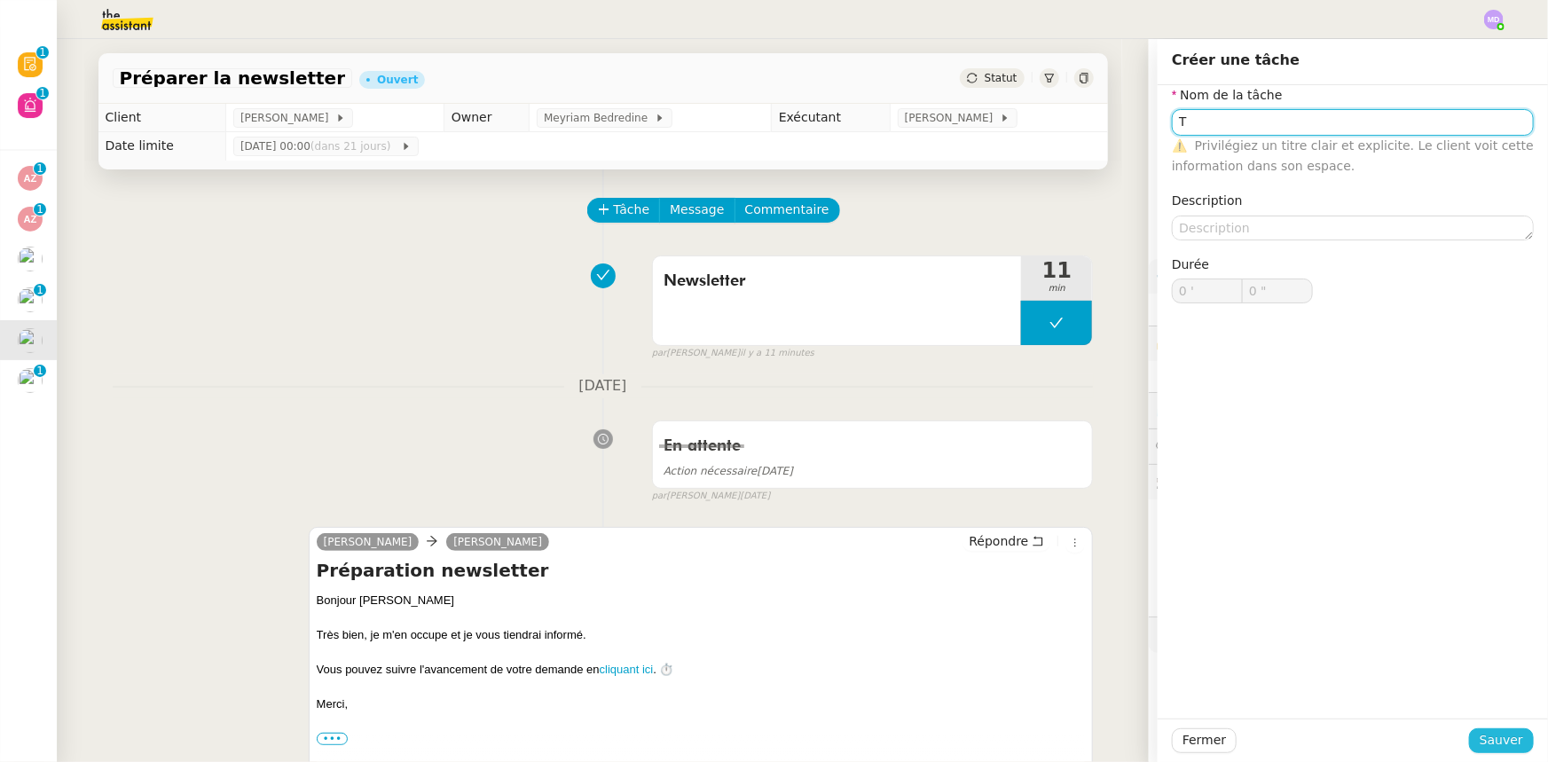
type input "T"
click at [1486, 744] on span "Sauver" at bounding box center [1501, 740] width 43 height 20
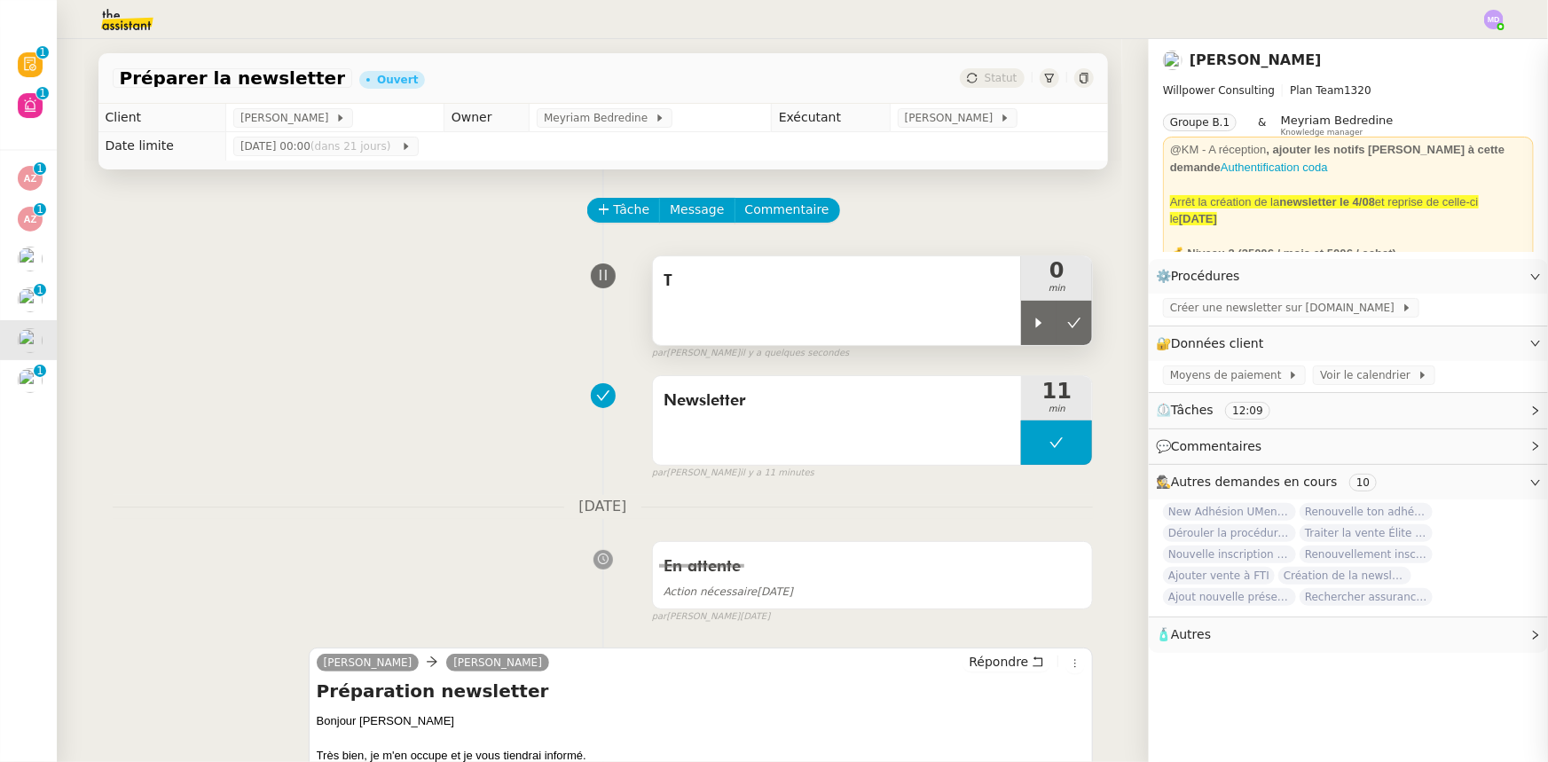
click at [1032, 322] on icon at bounding box center [1039, 323] width 14 height 14
click at [900, 303] on div "T" at bounding box center [837, 300] width 369 height 89
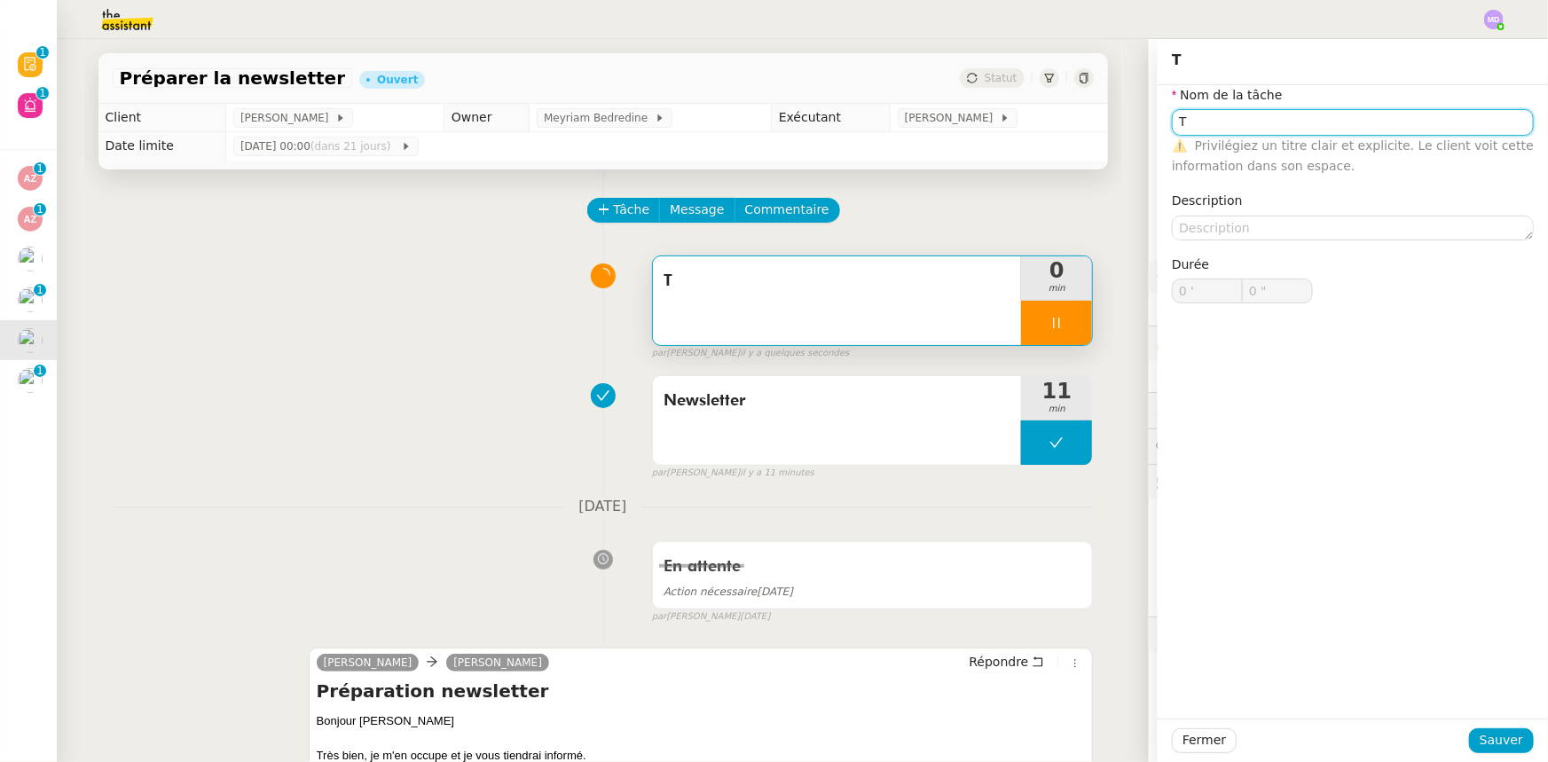
click at [1240, 110] on input "T" at bounding box center [1353, 122] width 362 height 26
type input "Tra"
type input "1 ""
type input "Transmission"
type input "2 ""
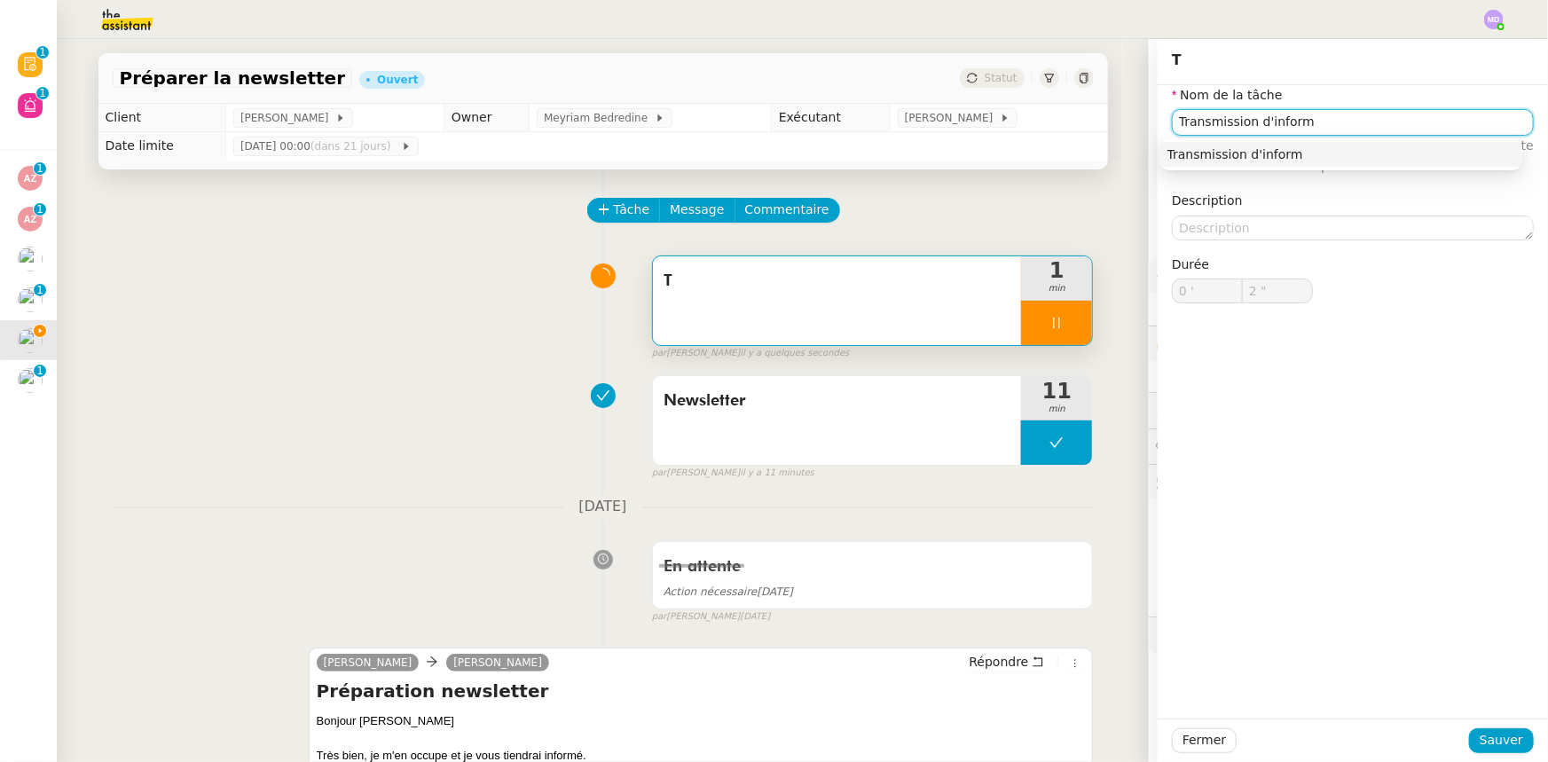
type input "Transmission d'informa"
type input "3 ""
type input "Transmission d'information"
type input "4 ""
type input "Transmission d'information"
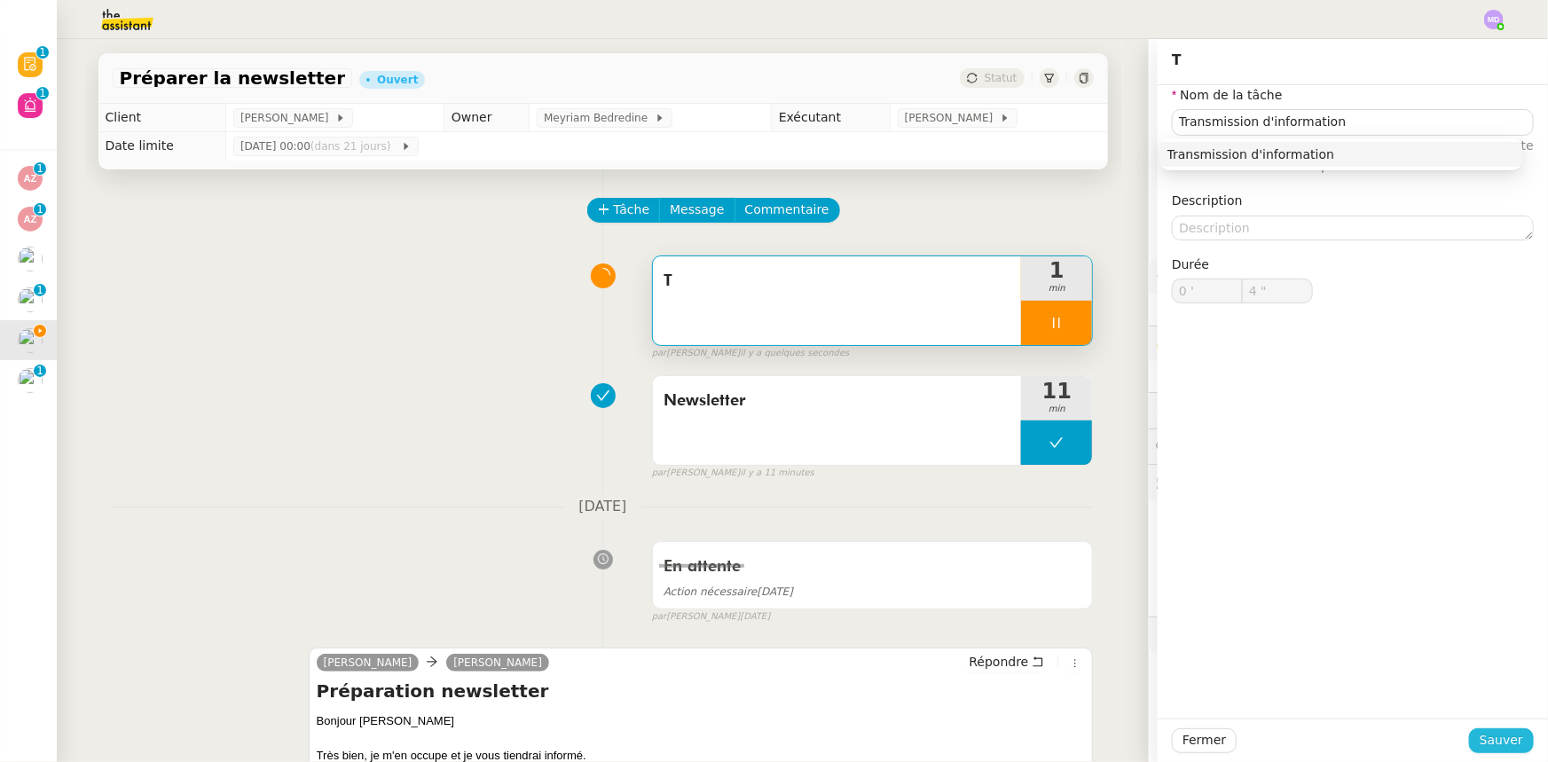
drag, startPoint x: 1495, startPoint y: 752, endPoint x: 1485, endPoint y: 745, distance: 12.1
click at [1494, 751] on button "Sauver" at bounding box center [1501, 740] width 65 height 25
type input "5 ""
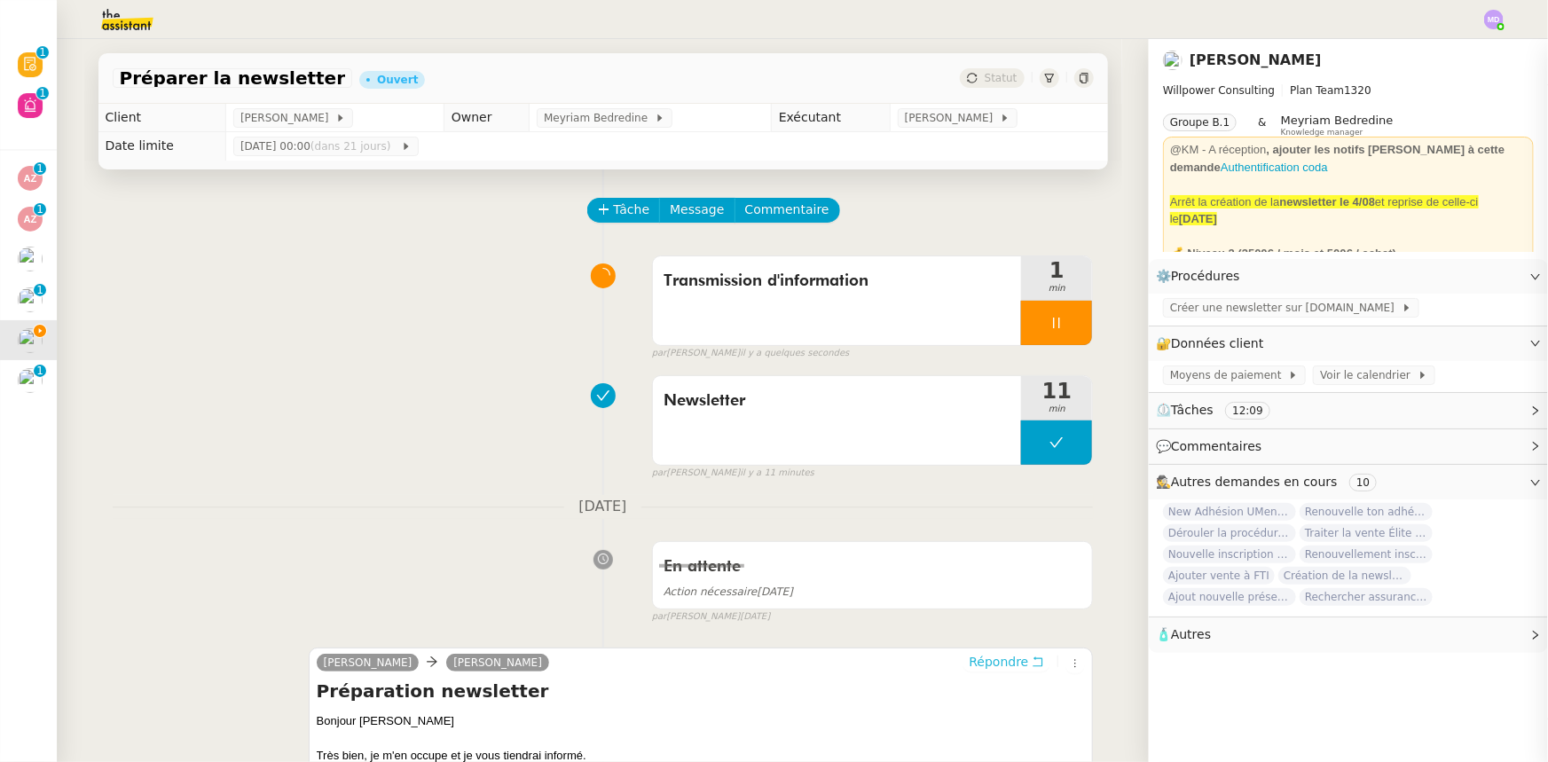
click at [972, 665] on span "Répondre" at bounding box center [998, 662] width 59 height 18
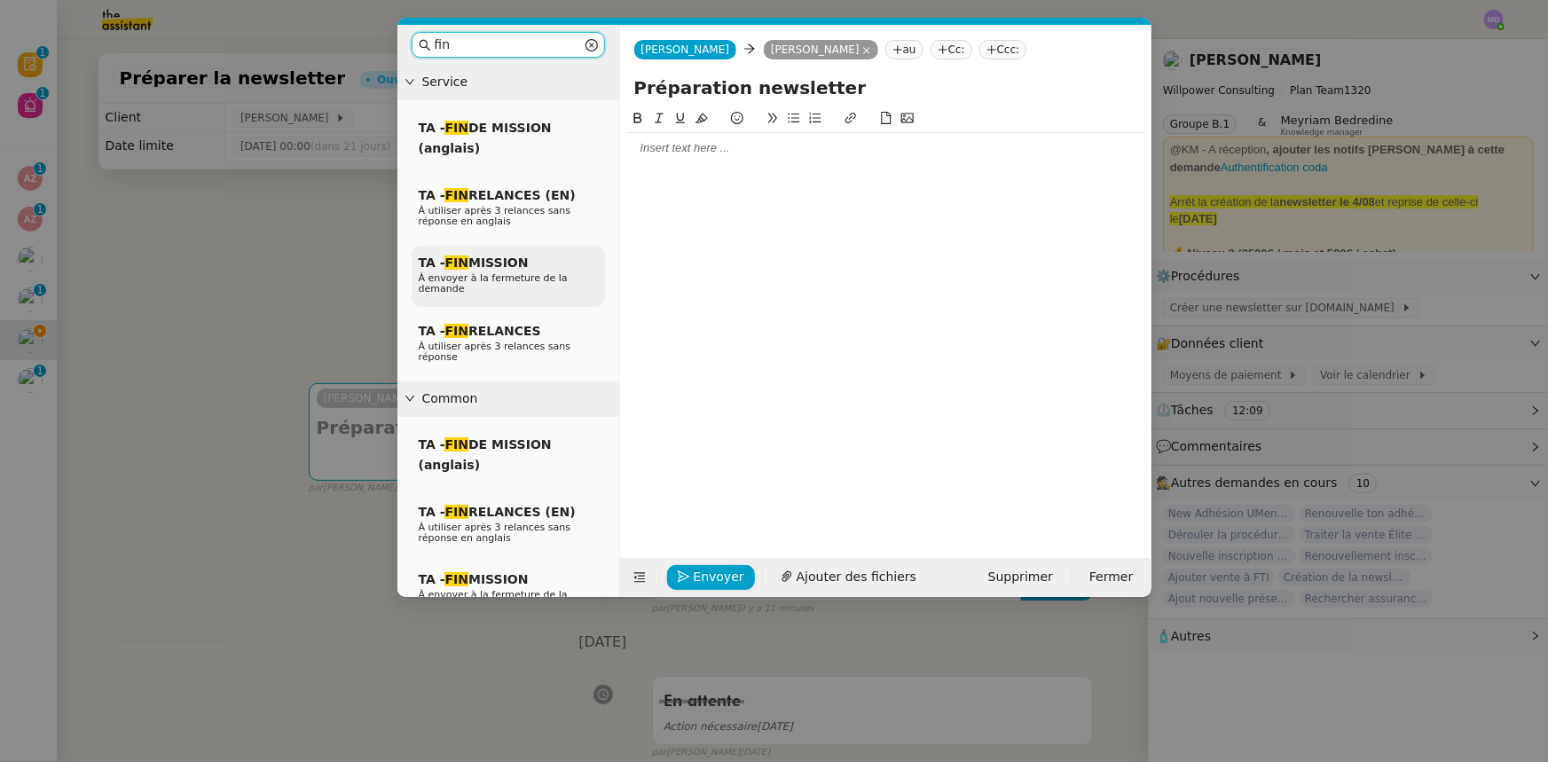
type input "fin"
click at [515, 268] on span "TA - FIN MISSION" at bounding box center [474, 263] width 110 height 14
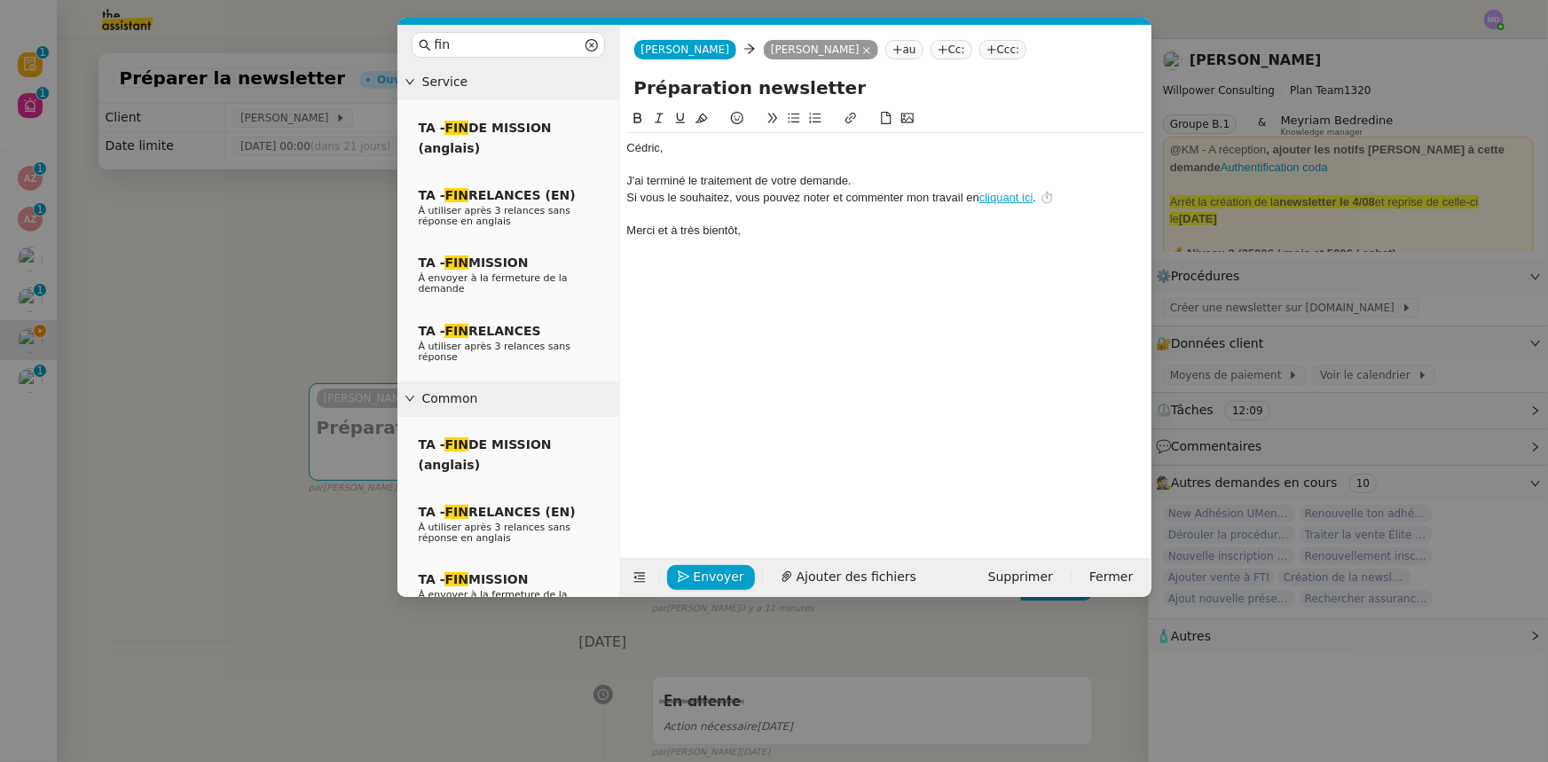
click at [624, 147] on nz-spin "﻿[PERSON_NAME]﻿, J'ai terminé le traitement de votre demande. Si vous le souhai…" at bounding box center [885, 322] width 531 height 429
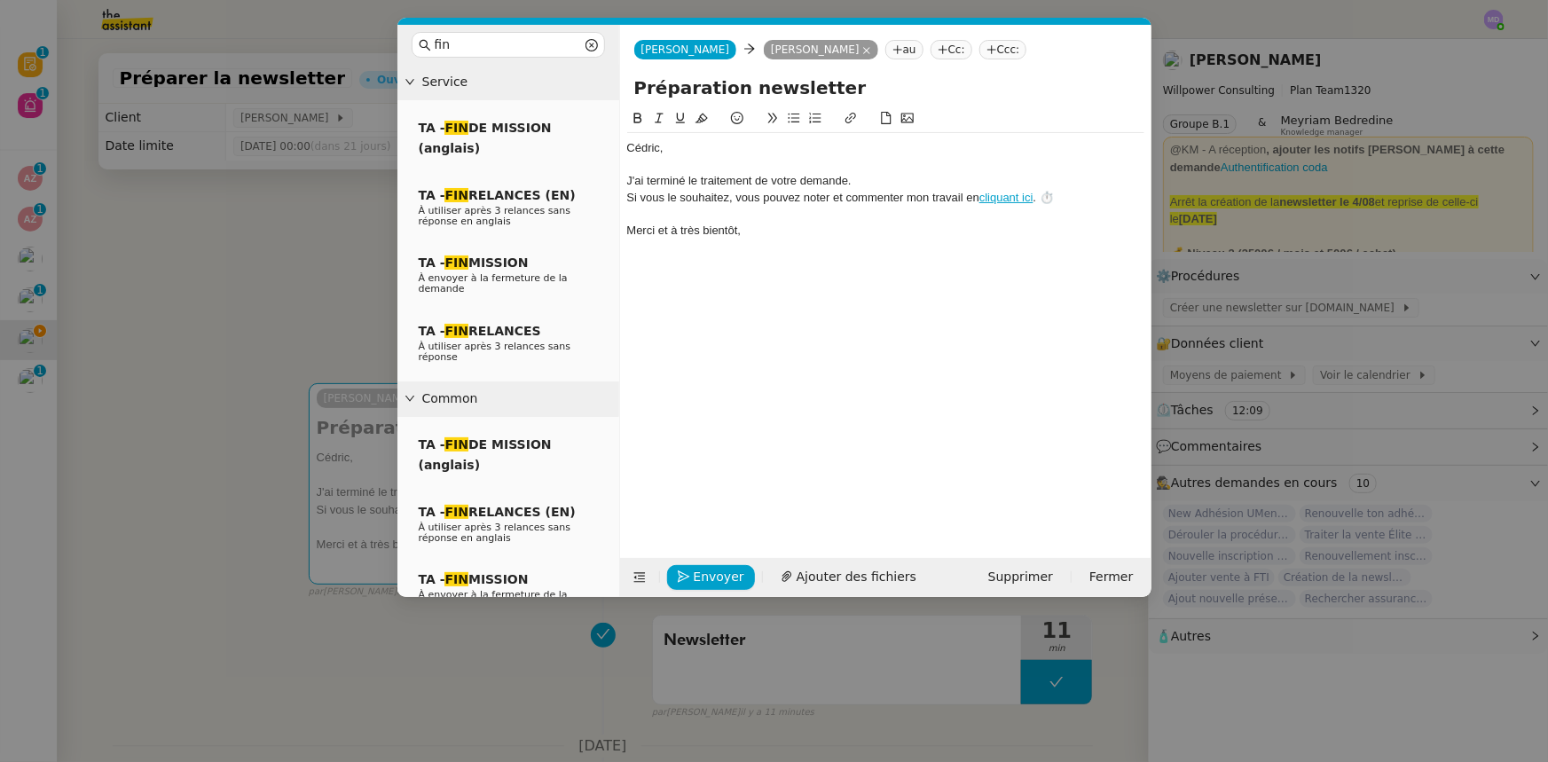
click at [628, 147] on div "﻿[PERSON_NAME]﻿," at bounding box center [885, 148] width 517 height 16
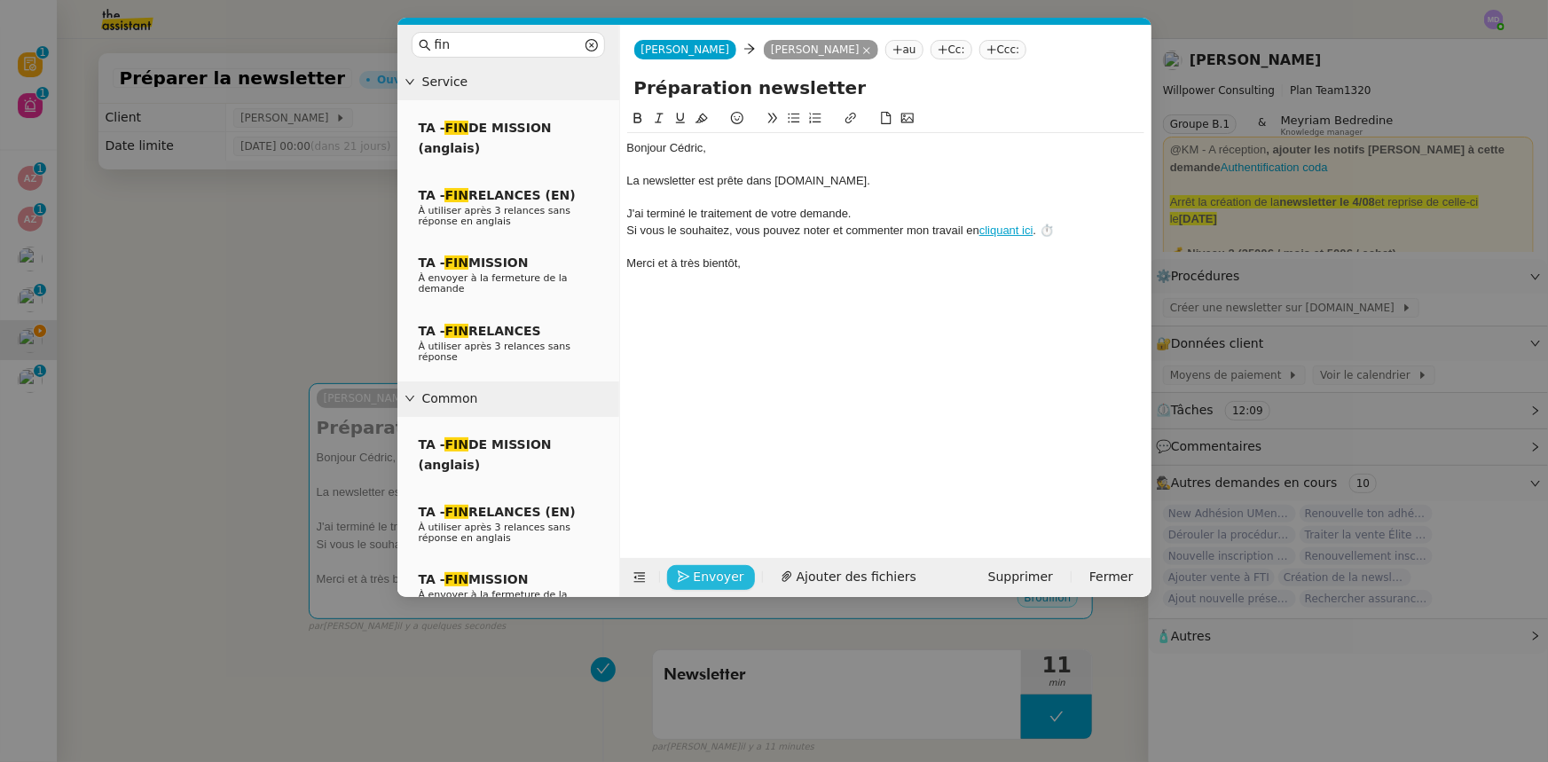
click at [707, 571] on span "Envoyer" at bounding box center [719, 577] width 51 height 20
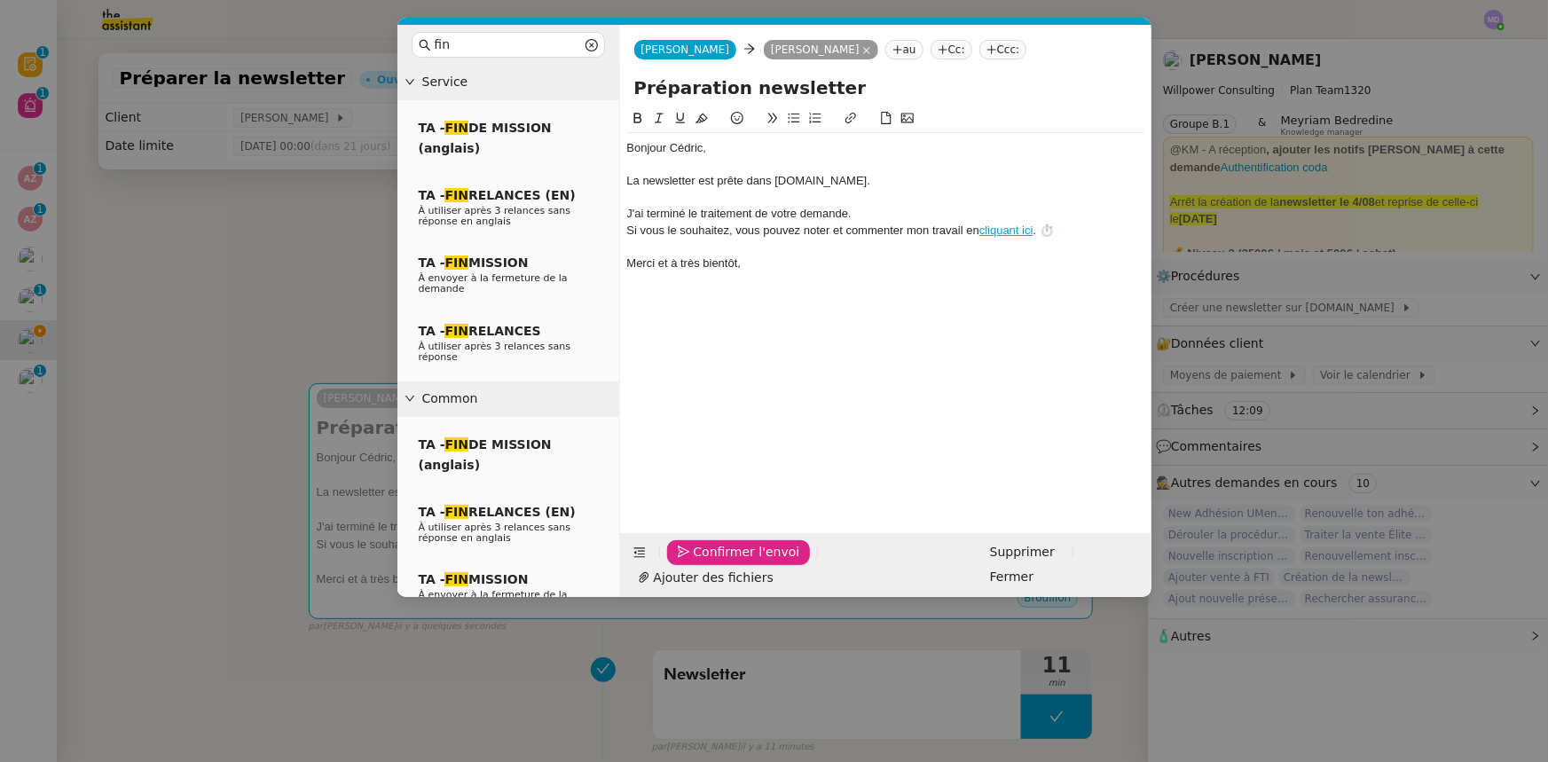
click at [707, 562] on span "Confirmer l'envoi" at bounding box center [747, 552] width 106 height 20
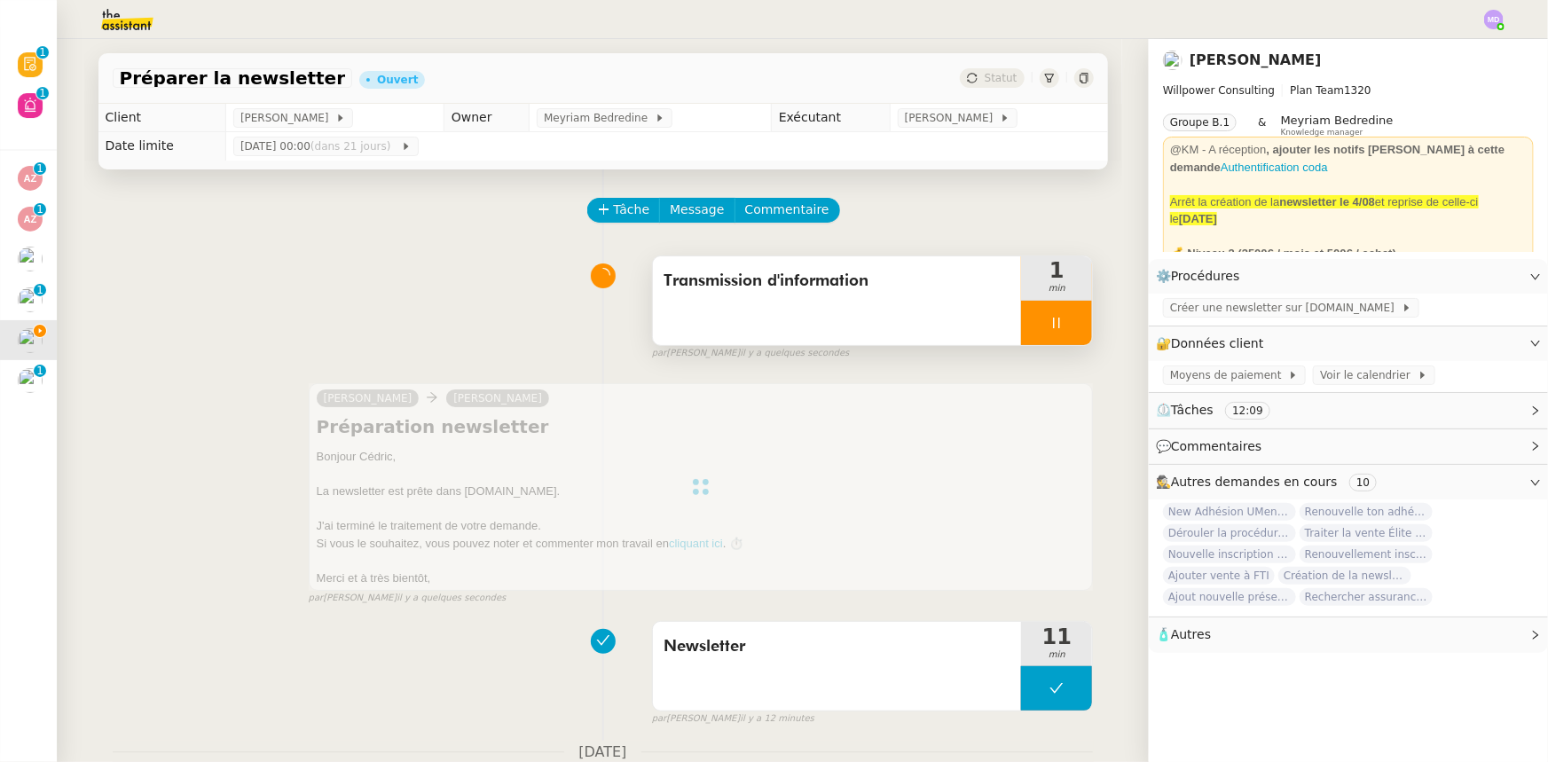
click at [1050, 319] on icon at bounding box center [1057, 323] width 14 height 14
drag, startPoint x: 1062, startPoint y: 318, endPoint x: 1036, endPoint y: 188, distance: 132.1
click at [1062, 311] on button at bounding box center [1074, 323] width 35 height 44
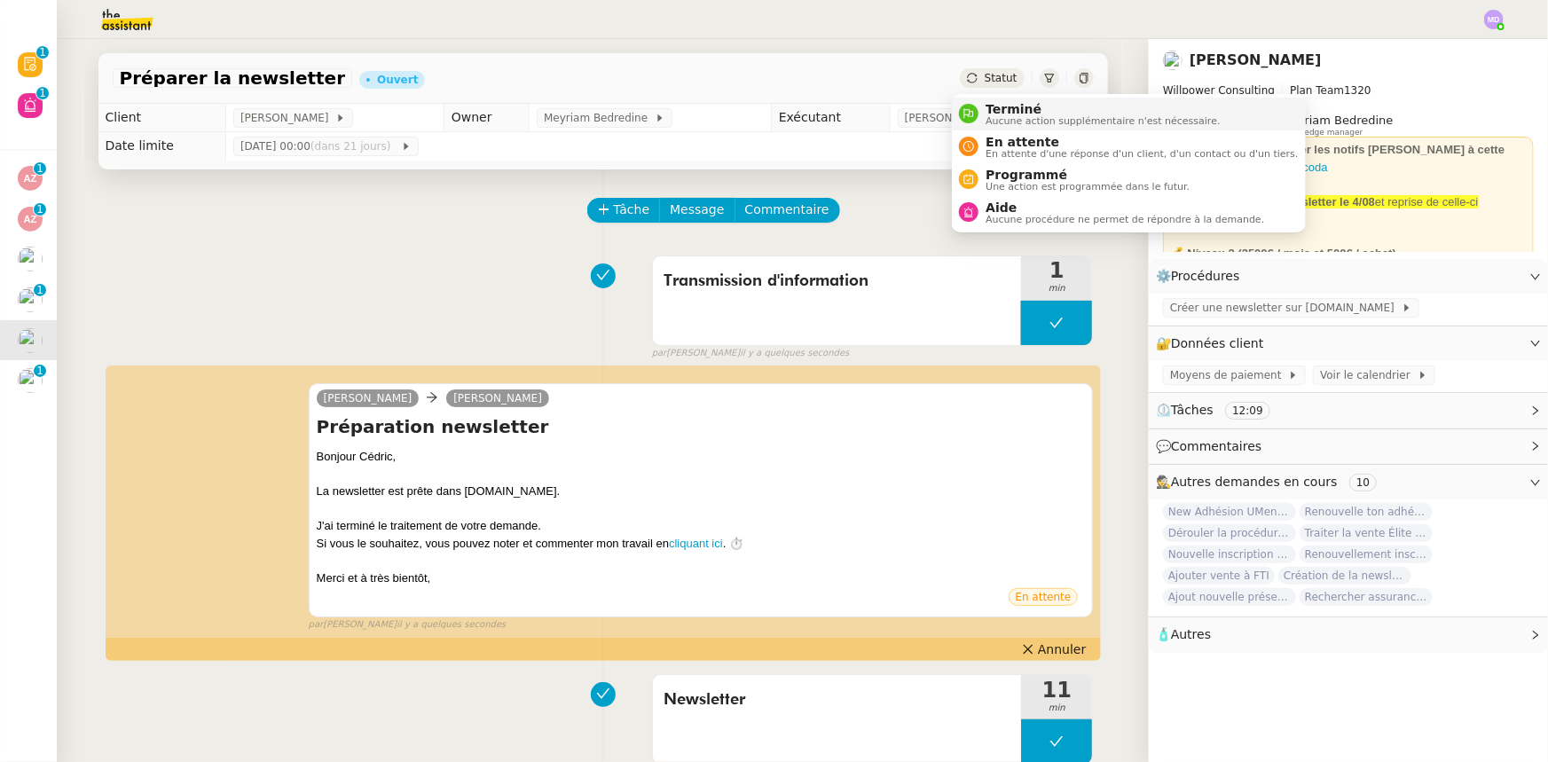
click at [1003, 99] on li "Terminé Aucune action supplémentaire n'est nécessaire." at bounding box center [1128, 114] width 353 height 33
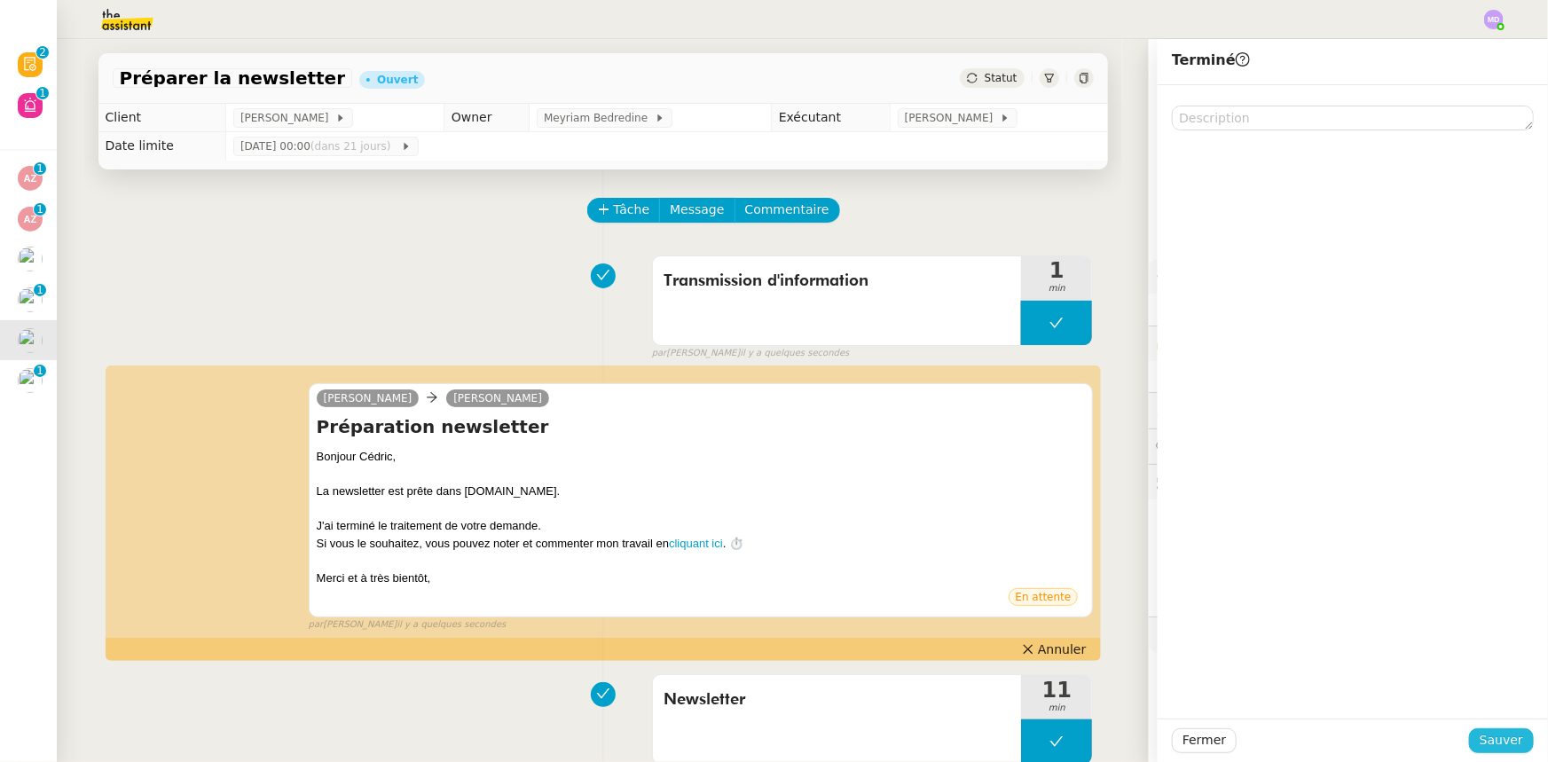
click at [1485, 728] on button "Sauver" at bounding box center [1501, 740] width 65 height 25
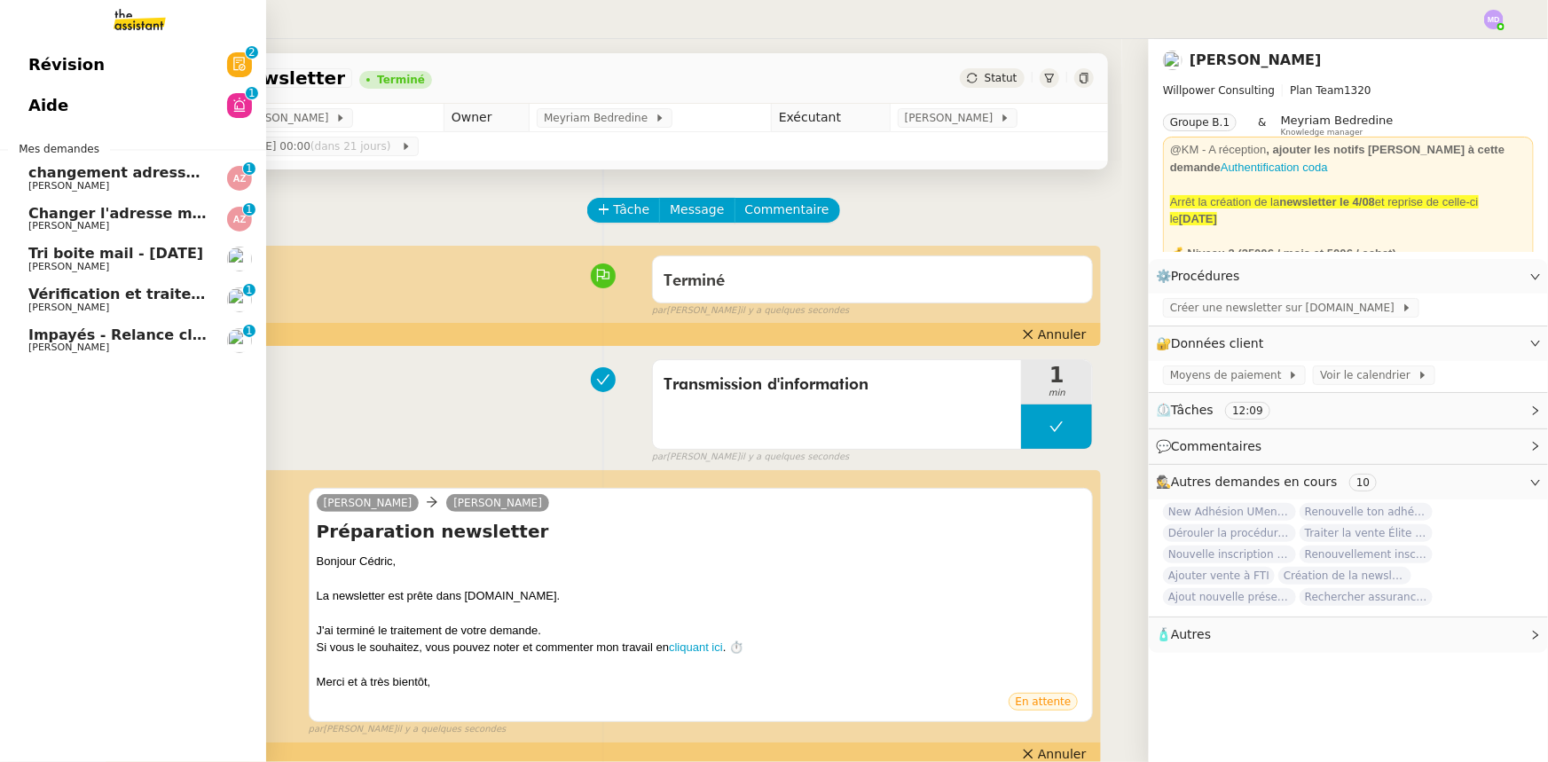
click at [104, 232] on link "Changer l'adresse mail et le nom du kbis [PERSON_NAME] 0 1 2 3 4 5 6 7 8 9" at bounding box center [133, 219] width 266 height 41
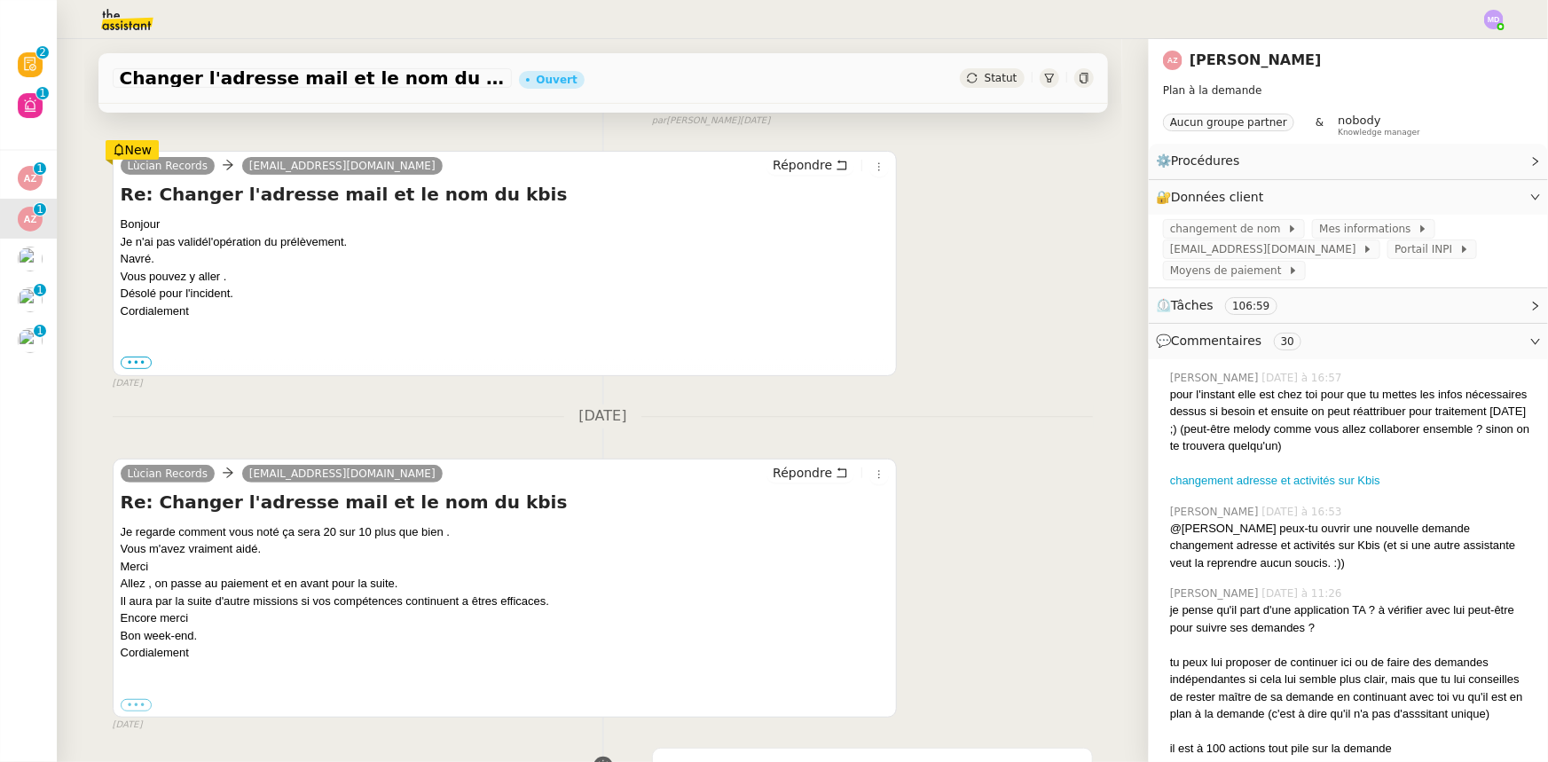
scroll to position [241, 0]
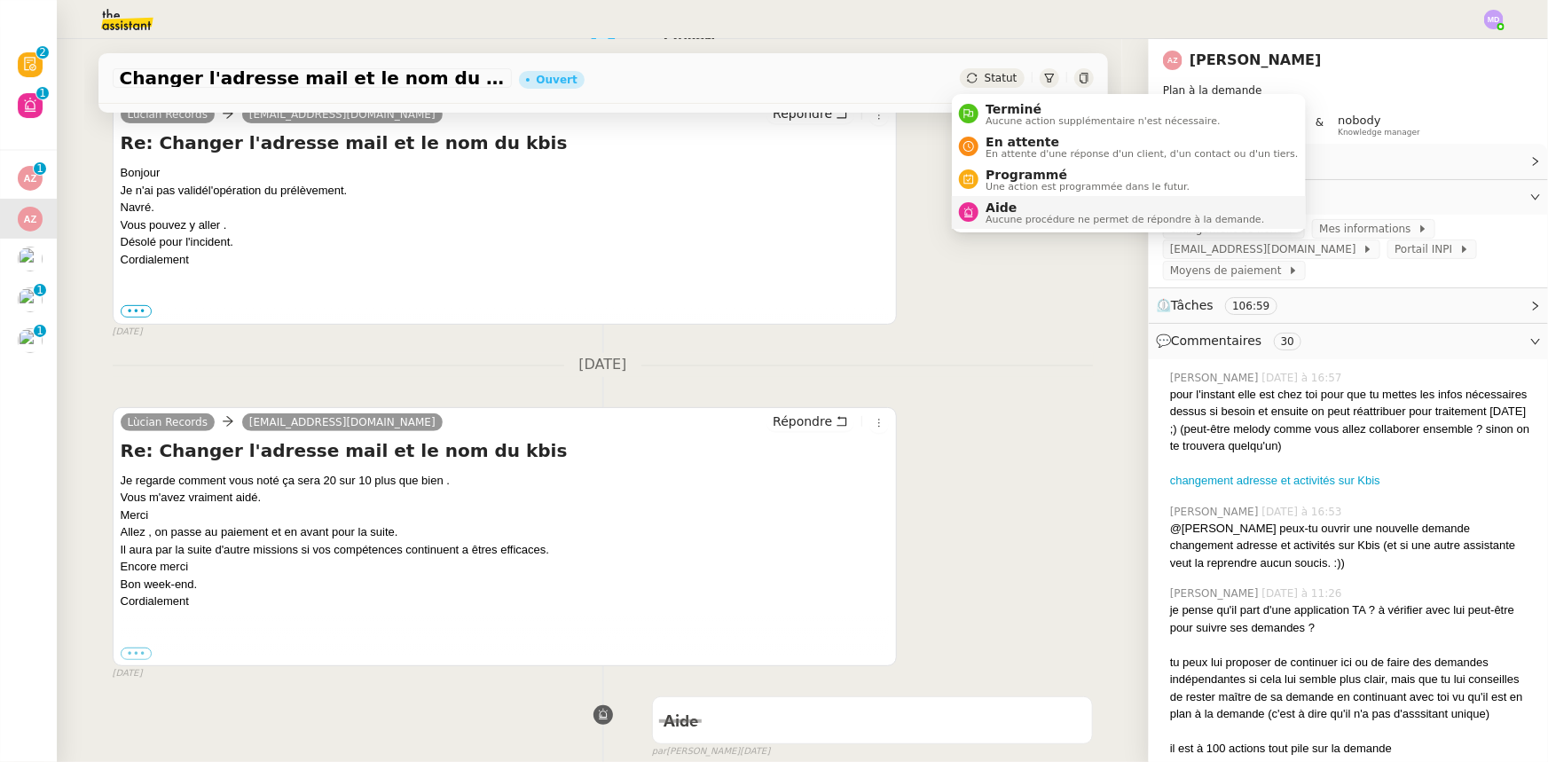
click at [1018, 211] on span "Aide" at bounding box center [1125, 208] width 279 height 14
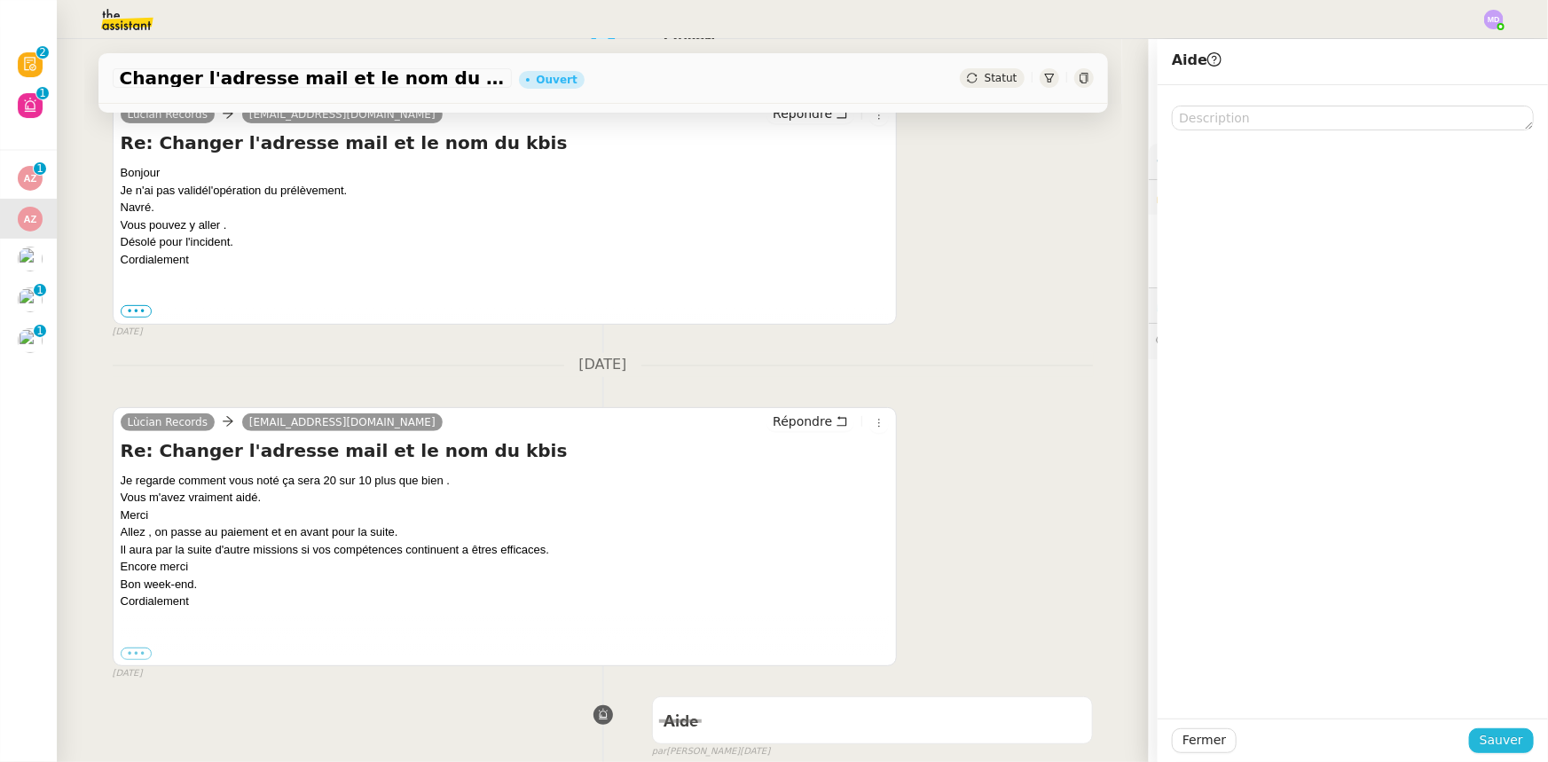
click at [1498, 736] on span "Sauver" at bounding box center [1501, 740] width 43 height 20
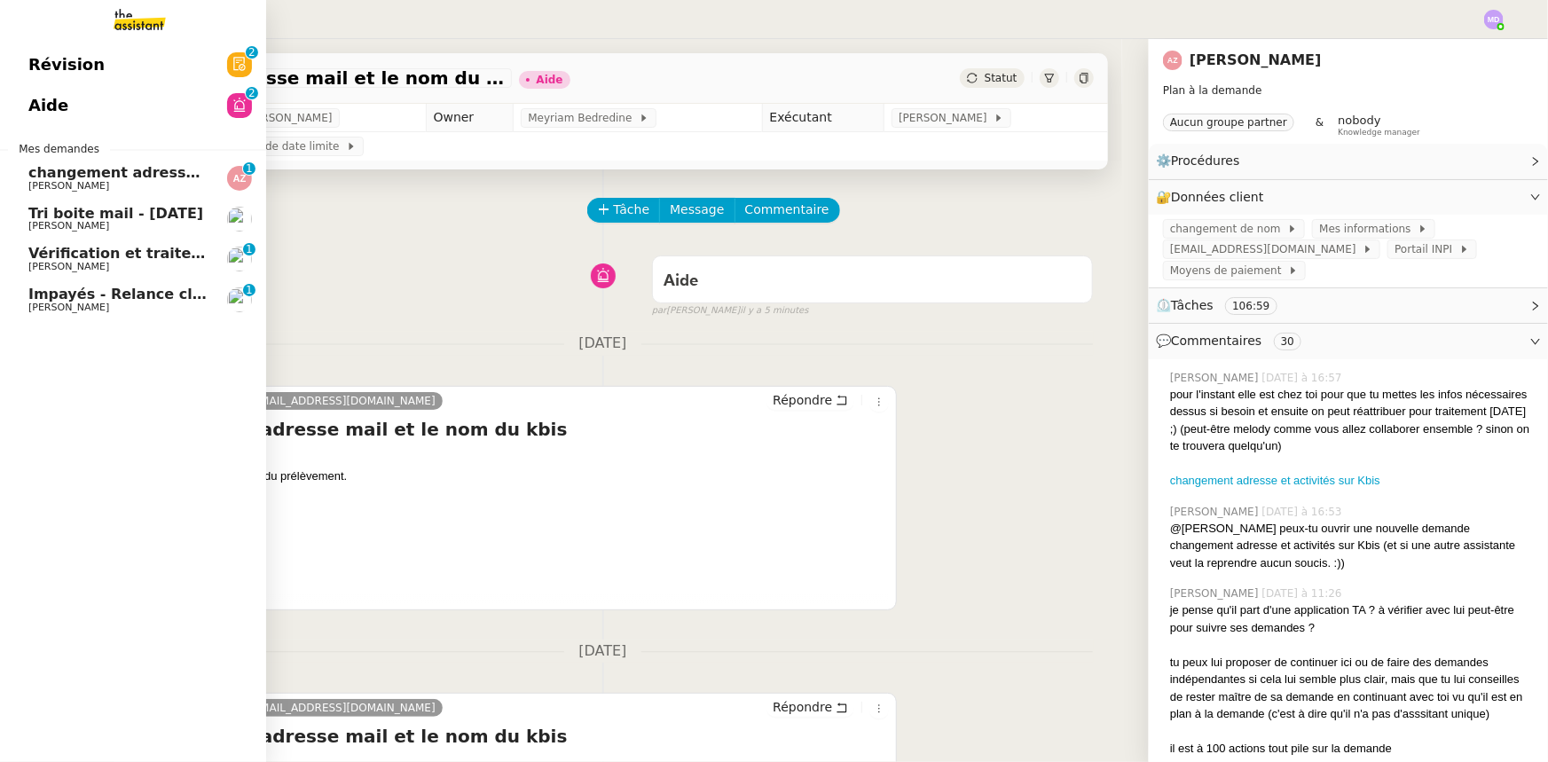
click at [43, 178] on span "changement adresse et activités sur Kbis" at bounding box center [194, 172] width 332 height 17
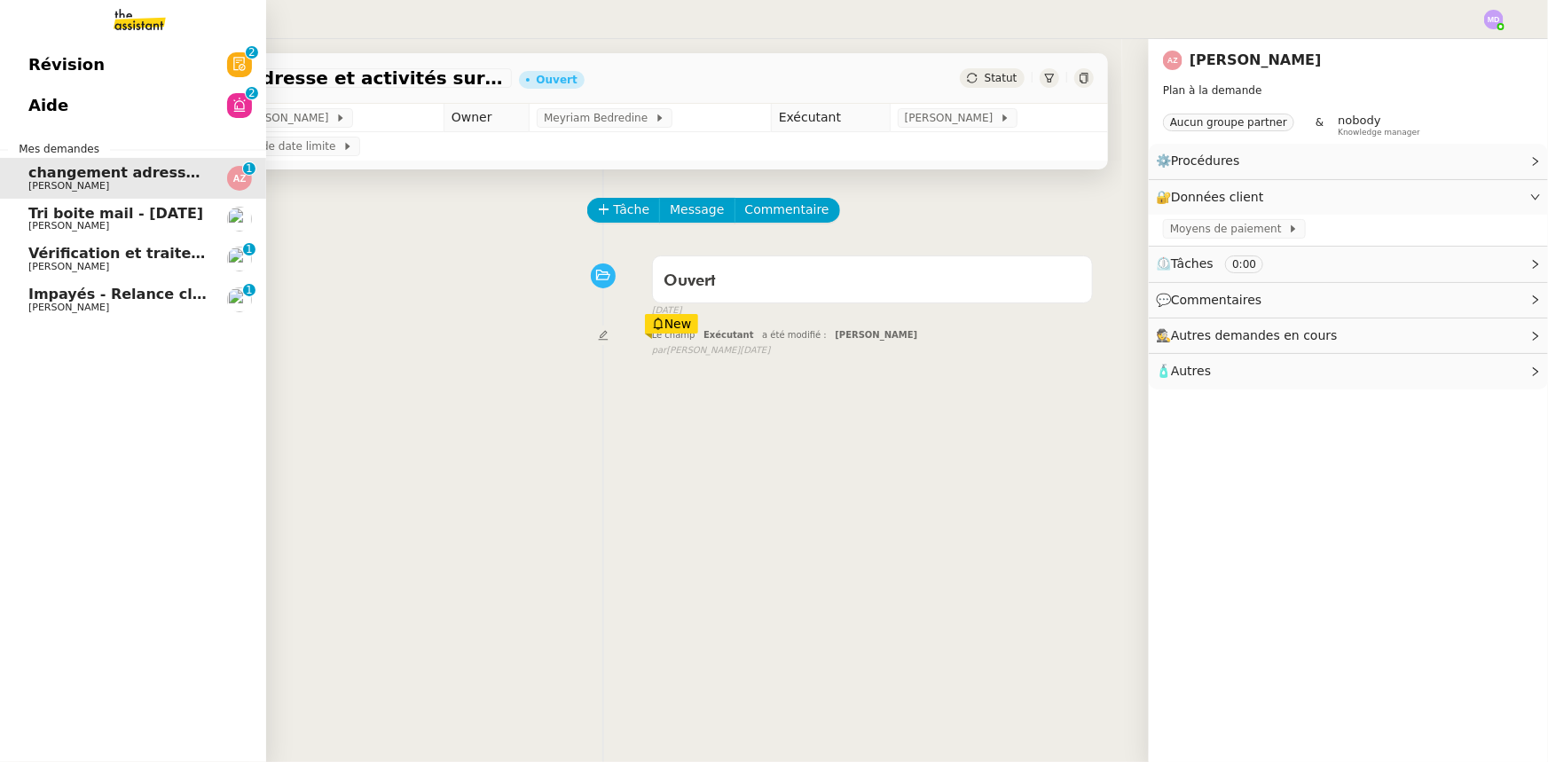
click at [35, 217] on span "Tri boite mail - [DATE]" at bounding box center [115, 213] width 175 height 17
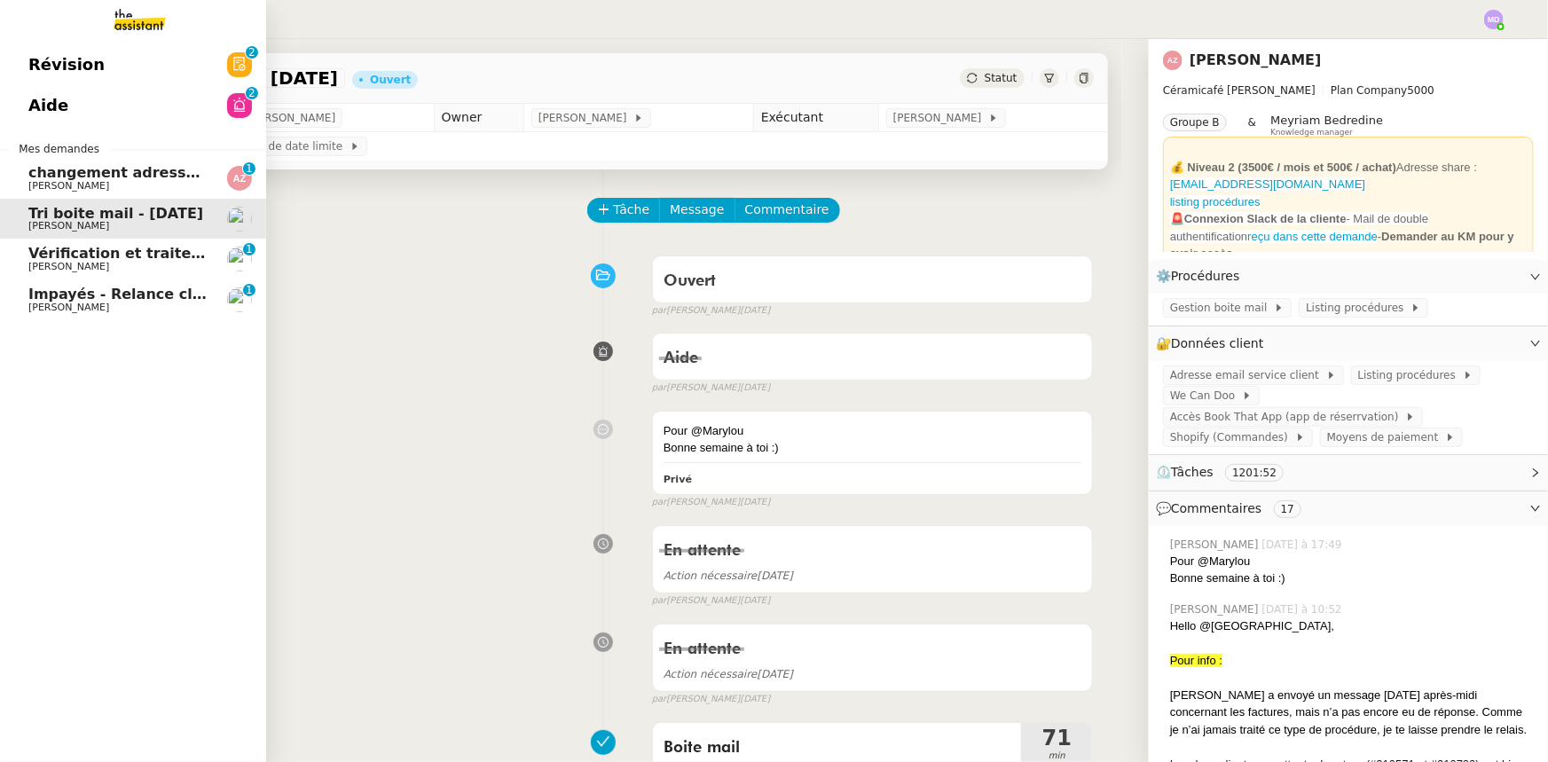
click at [146, 308] on span "[PERSON_NAME]" at bounding box center [117, 308] width 179 height 11
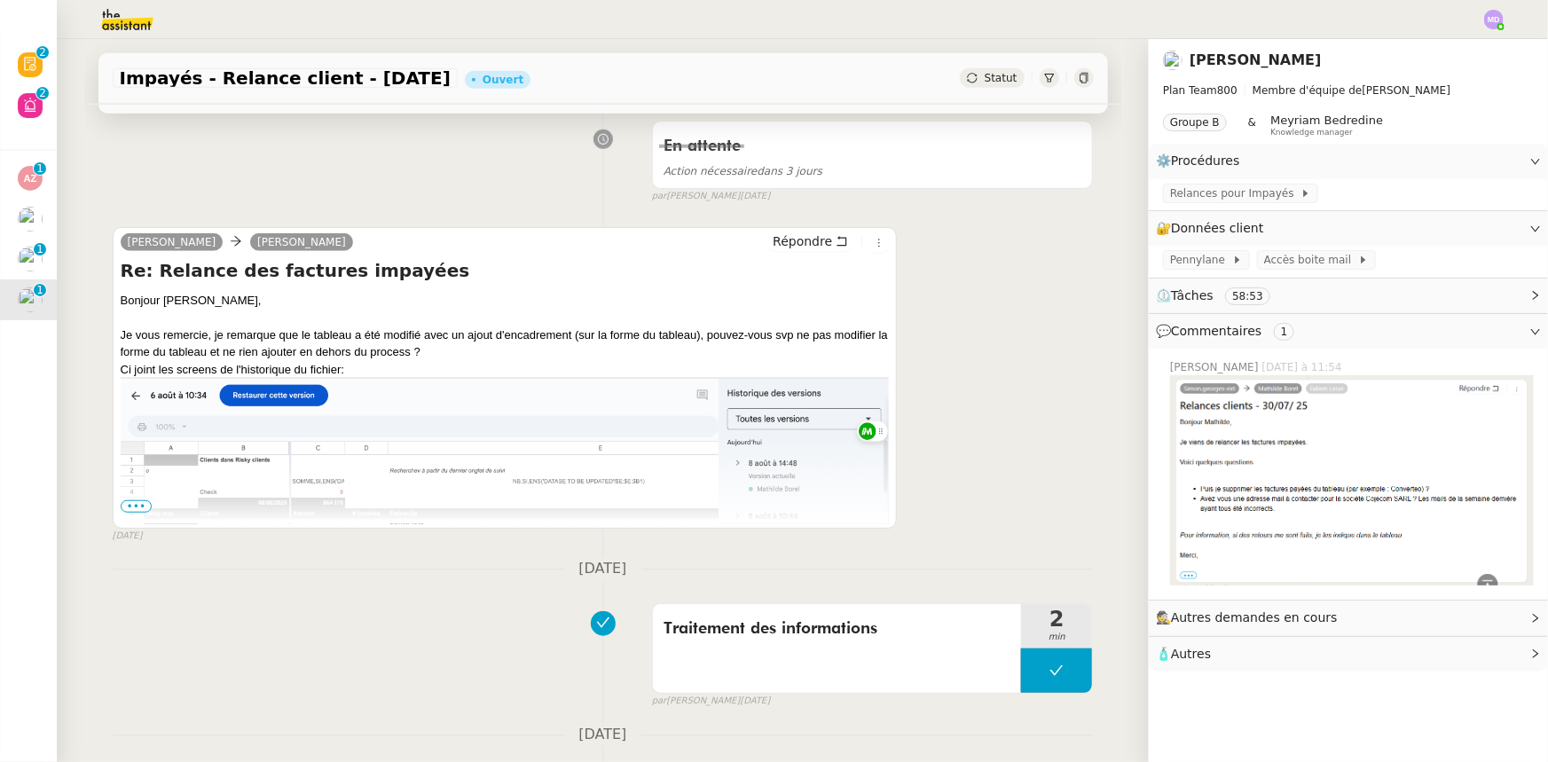
scroll to position [726, 0]
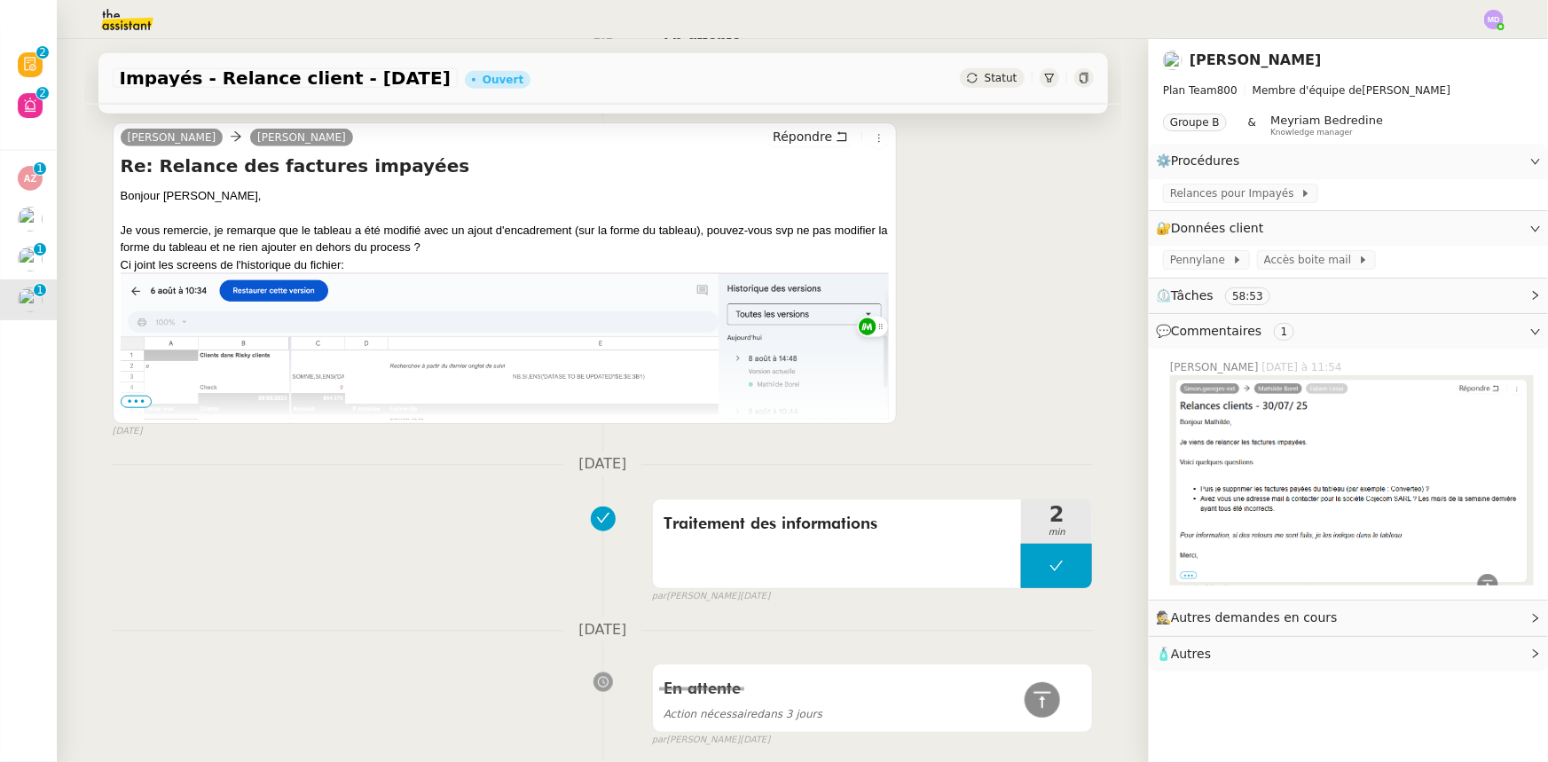
click at [128, 406] on span "•••" at bounding box center [137, 402] width 32 height 12
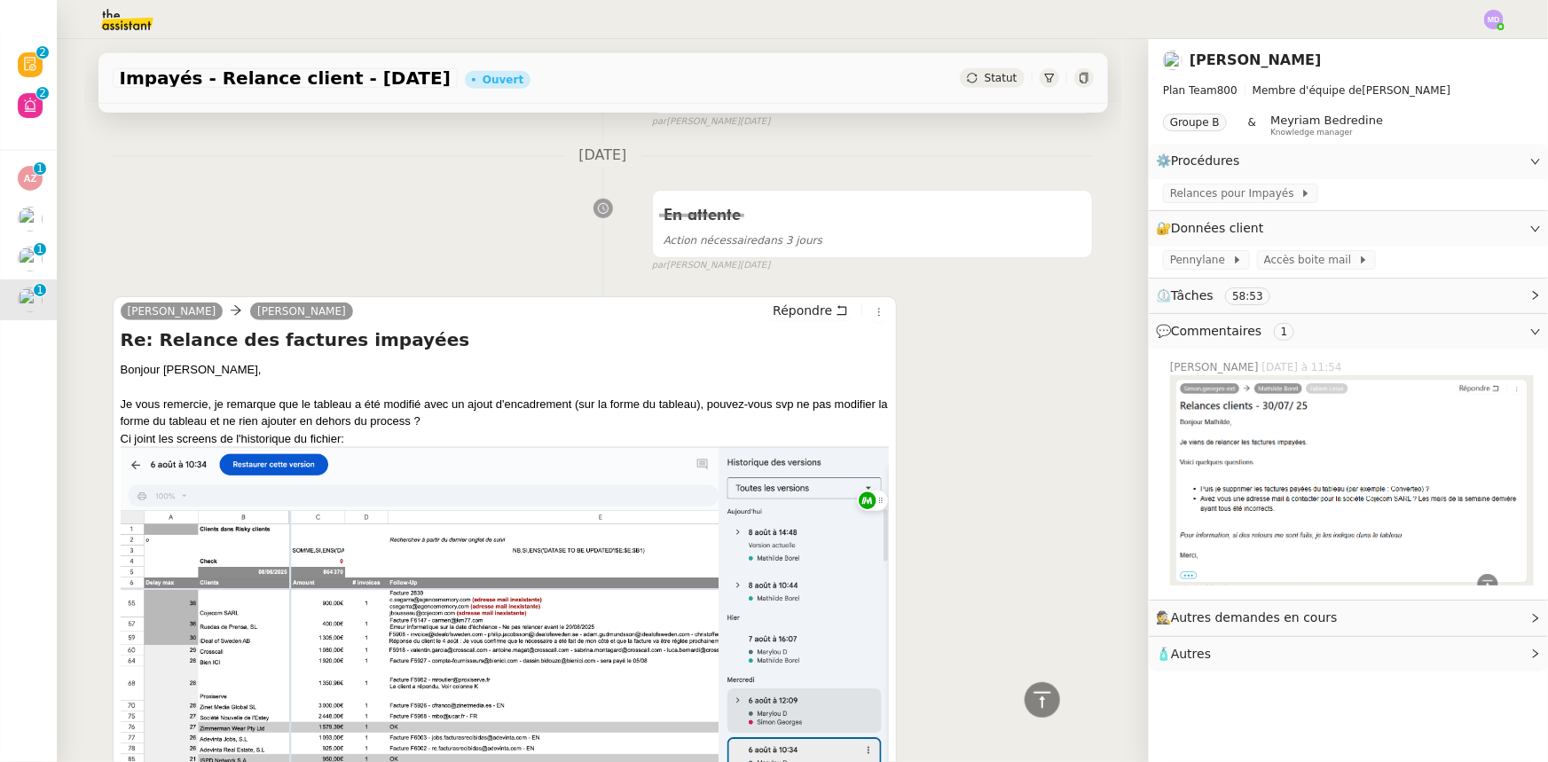
scroll to position [322, 0]
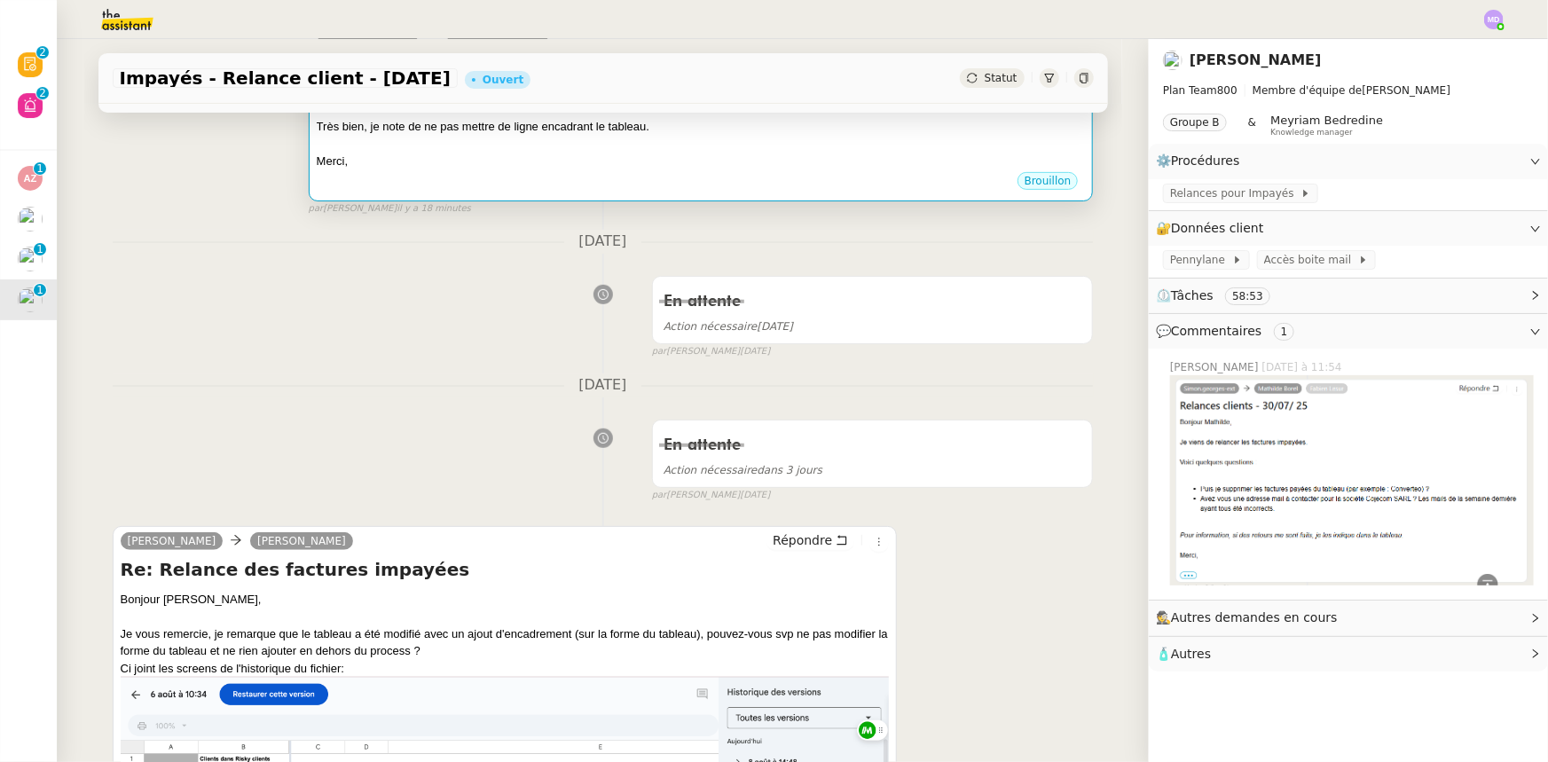
click at [536, 146] on div at bounding box center [701, 145] width 769 height 18
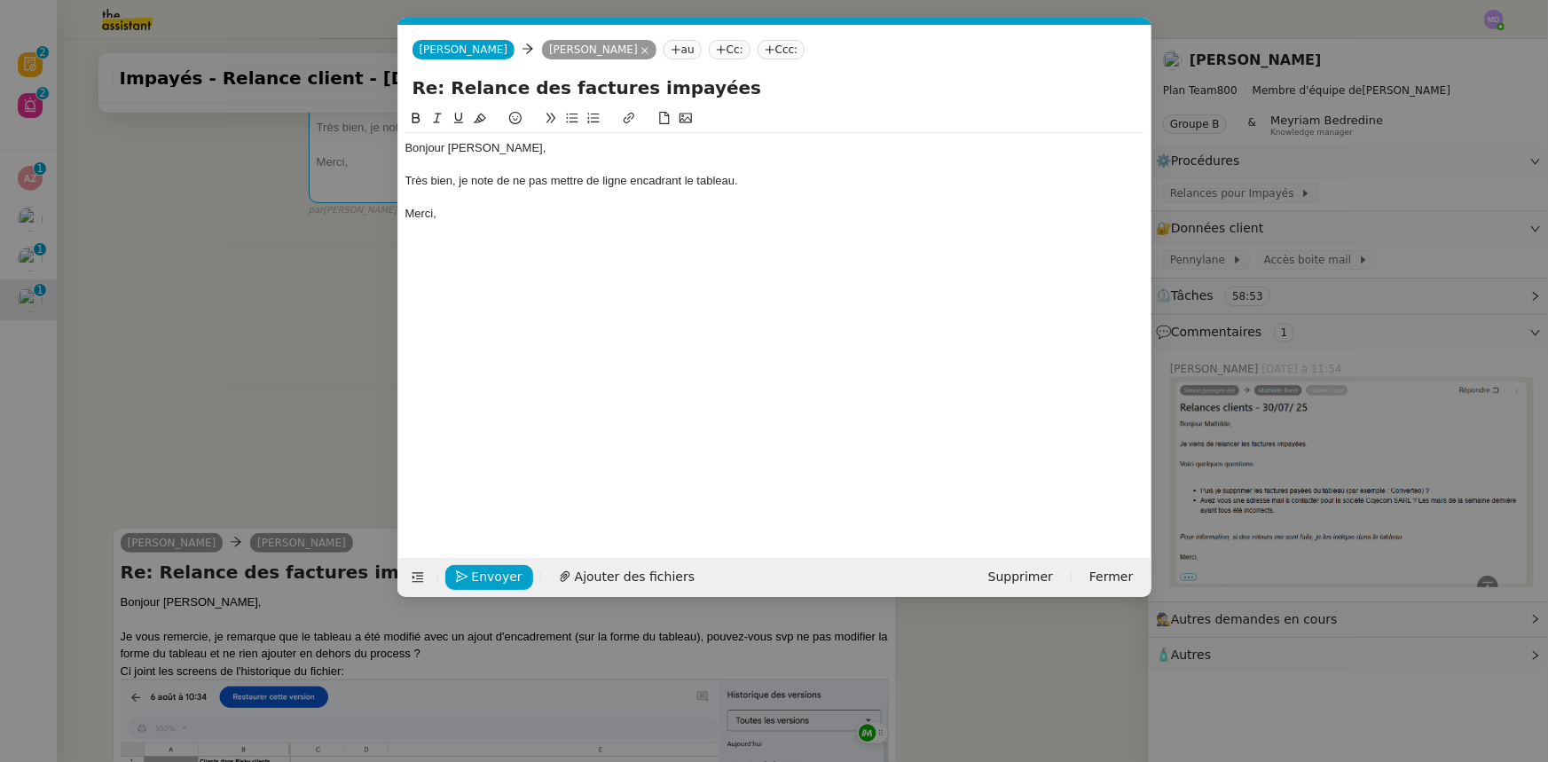
scroll to position [0, 37]
click at [776, 181] on div "Très bien, je note de ne pas mettre de ligne encadrant le tableau." at bounding box center [774, 181] width 739 height 16
drag, startPoint x: 556, startPoint y: 179, endPoint x: 833, endPoint y: 184, distance: 276.8
click at [833, 184] on div "Très bien, je note de ne pas mettre de ligne encadrant le tableau ni" at bounding box center [774, 181] width 739 height 16
click at [508, 575] on span "Envoyer" at bounding box center [497, 577] width 51 height 20
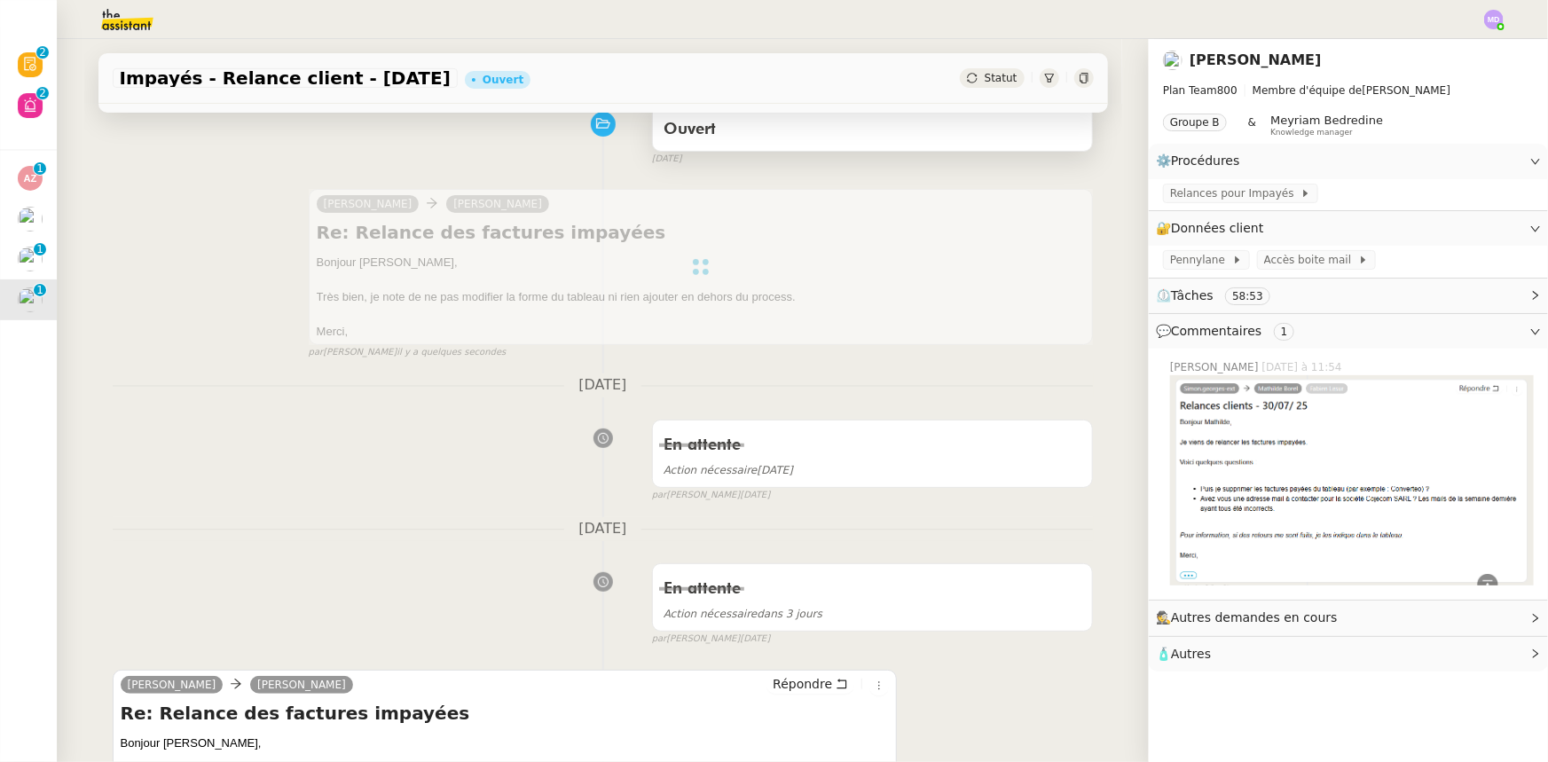
scroll to position [0, 0]
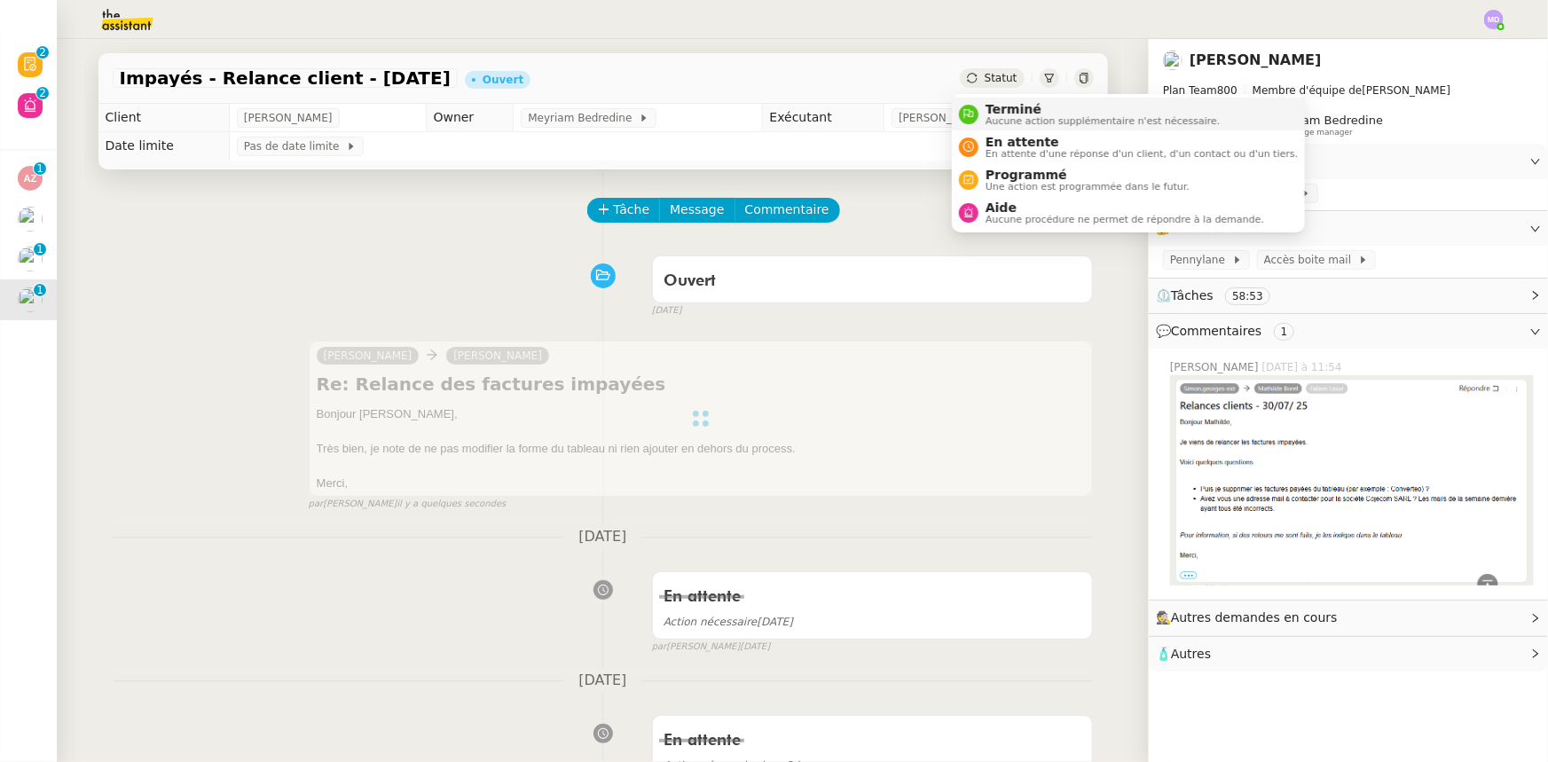
drag, startPoint x: 987, startPoint y: 75, endPoint x: 989, endPoint y: 97, distance: 21.4
click at [989, 75] on span "Statut" at bounding box center [1001, 78] width 33 height 12
click at [993, 130] on li "En attente En attente d'une réponse d'un client, d'un contact ou d'un tiers." at bounding box center [1128, 146] width 353 height 33
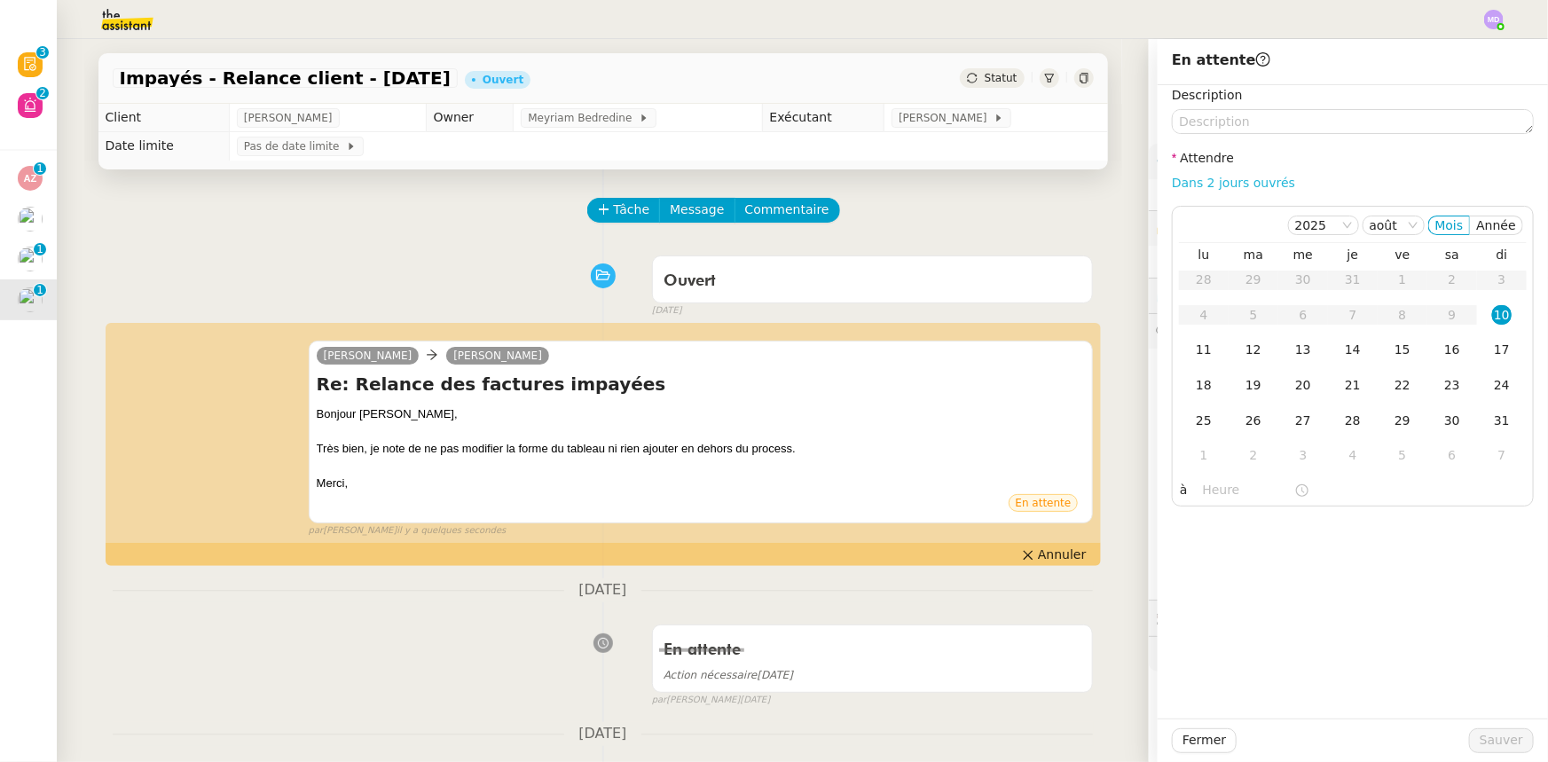
click at [1223, 183] on link "Dans 2 jours ouvrés" at bounding box center [1233, 183] width 123 height 14
type input "07:00"
drag, startPoint x: 1488, startPoint y: 738, endPoint x: 1479, endPoint y: 724, distance: 16.7
click at [1486, 739] on span "Sauver" at bounding box center [1501, 740] width 43 height 20
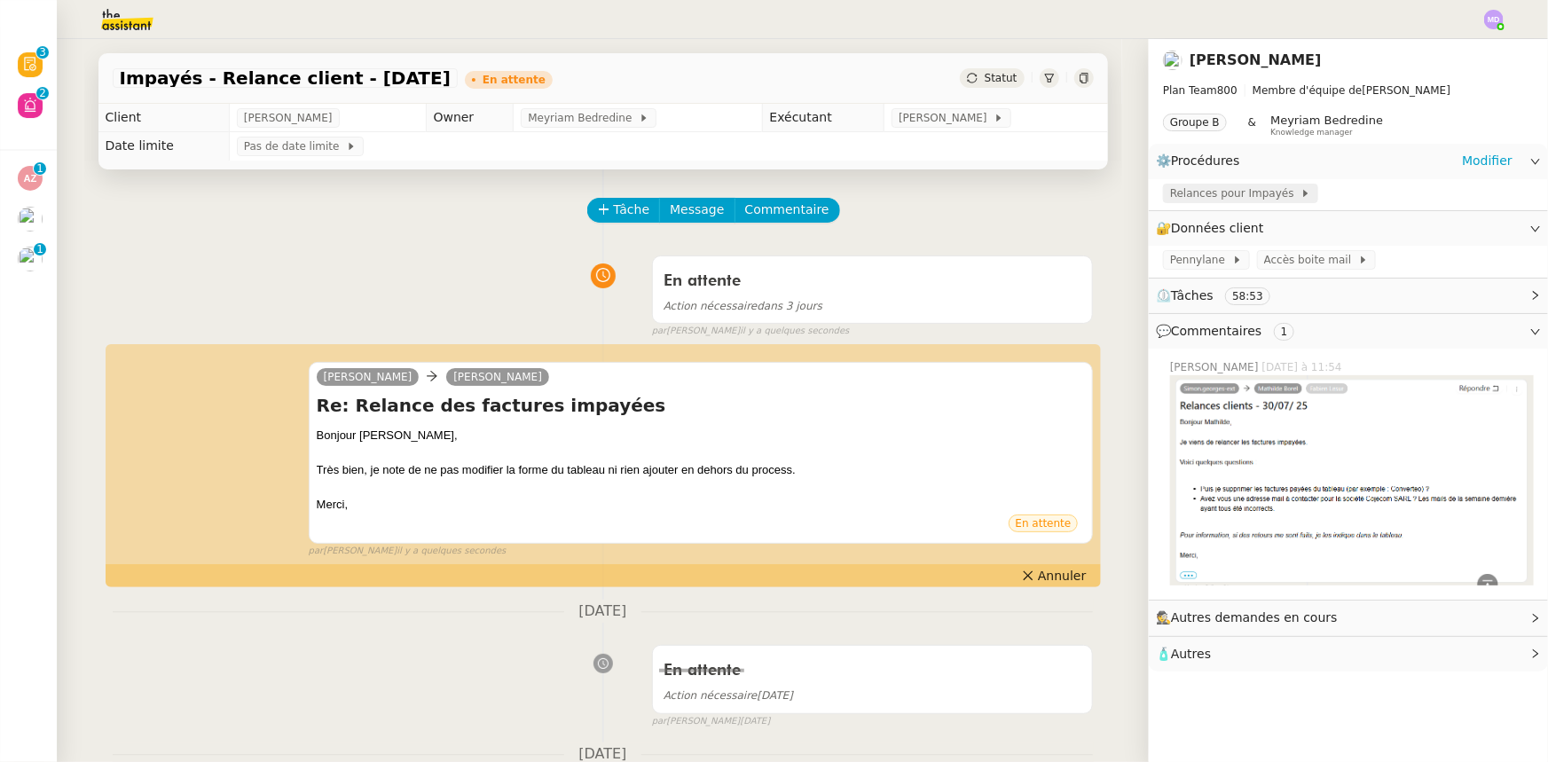
click at [1189, 187] on span "Relances pour Impayés" at bounding box center [1235, 194] width 130 height 18
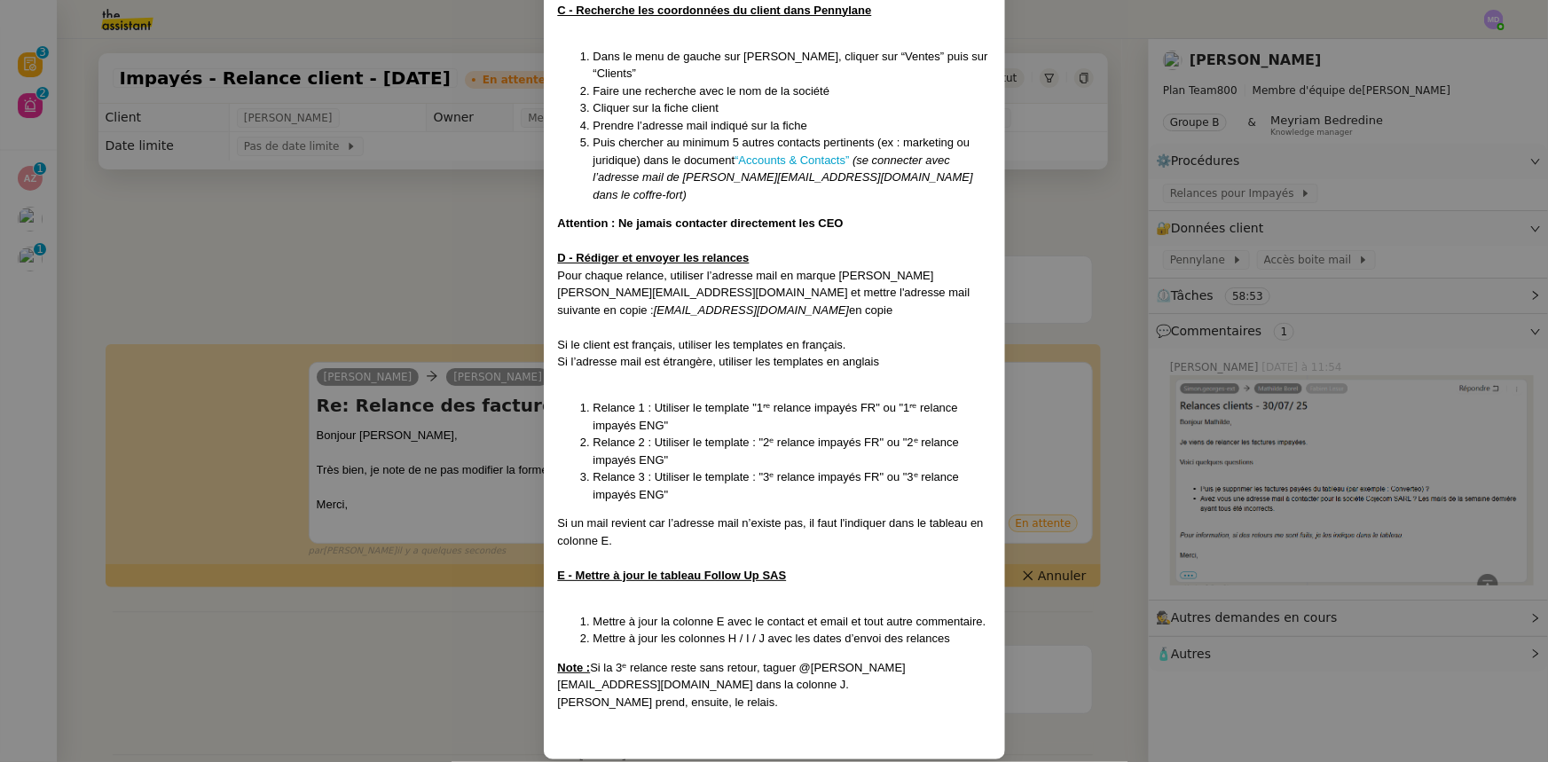
drag, startPoint x: 84, startPoint y: 240, endPoint x: 67, endPoint y: 240, distance: 16.9
click at [83, 240] on nz-modal-container "Créée le [DATE] Contexte : [PERSON_NAME] souhaite que nous procédions aux relan…" at bounding box center [774, 381] width 1548 height 762
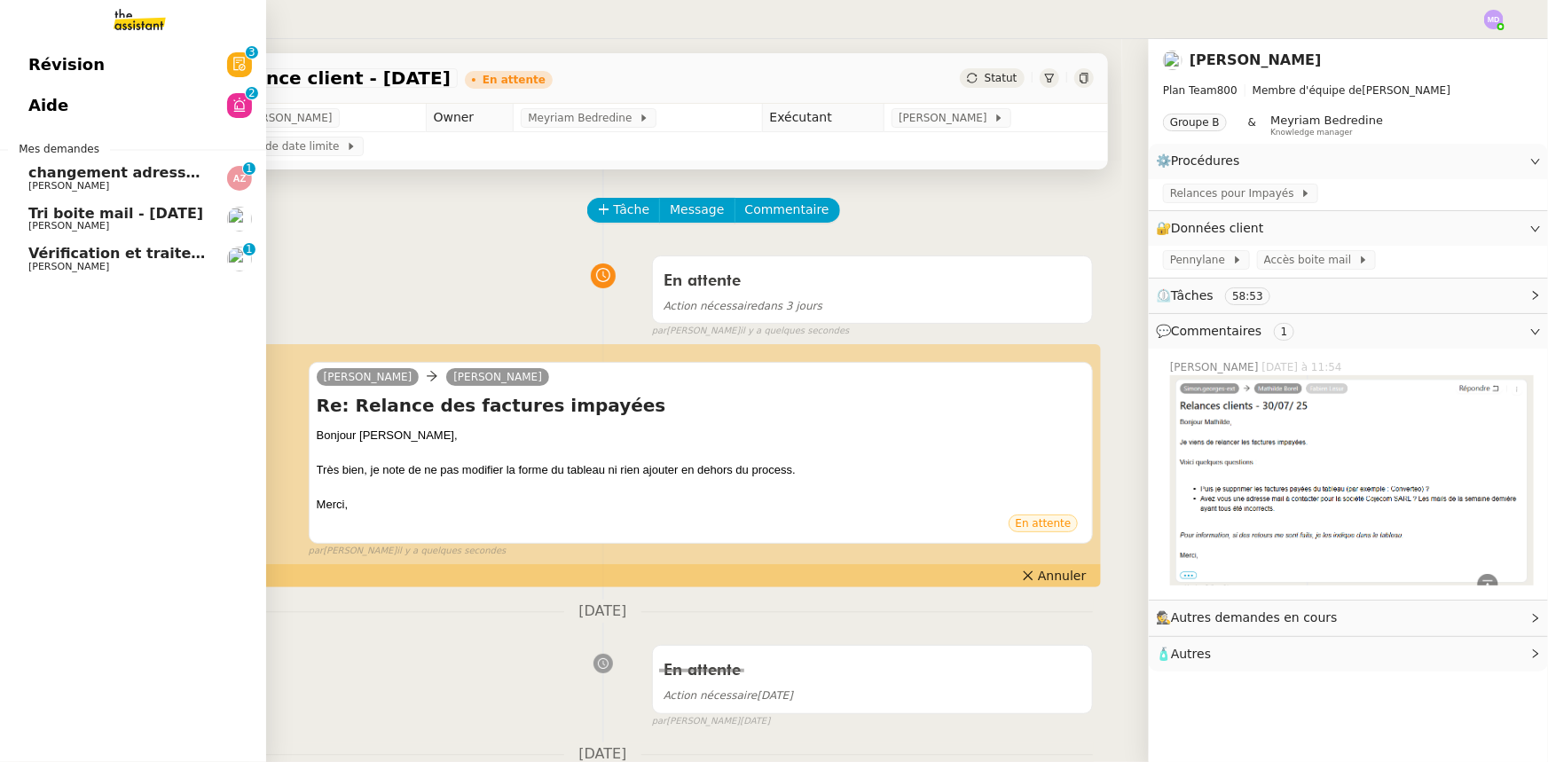
click at [81, 260] on span "Vérification et traitement des demandes comptables - 2025" at bounding box center [266, 253] width 477 height 17
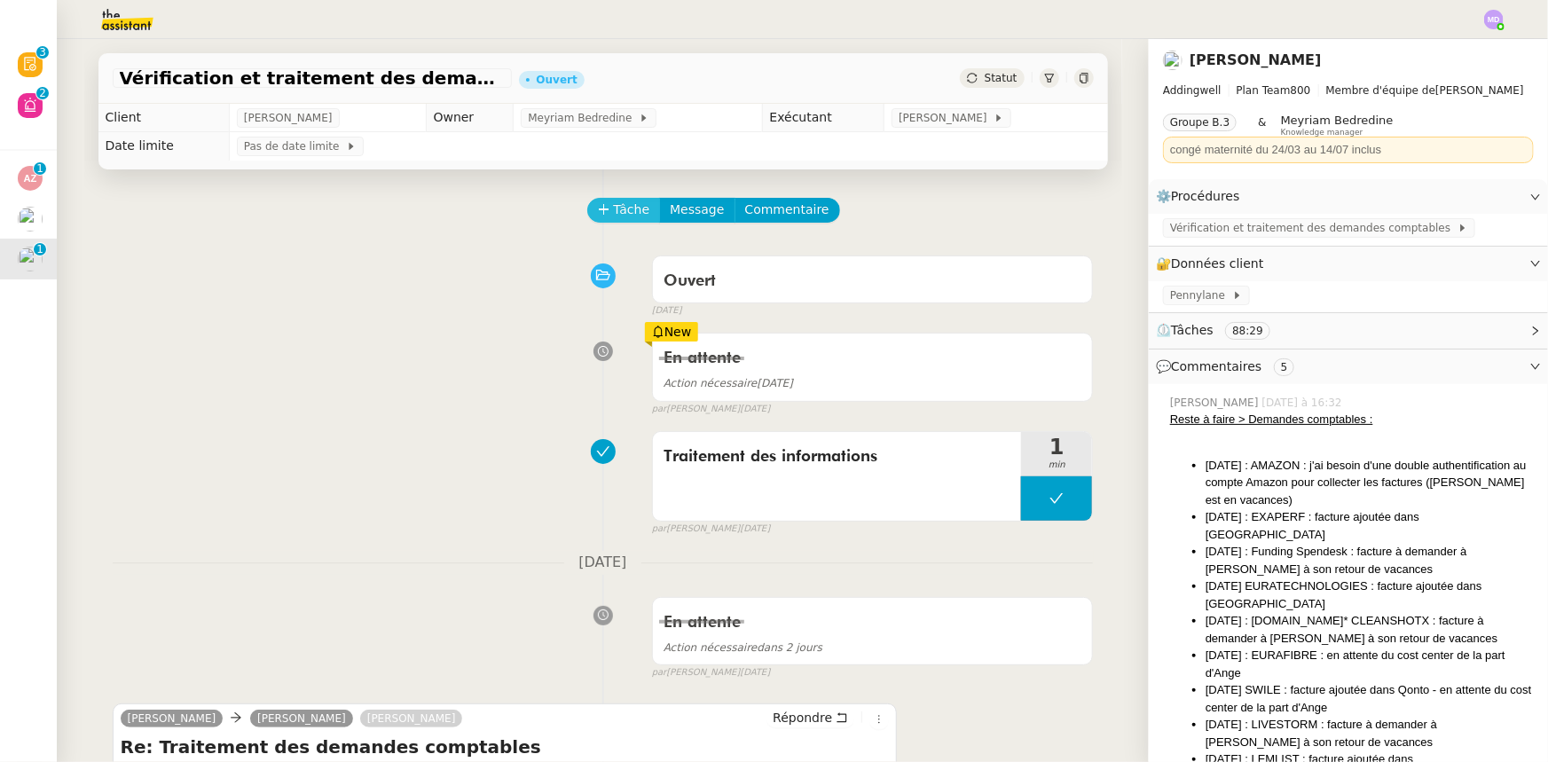
click at [598, 216] on icon at bounding box center [604, 209] width 12 height 12
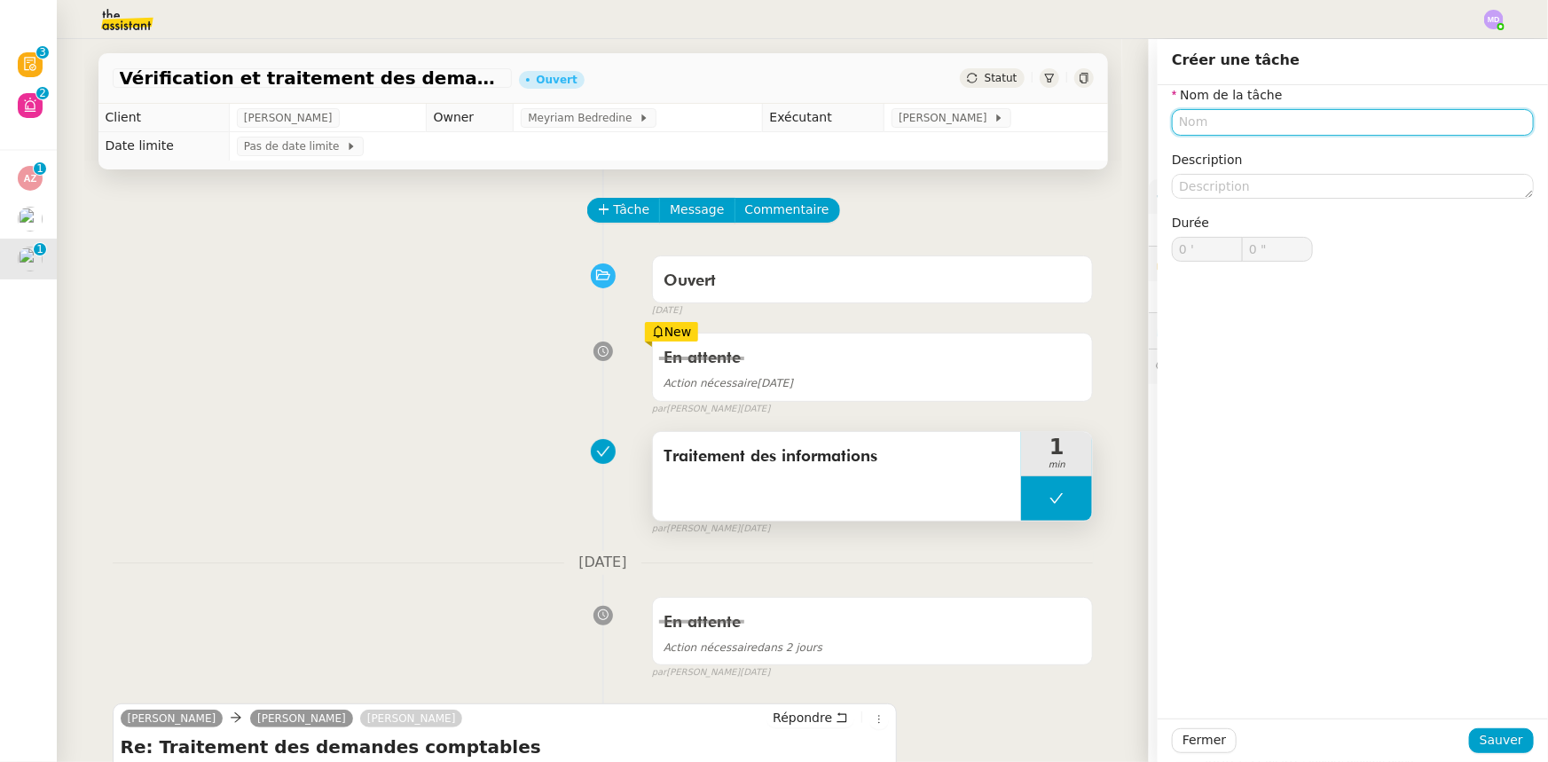
drag, startPoint x: 1065, startPoint y: 503, endPoint x: 1051, endPoint y: 503, distance: 13.3
click at [1065, 503] on button at bounding box center [1056, 498] width 71 height 44
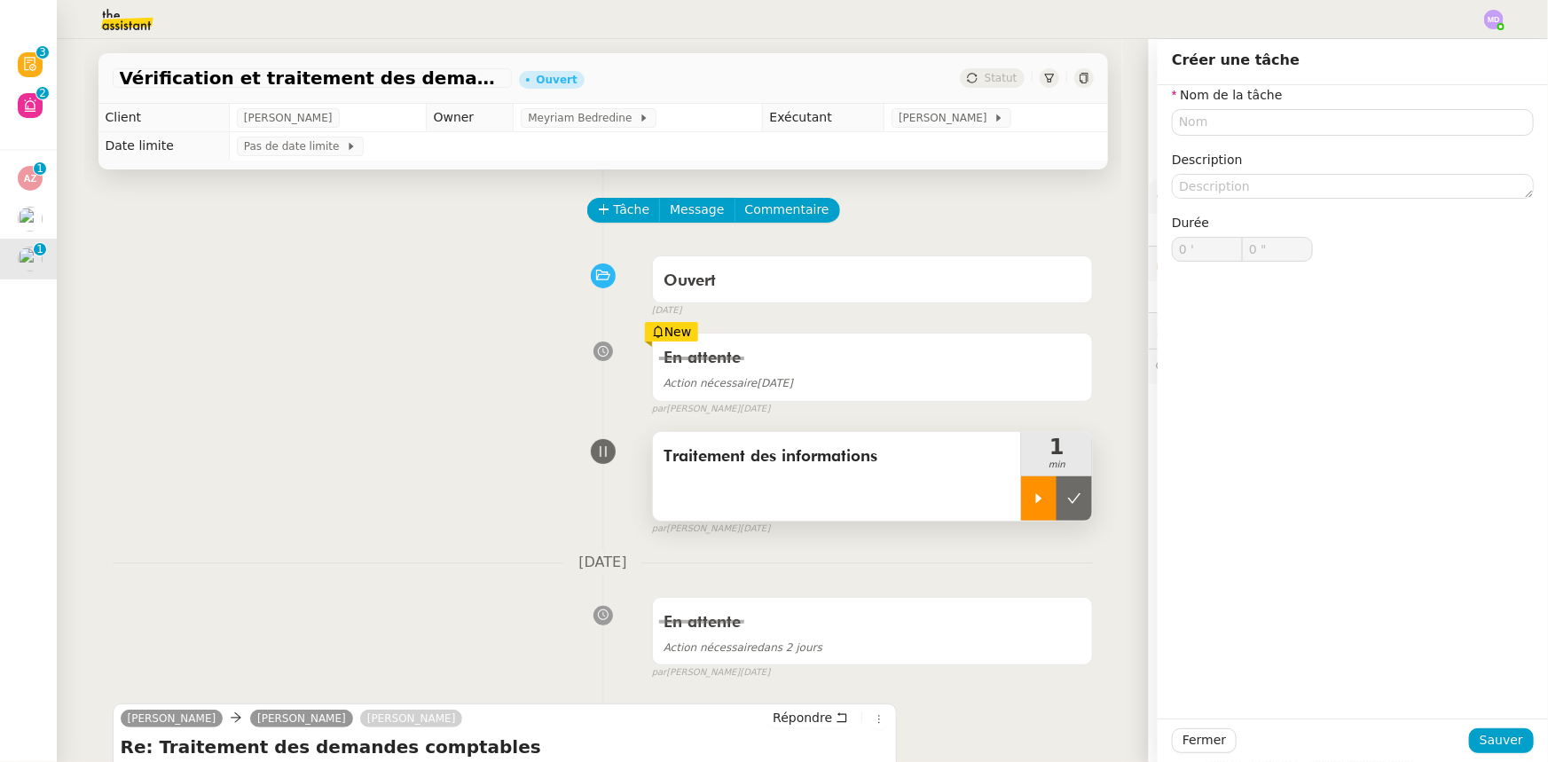
click at [1032, 503] on icon at bounding box center [1039, 499] width 14 height 14
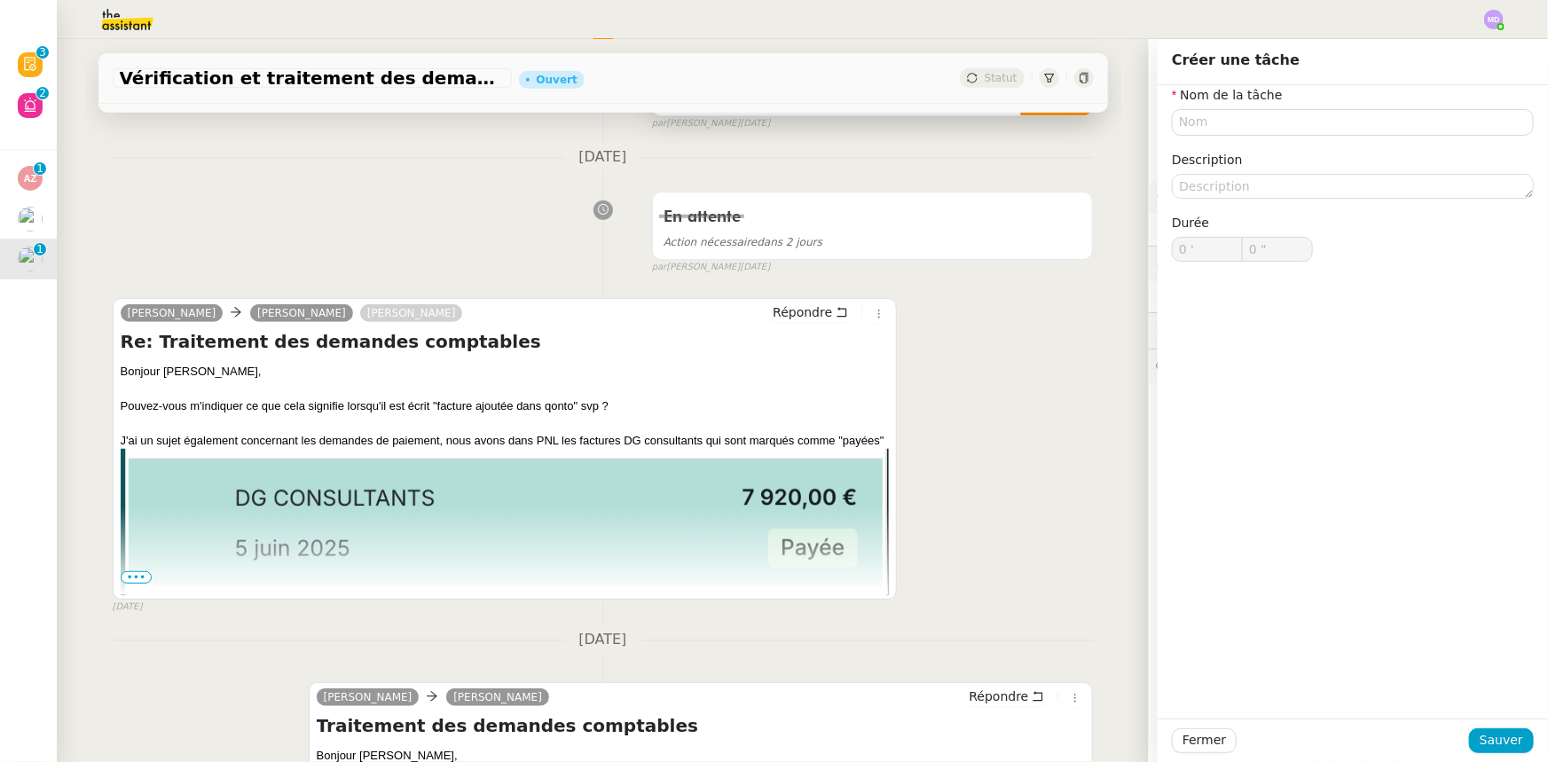
scroll to position [484, 0]
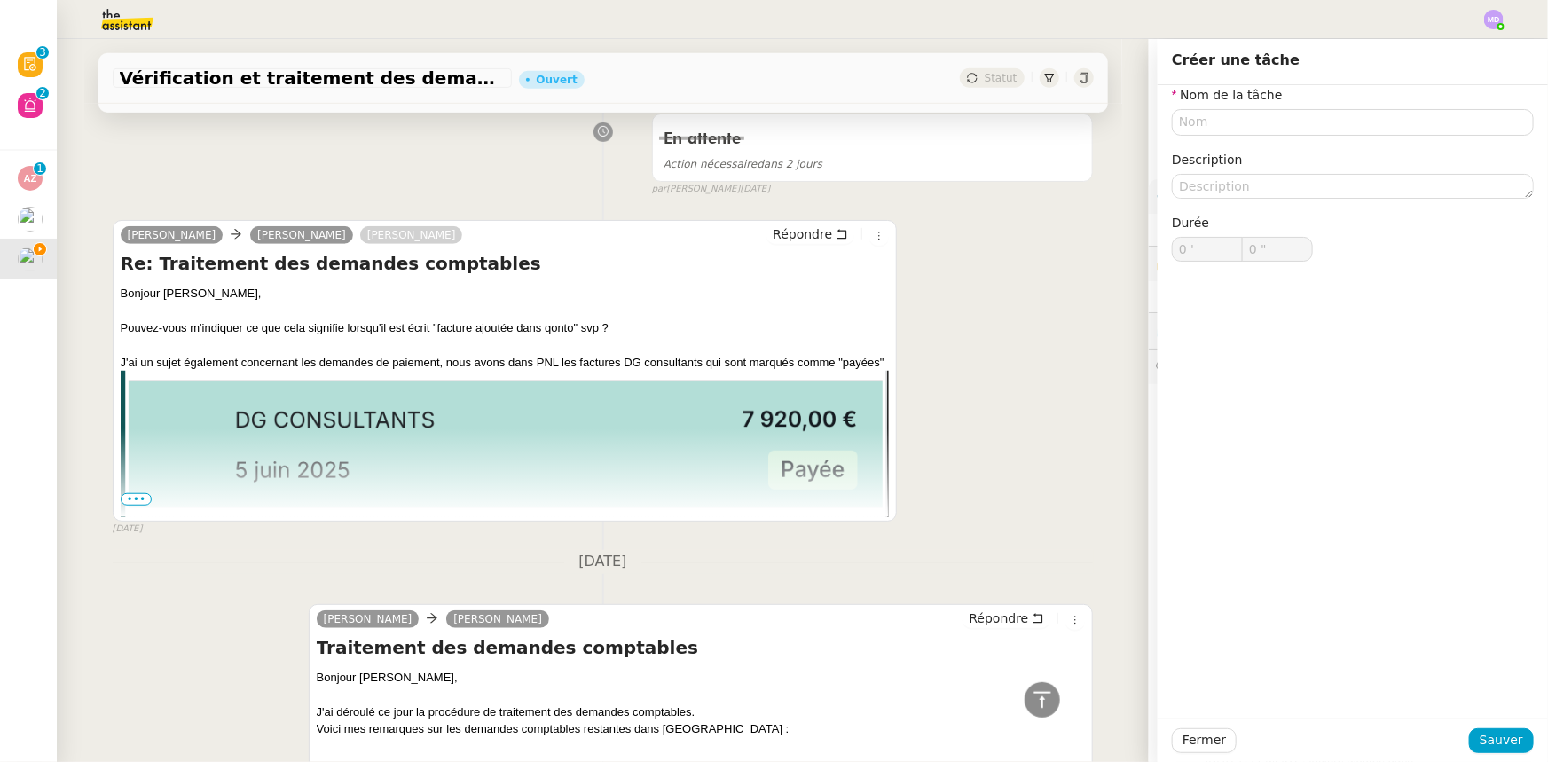
click at [135, 501] on span "•••" at bounding box center [137, 499] width 32 height 12
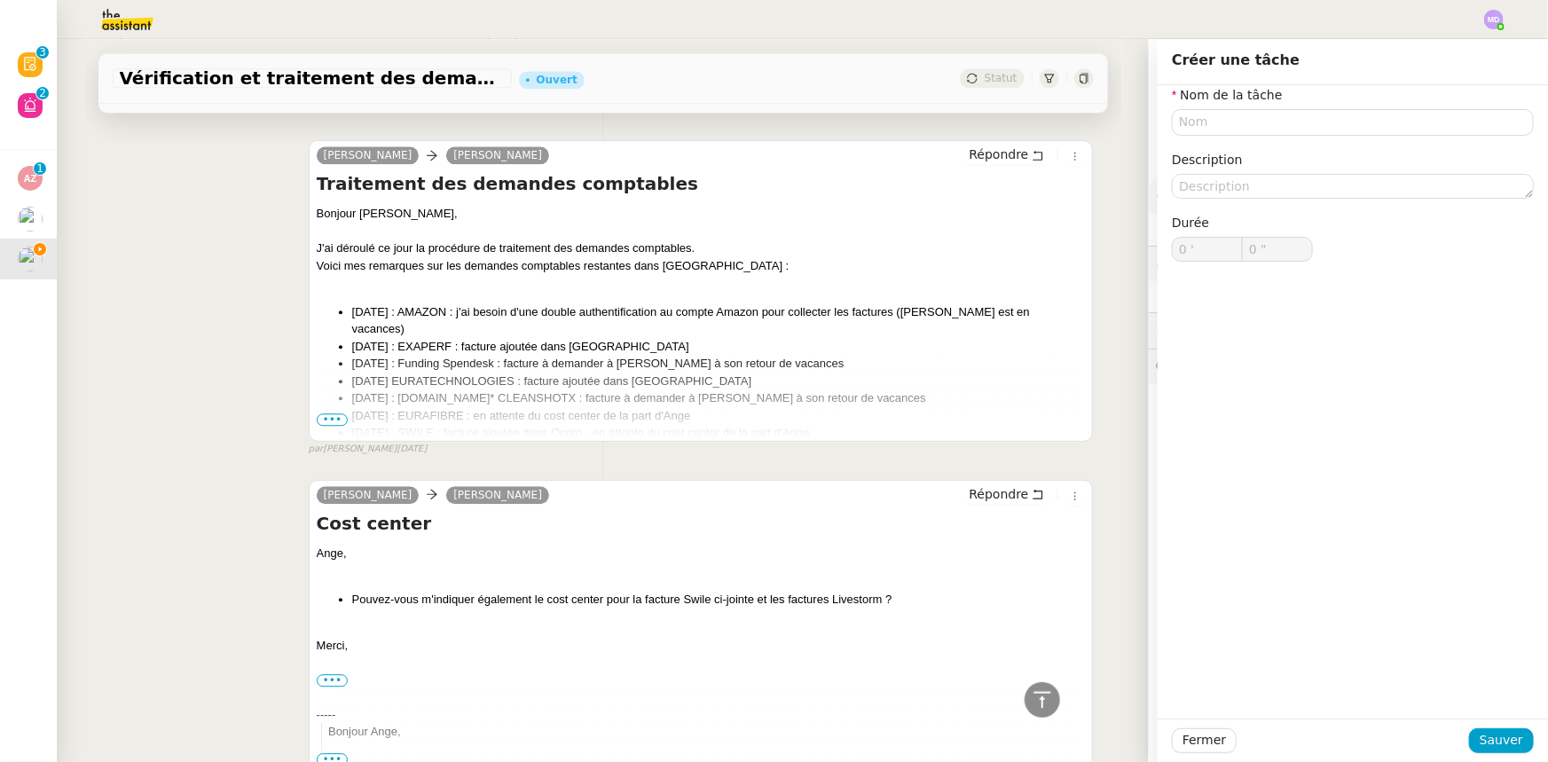
scroll to position [2096, 0]
click at [317, 425] on span "•••" at bounding box center [333, 419] width 32 height 12
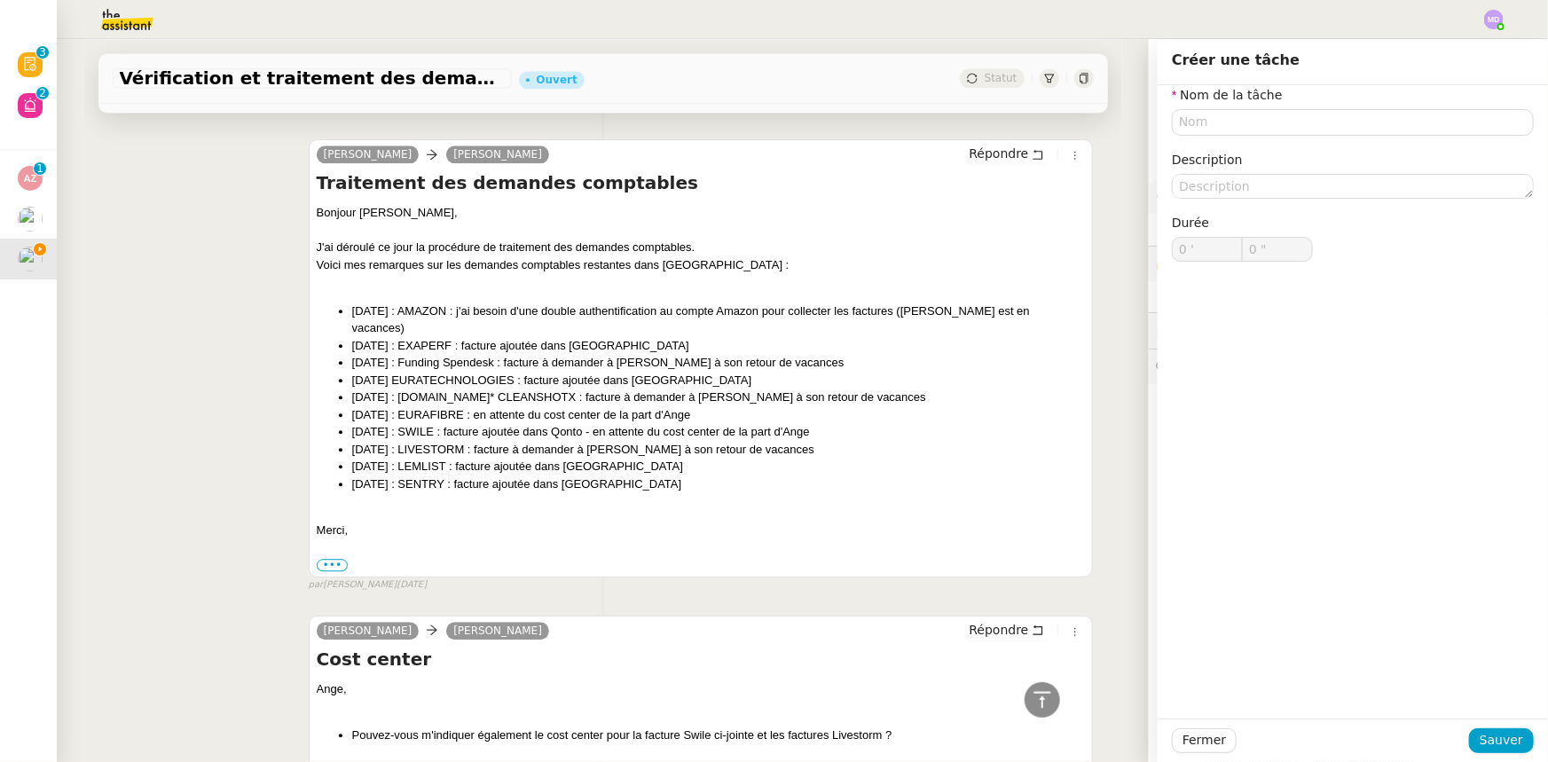
drag, startPoint x: 639, startPoint y: 488, endPoint x: 593, endPoint y: 476, distance: 47.6
click at [639, 488] on li "[DATE] : SENTRY : facture ajoutée dans [GEOGRAPHIC_DATA]" at bounding box center [719, 485] width 734 height 18
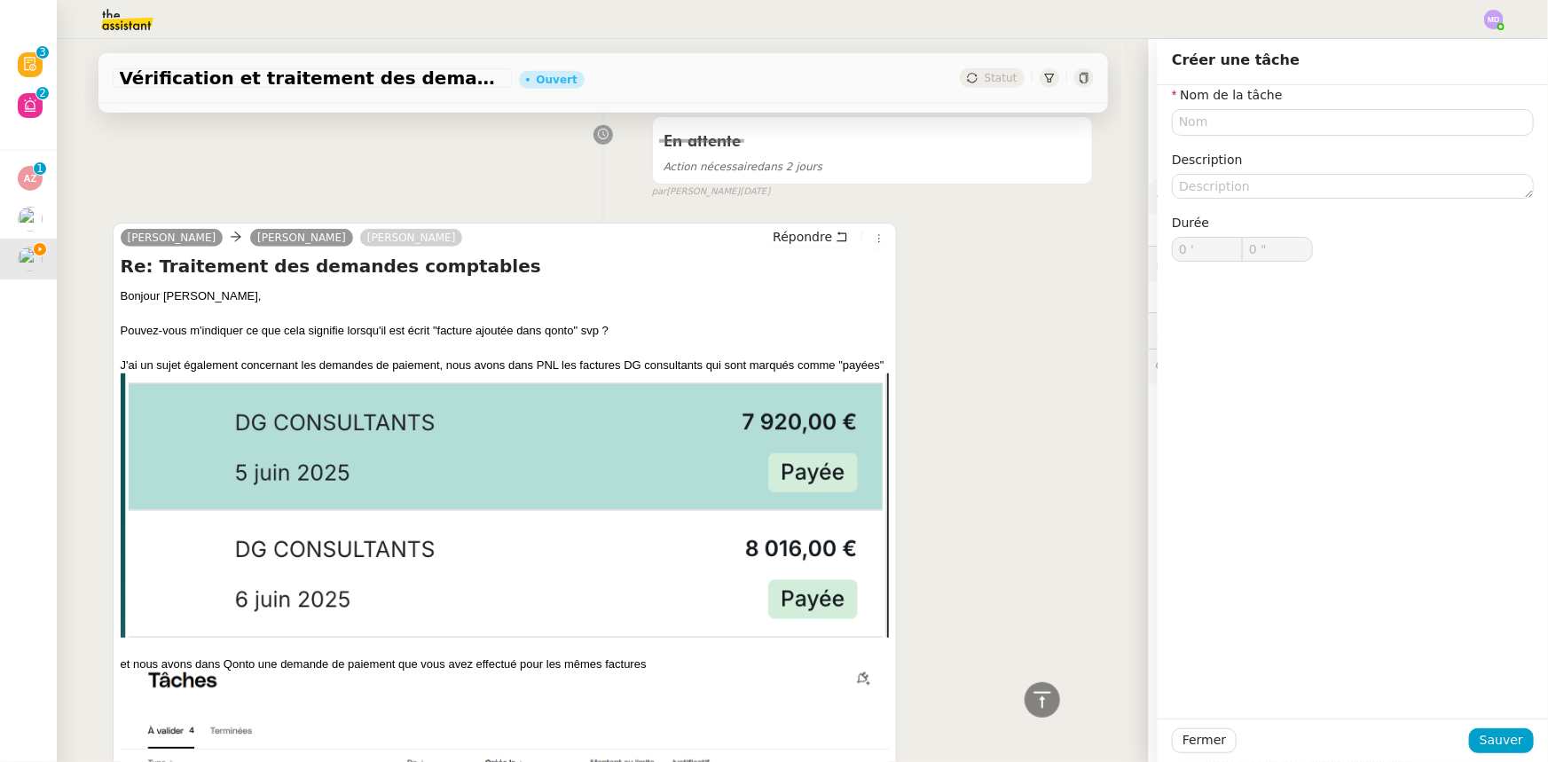
scroll to position [322, 0]
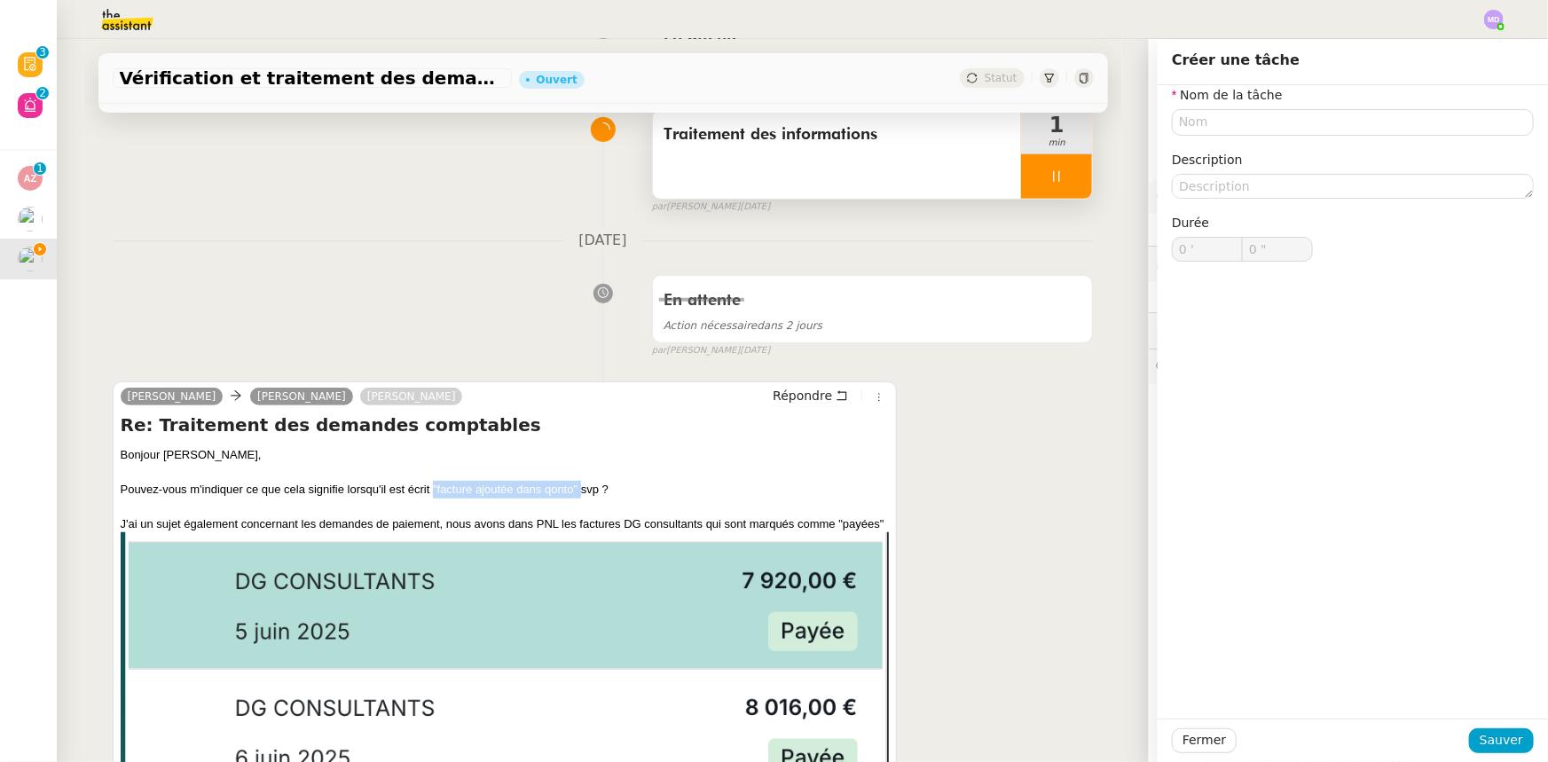
drag, startPoint x: 426, startPoint y: 488, endPoint x: 577, endPoint y: 489, distance: 150.8
click at [577, 489] on div "Pouvez-vous m'indiquer ce que cela signifie lorsqu'il est écrit "facture ajouté…" at bounding box center [505, 490] width 769 height 18
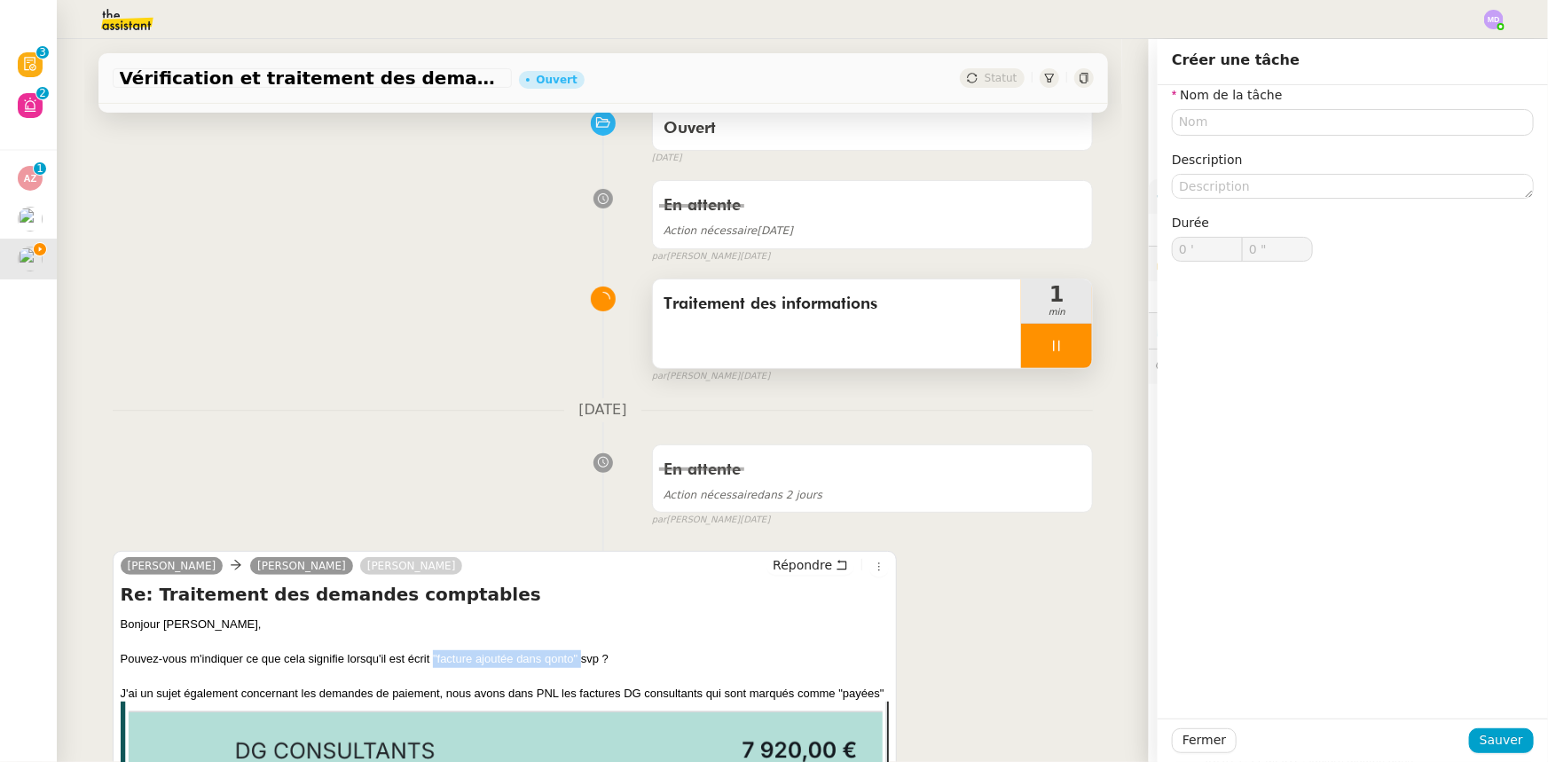
scroll to position [0, 0]
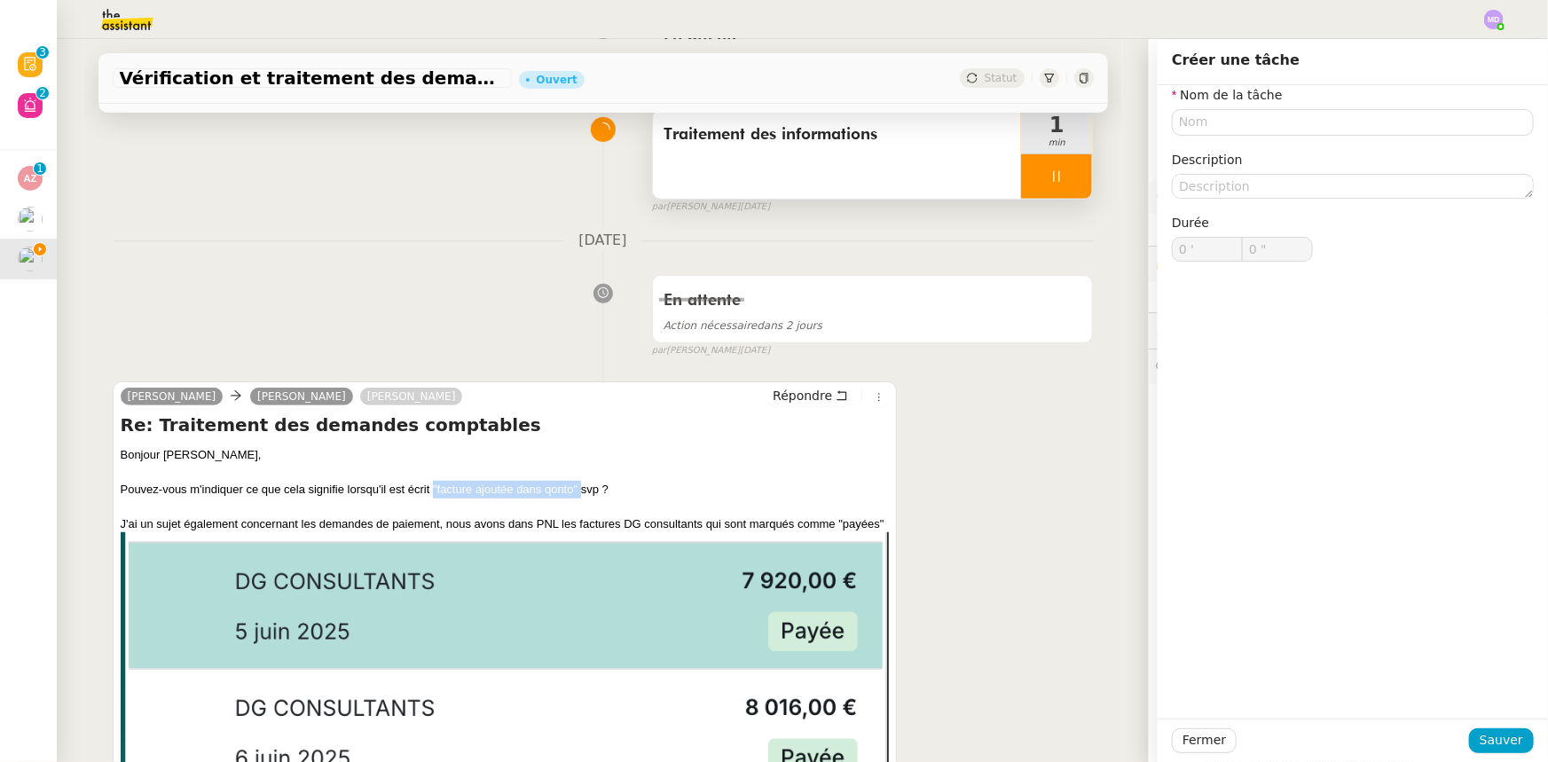
copy div ""facture ajoutée dans qonto""
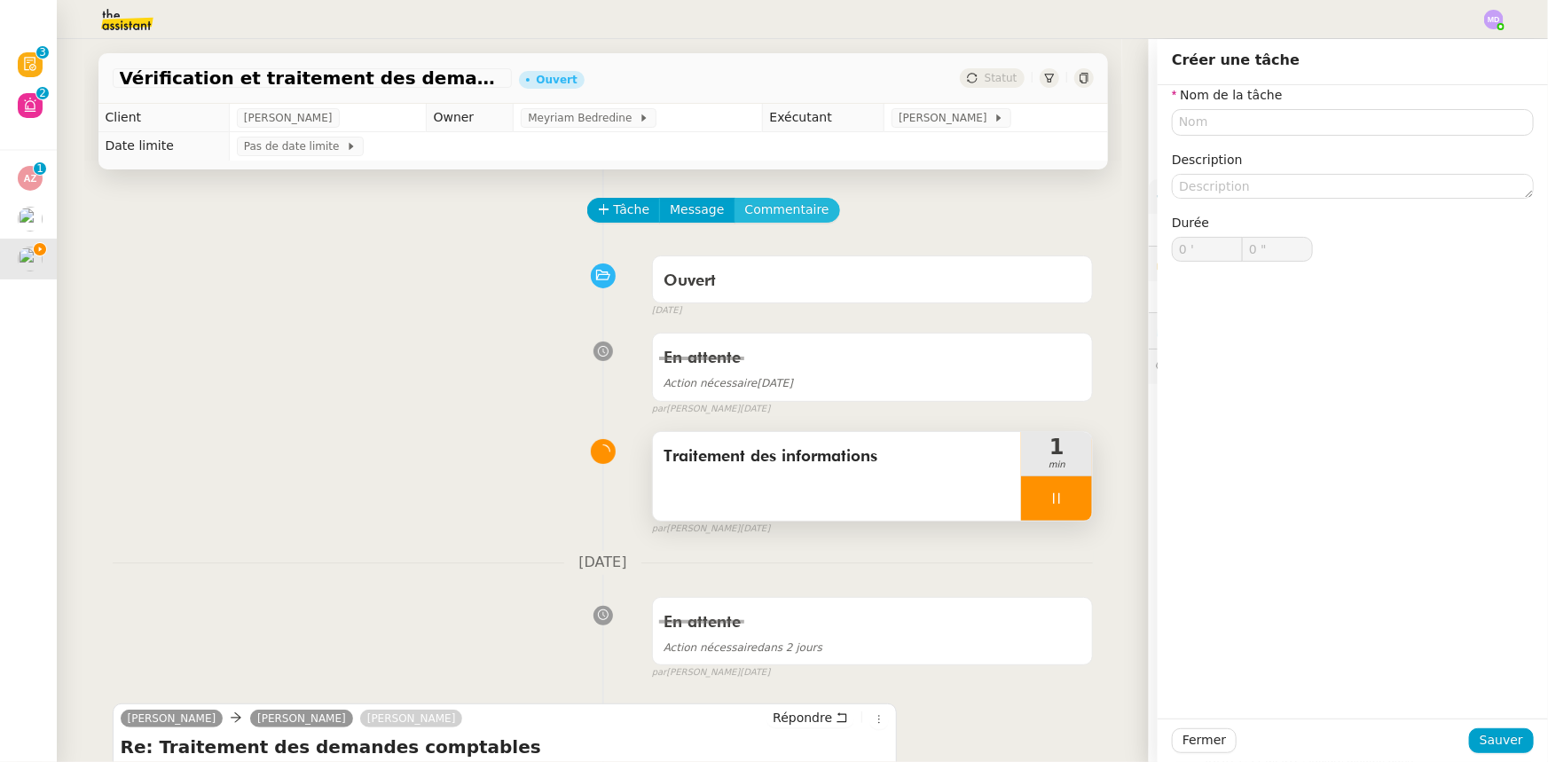
click at [800, 212] on button "Commentaire" at bounding box center [788, 210] width 106 height 25
click at [1286, 145] on div at bounding box center [1353, 132] width 362 height 30
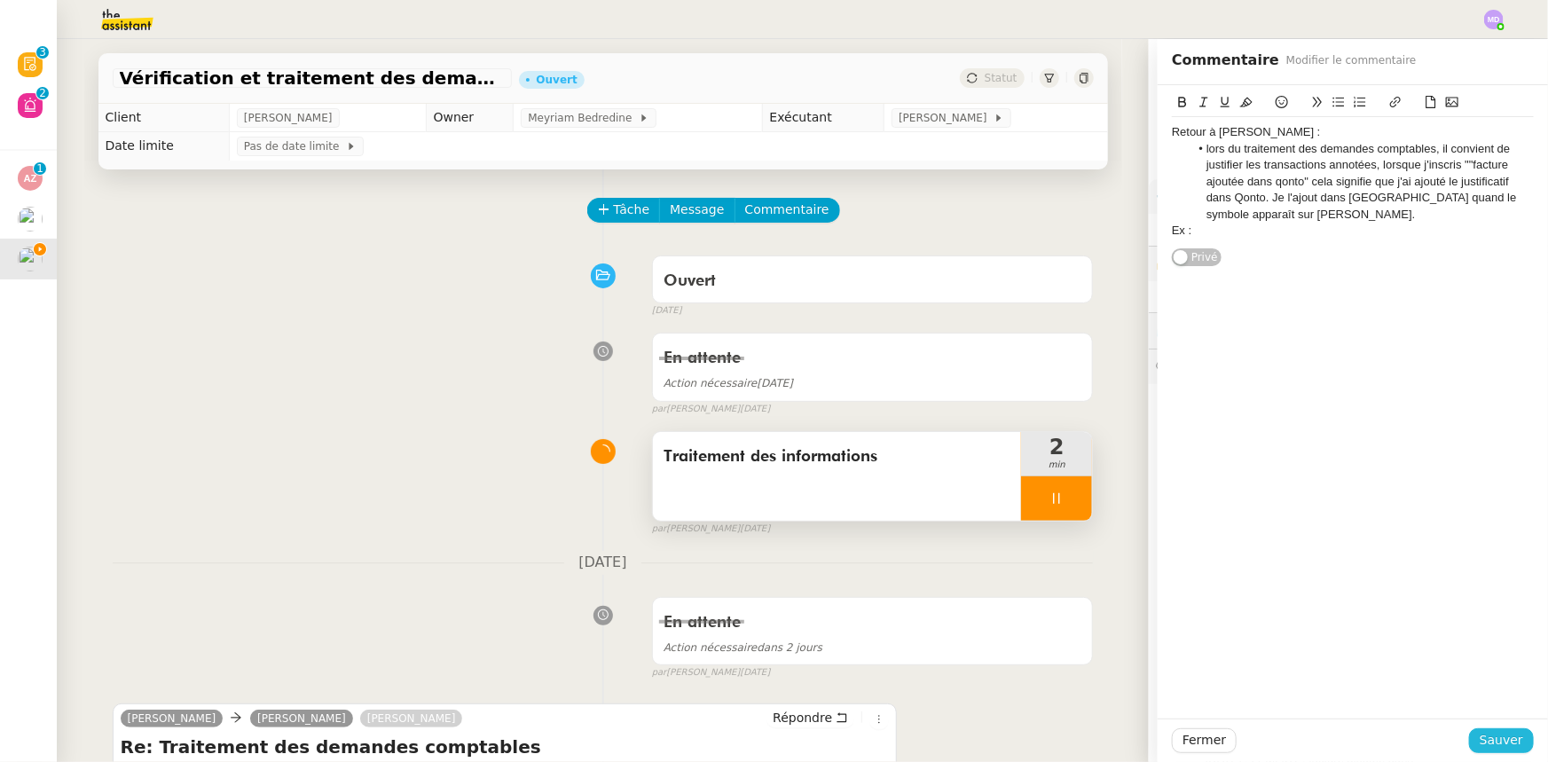
click at [1473, 729] on button "Sauver" at bounding box center [1501, 740] width 65 height 25
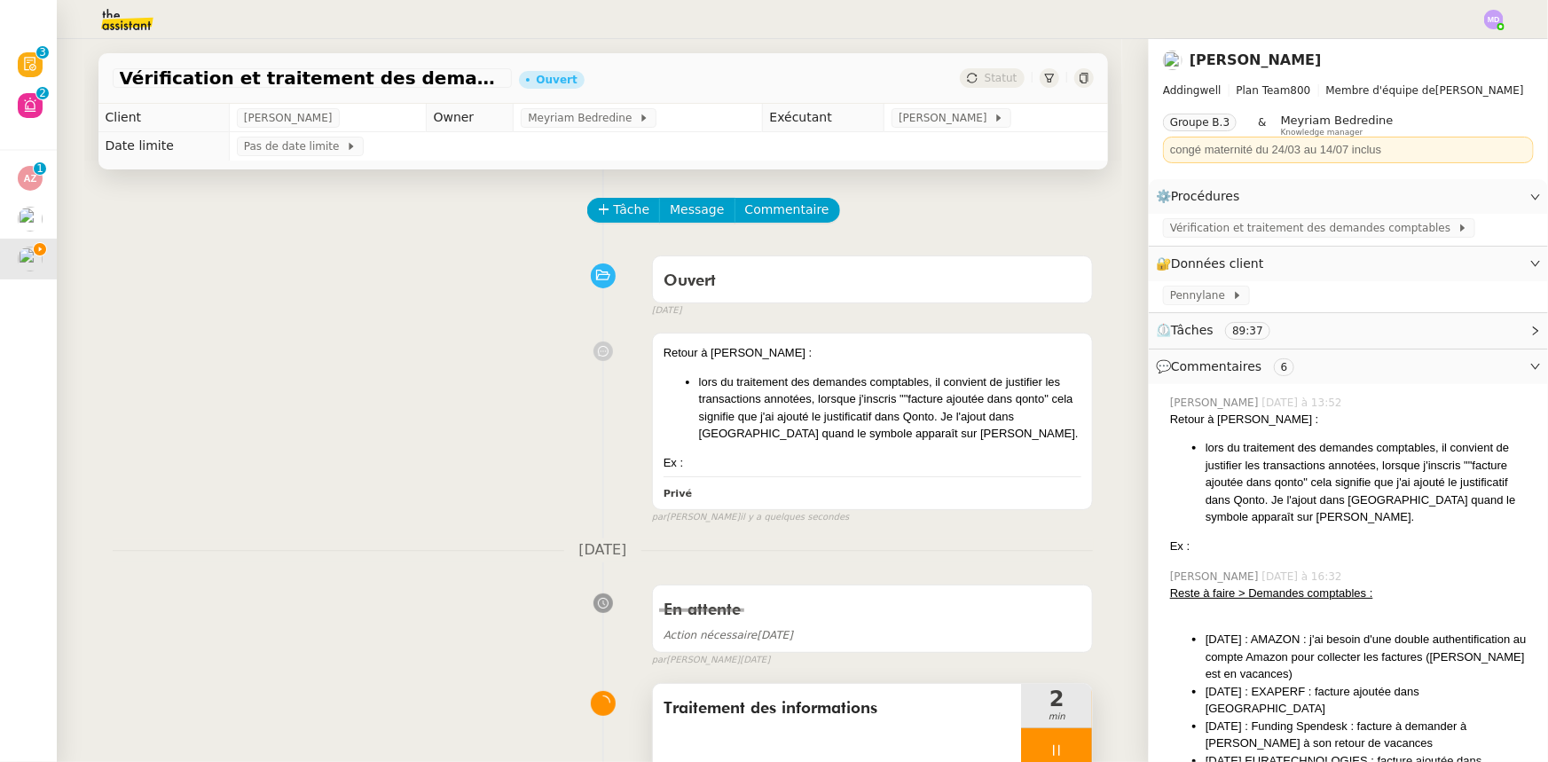
scroll to position [161, 0]
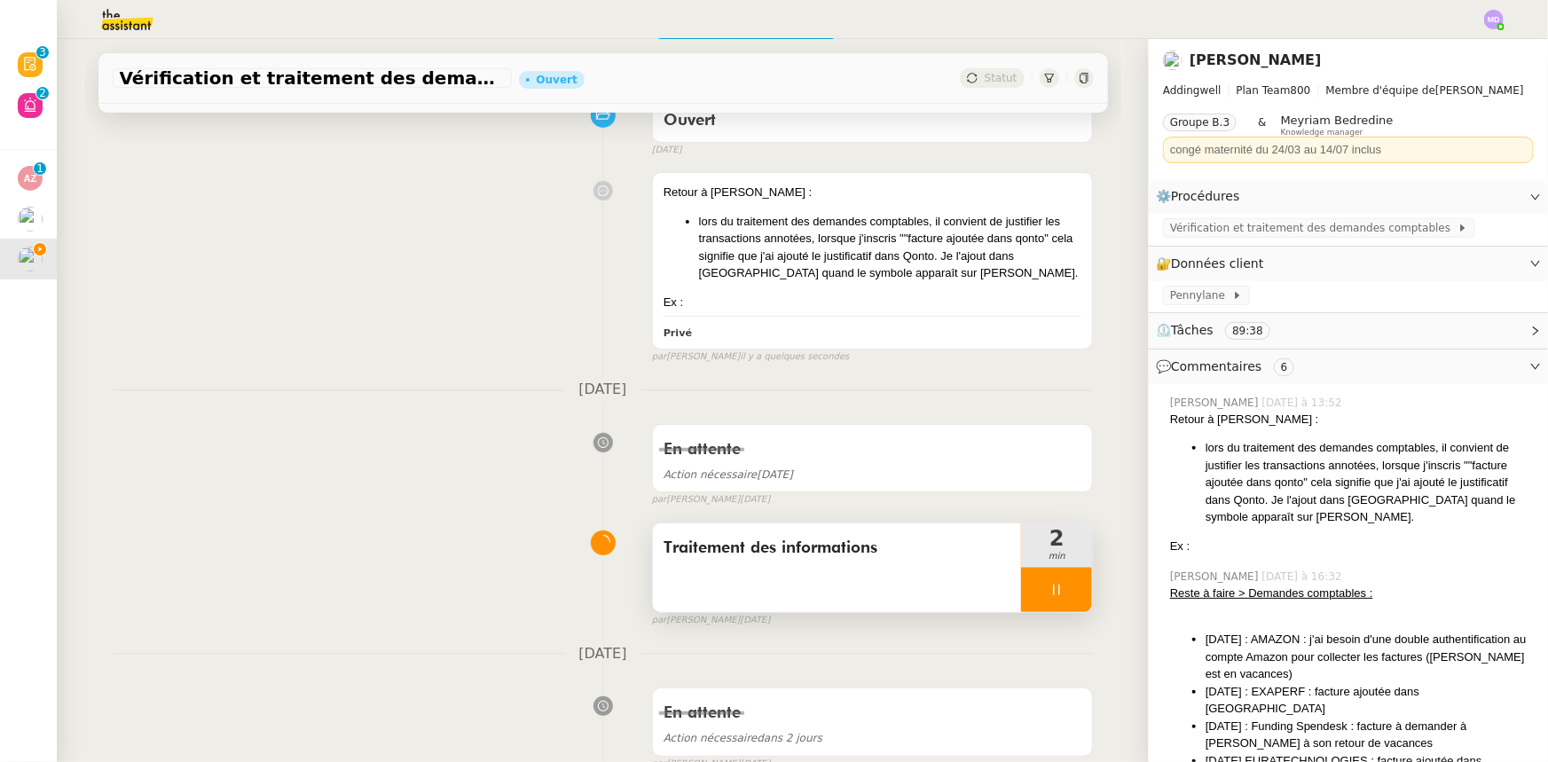
click at [1058, 598] on div at bounding box center [1056, 590] width 71 height 44
click at [1058, 598] on button at bounding box center [1074, 590] width 35 height 44
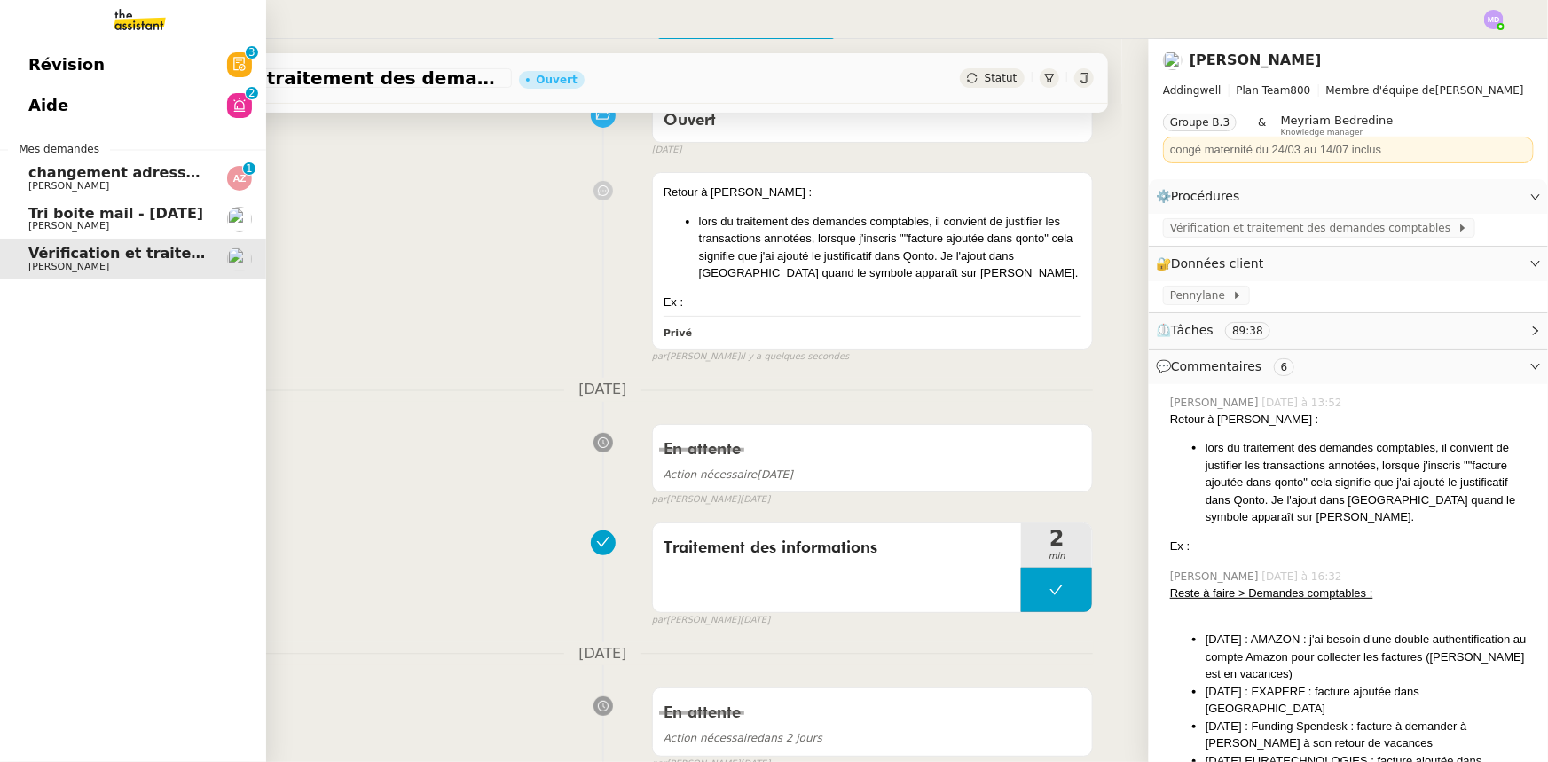
click at [87, 214] on span "Tri boite mail - [DATE]" at bounding box center [115, 213] width 175 height 17
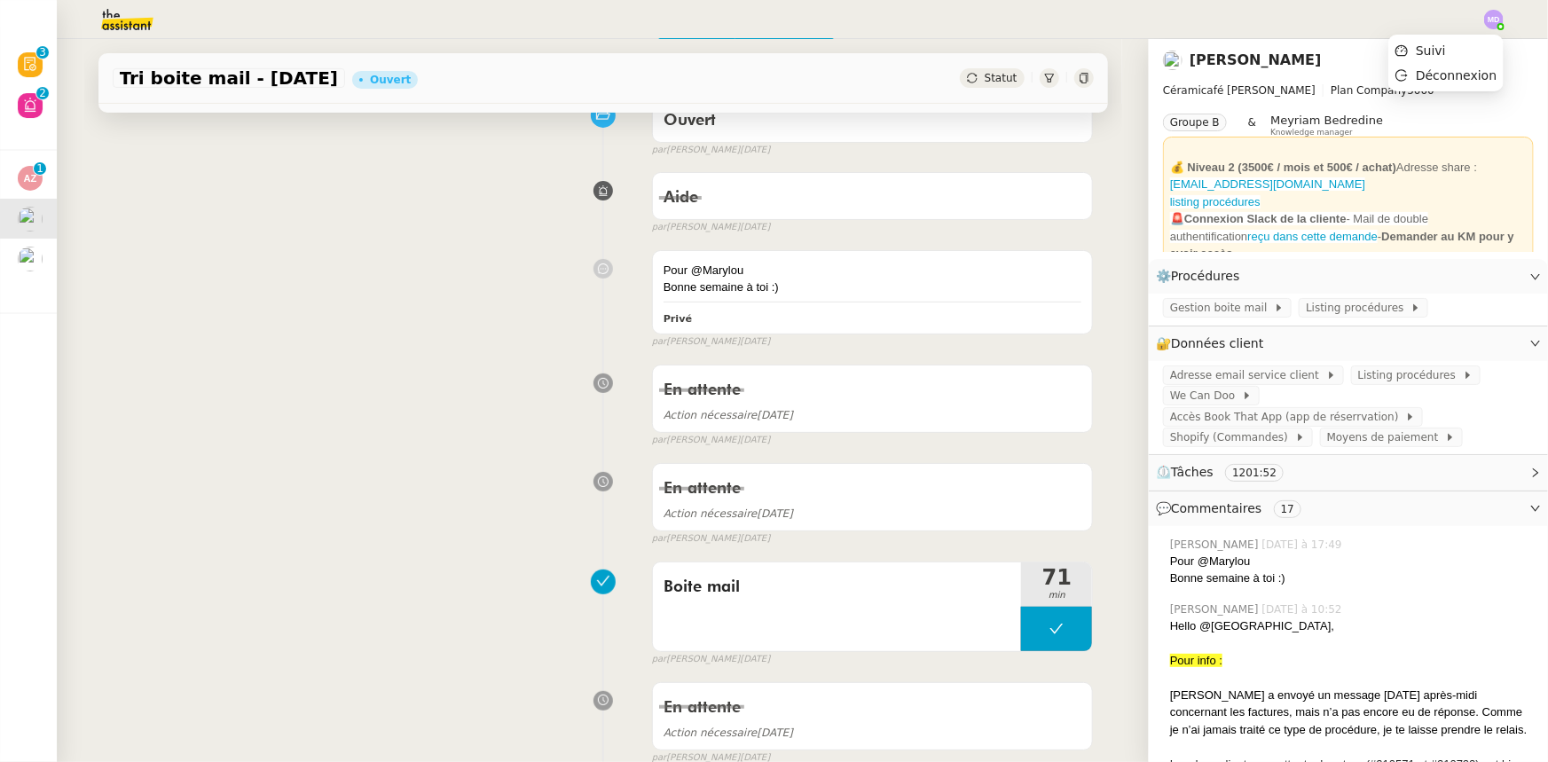
click at [1490, 21] on img at bounding box center [1494, 20] width 20 height 20
click at [1471, 42] on li "Suivi" at bounding box center [1445, 50] width 115 height 25
